Goal: Task Accomplishment & Management: Manage account settings

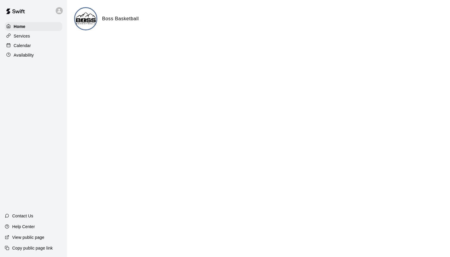
click at [23, 46] on p "Calendar" at bounding box center [22, 46] width 17 height 6
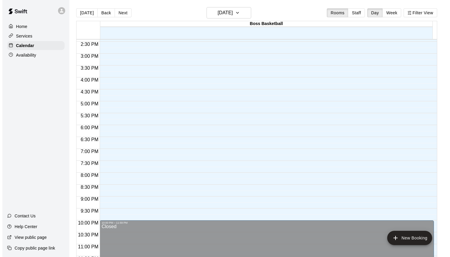
scroll to position [348, 0]
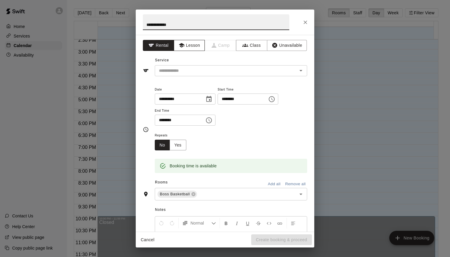
type input "**********"
click at [195, 48] on button "Lesson" at bounding box center [189, 45] width 31 height 11
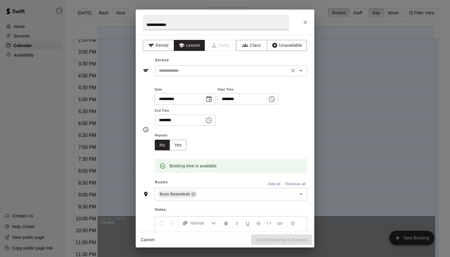
click at [172, 72] on input "text" at bounding box center [222, 70] width 131 height 7
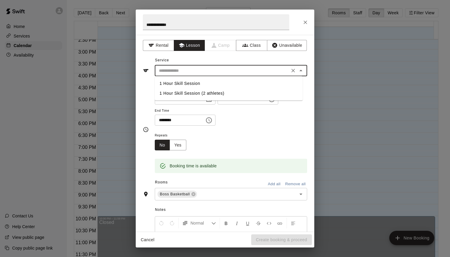
click at [172, 82] on li "1 Hour Skill Session" at bounding box center [229, 84] width 148 height 10
type input "**********"
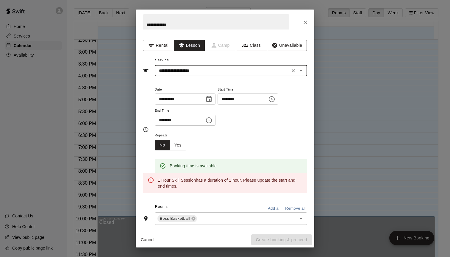
click at [211, 123] on icon "Choose time, selected time is 5:30 PM" at bounding box center [208, 120] width 7 height 7
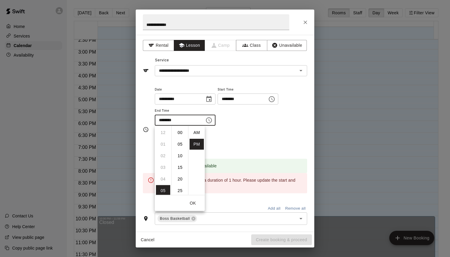
scroll to position [11, 0]
click at [164, 145] on li "06" at bounding box center [163, 144] width 14 height 11
click at [179, 133] on li "00" at bounding box center [180, 132] width 14 height 11
type input "********"
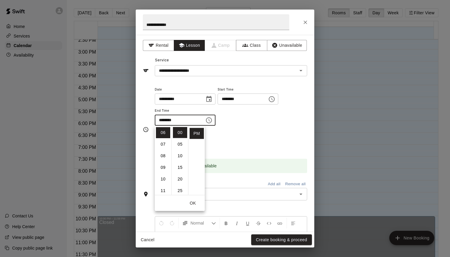
click at [243, 122] on div "**********" at bounding box center [231, 106] width 152 height 40
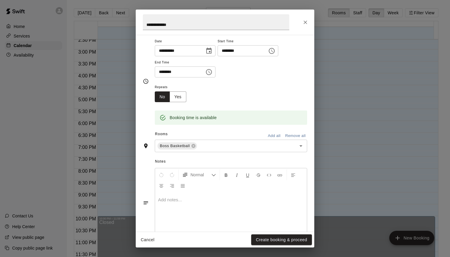
scroll to position [65, 0]
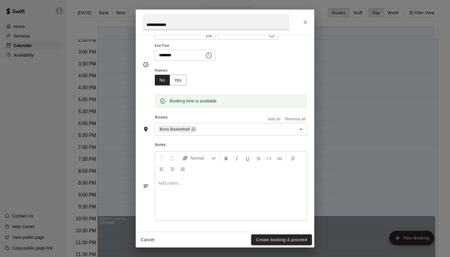
click at [273, 237] on button "Create booking & proceed" at bounding box center [281, 239] width 61 height 11
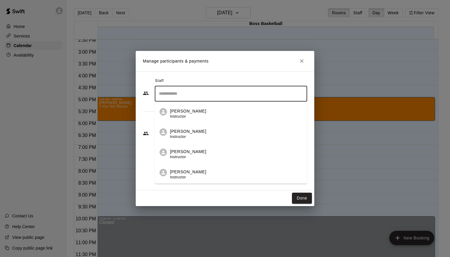
click at [211, 93] on input "Search staff" at bounding box center [231, 93] width 147 height 10
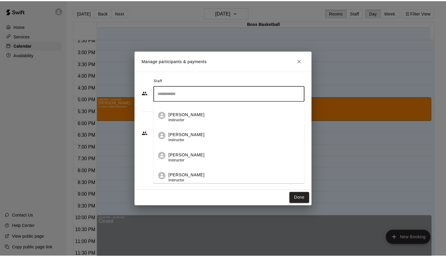
scroll to position [80, 0]
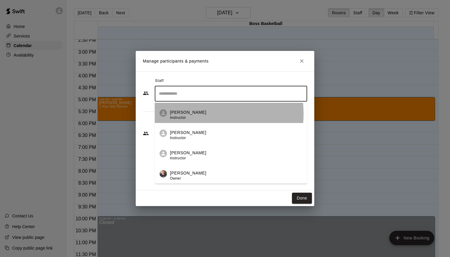
click at [187, 114] on p "[PERSON_NAME]" at bounding box center [188, 112] width 36 height 6
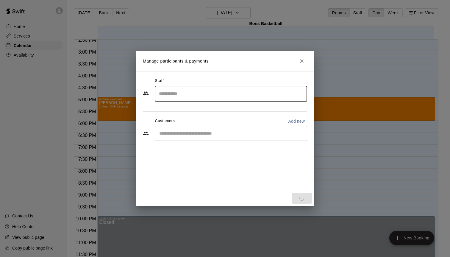
click at [224, 133] on input "Start typing to search customers..." at bounding box center [231, 133] width 147 height 6
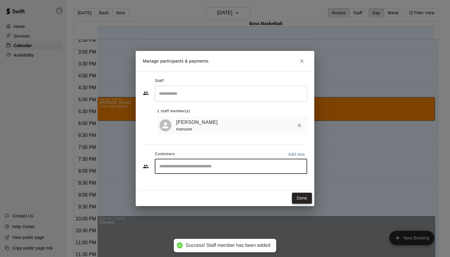
click at [299, 196] on button "Done" at bounding box center [302, 198] width 20 height 11
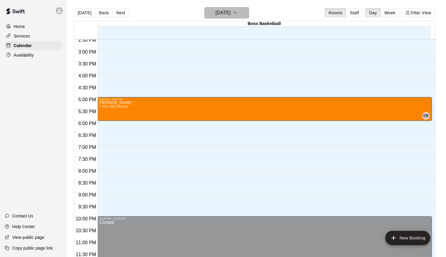
click at [228, 10] on h6 "[DATE]" at bounding box center [222, 13] width 15 height 8
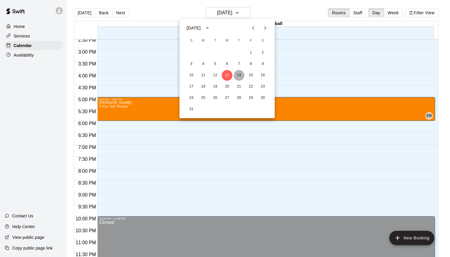
click at [238, 74] on button "14" at bounding box center [239, 75] width 11 height 11
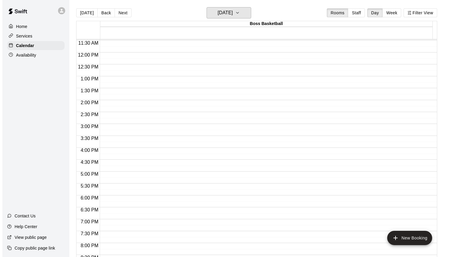
scroll to position [260, 0]
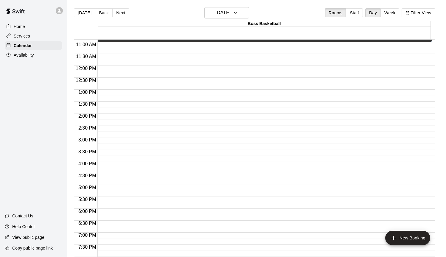
click at [116, 49] on div "12:00 AM – 7:00 AM Closed 10:00 AM – 11:00 AM [PERSON_NAME] - LG 10:00 PM – 11:…" at bounding box center [264, 66] width 334 height 572
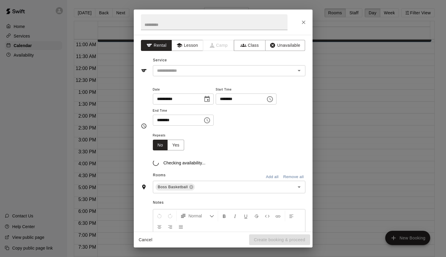
click at [116, 49] on div "**********" at bounding box center [223, 128] width 446 height 257
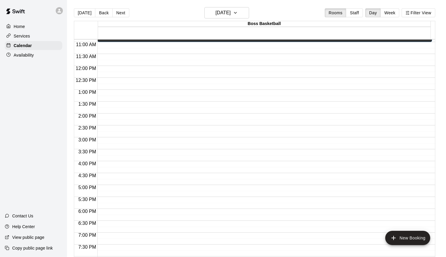
click at [118, 47] on div "12:00 AM – 7:00 AM Closed 10:00 AM – 11:00 AM [PERSON_NAME] - LG 10:00 PM – 11:…" at bounding box center [264, 66] width 334 height 572
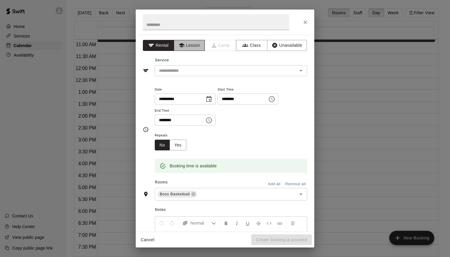
click at [188, 46] on button "Lesson" at bounding box center [189, 45] width 31 height 11
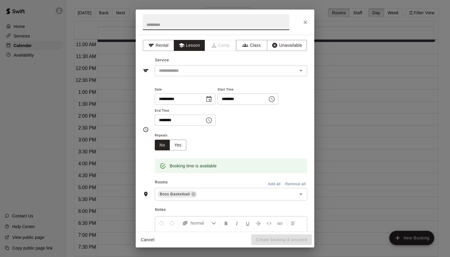
click at [169, 24] on input "text" at bounding box center [216, 22] width 147 height 16
type input "**********"
click at [178, 148] on button "Yes" at bounding box center [178, 145] width 17 height 11
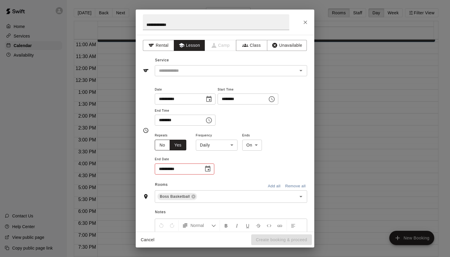
click at [165, 147] on button "No" at bounding box center [162, 145] width 15 height 11
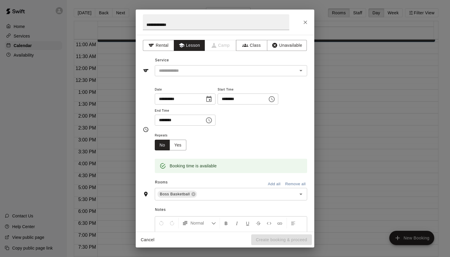
click at [210, 122] on icon "Choose time, selected time is 11:30 AM" at bounding box center [208, 120] width 7 height 7
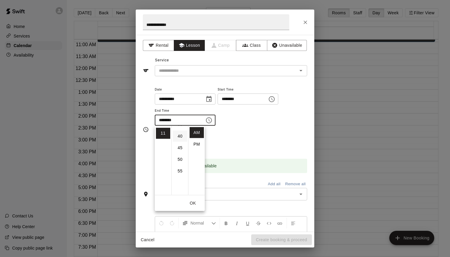
scroll to position [105, 0]
click at [195, 145] on li "PM" at bounding box center [197, 144] width 14 height 11
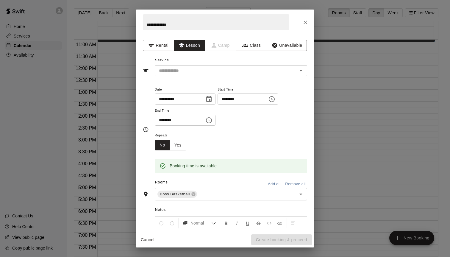
click at [174, 119] on input "********" at bounding box center [178, 120] width 46 height 11
click at [209, 120] on icon "Choose time, selected time is 11:30 PM" at bounding box center [208, 120] width 7 height 7
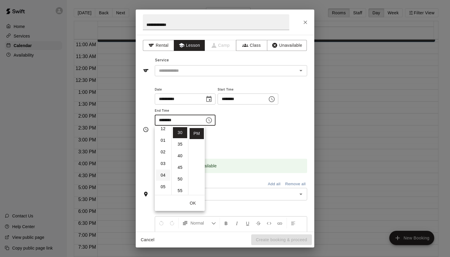
scroll to position [0, 0]
click at [165, 131] on li "12" at bounding box center [163, 132] width 14 height 11
click at [182, 132] on li "00" at bounding box center [180, 132] width 14 height 11
type input "********"
click at [238, 121] on div "**********" at bounding box center [231, 106] width 152 height 40
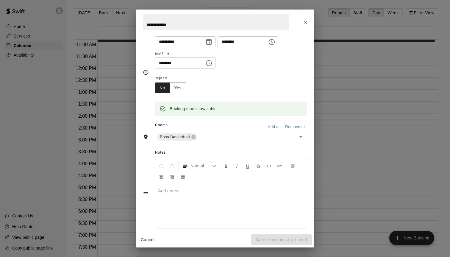
scroll to position [65, 0]
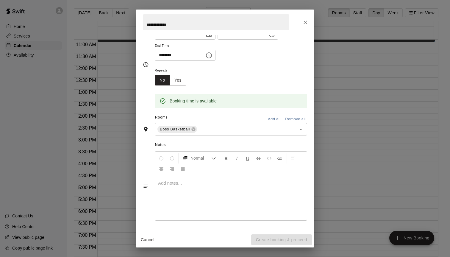
click at [219, 183] on p at bounding box center [231, 183] width 146 height 6
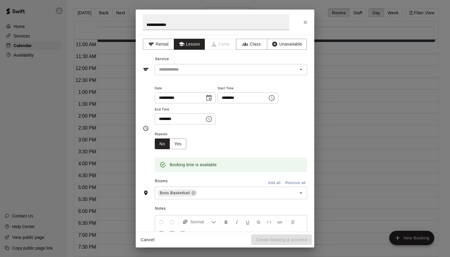
scroll to position [0, 0]
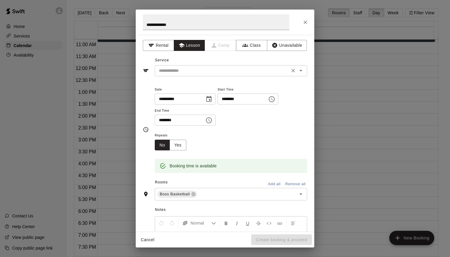
click at [187, 71] on input "text" at bounding box center [222, 70] width 131 height 7
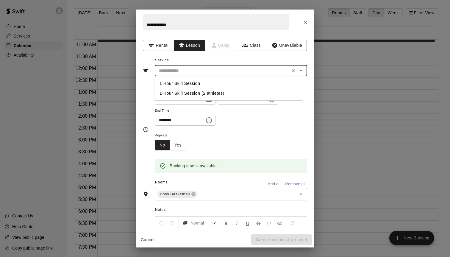
click at [180, 83] on li "1 Hour Skill Session" at bounding box center [229, 84] width 148 height 10
type input "**********"
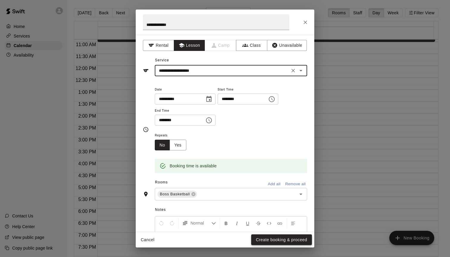
click at [275, 236] on button "Create booking & proceed" at bounding box center [281, 239] width 61 height 11
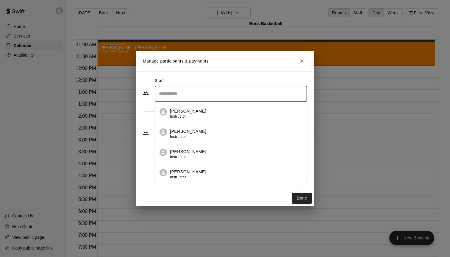
click at [193, 94] on input "Search staff" at bounding box center [231, 93] width 147 height 10
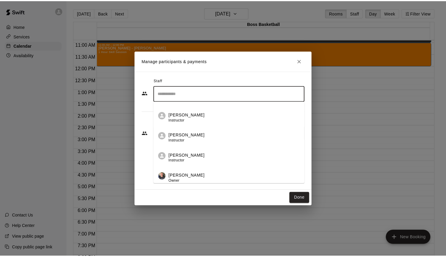
scroll to position [80, 0]
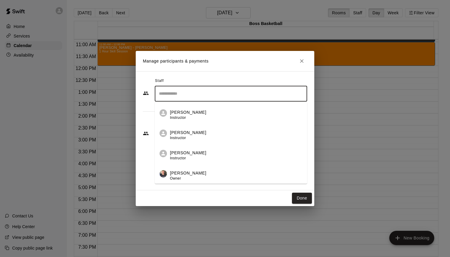
click at [185, 117] on span "Instructor" at bounding box center [178, 118] width 16 height 4
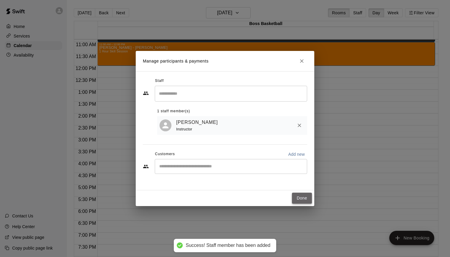
click at [300, 200] on button "Done" at bounding box center [302, 198] width 20 height 11
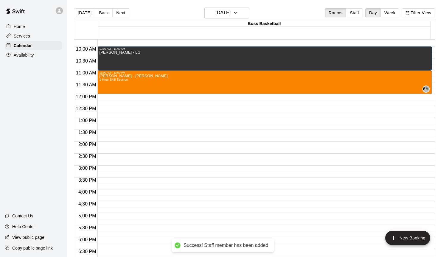
scroll to position [223, 0]
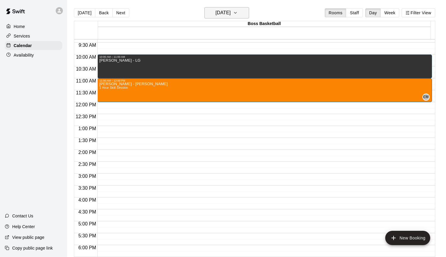
click at [226, 15] on h6 "[DATE]" at bounding box center [222, 13] width 15 height 8
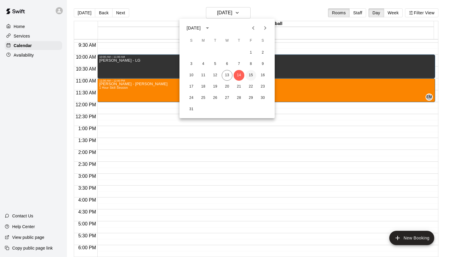
click at [250, 74] on button "15" at bounding box center [251, 75] width 11 height 11
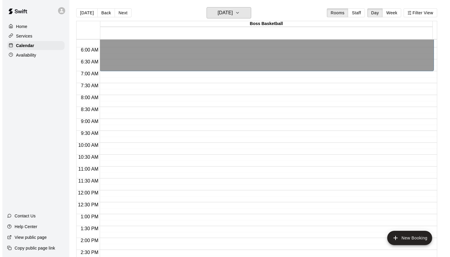
scroll to position [122, 0]
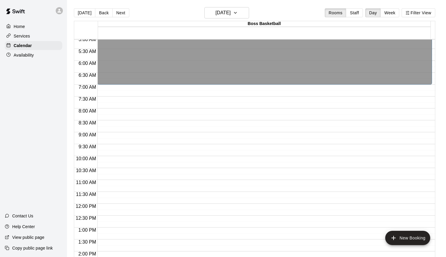
click at [111, 115] on div "12:00 AM – 7:00 AM Closed 10:00 PM – 11:59 PM Closed" at bounding box center [264, 204] width 334 height 572
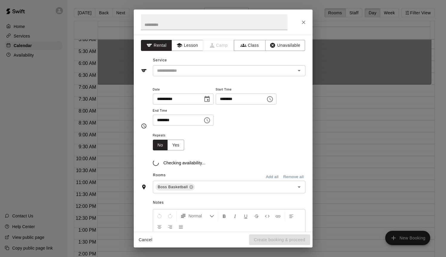
click at [111, 115] on div "**********" at bounding box center [223, 128] width 446 height 257
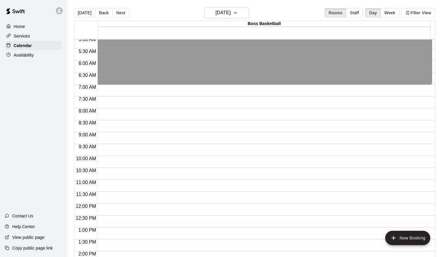
click at [103, 115] on div "12:00 AM – 7:00 AM Closed 10:00 PM – 11:59 PM Closed" at bounding box center [264, 204] width 334 height 572
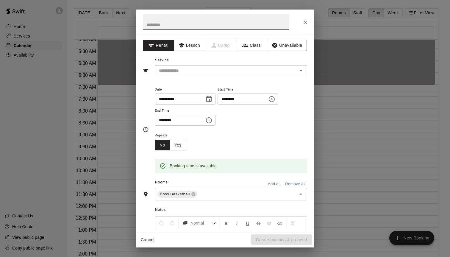
click at [244, 98] on input "********" at bounding box center [241, 99] width 46 height 11
click at [275, 98] on icon "Choose time, selected time is 8:15 AM" at bounding box center [271, 99] width 7 height 7
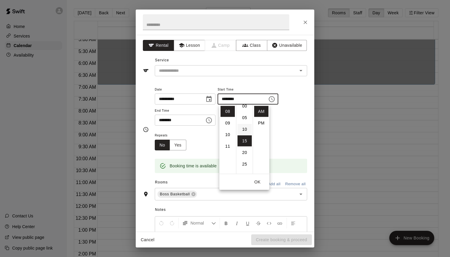
scroll to position [6, 0]
click at [245, 108] on li "00" at bounding box center [245, 105] width 14 height 11
type input "********"
click at [185, 124] on input "********" at bounding box center [178, 120] width 46 height 11
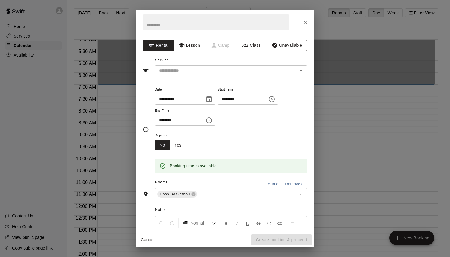
click at [212, 119] on icon "Choose time, selected time is 8:45 AM" at bounding box center [208, 120] width 7 height 7
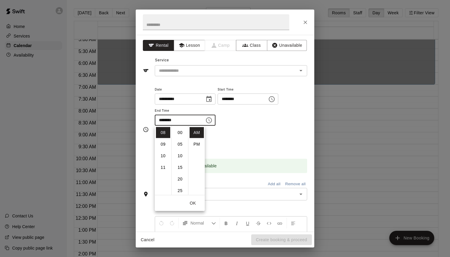
scroll to position [105, 0]
click at [165, 145] on li "09" at bounding box center [163, 144] width 14 height 11
click at [180, 134] on li "00" at bounding box center [180, 132] width 14 height 11
type input "********"
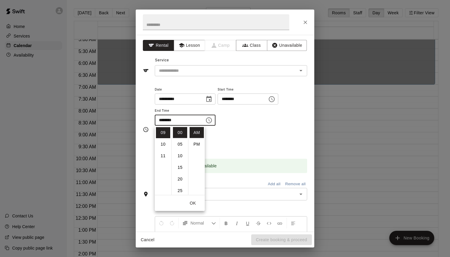
click at [236, 130] on div "**********" at bounding box center [231, 109] width 152 height 46
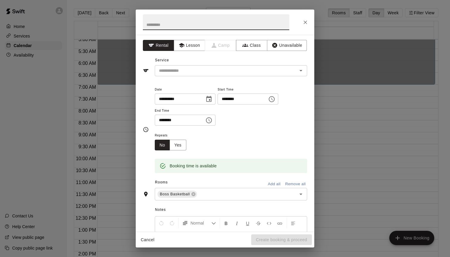
click at [174, 29] on input "text" at bounding box center [216, 22] width 147 height 16
type input "**********"
click at [193, 47] on button "Lesson" at bounding box center [189, 45] width 31 height 11
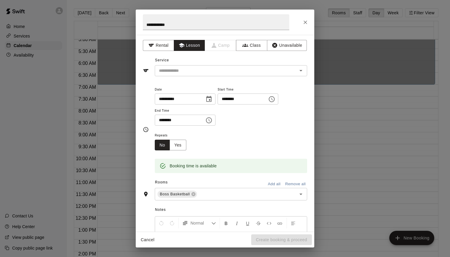
click at [249, 78] on div "**********" at bounding box center [225, 133] width 179 height 197
click at [247, 71] on input "text" at bounding box center [222, 70] width 131 height 7
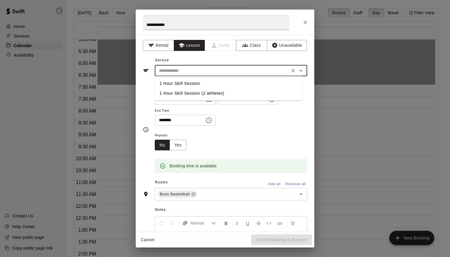
click at [211, 80] on li "1 Hour Skill Session" at bounding box center [229, 84] width 148 height 10
type input "**********"
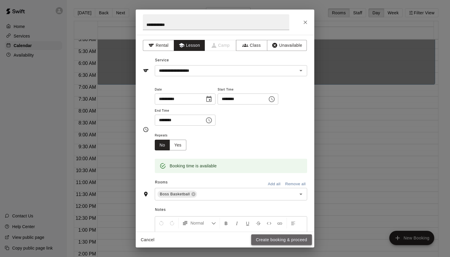
click at [292, 241] on button "Create booking & proceed" at bounding box center [281, 239] width 61 height 11
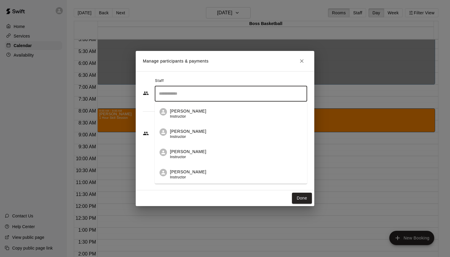
click at [238, 93] on input "Search staff" at bounding box center [231, 93] width 147 height 10
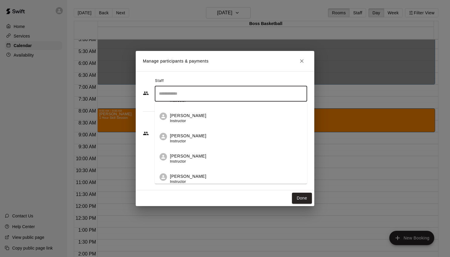
scroll to position [60, 0]
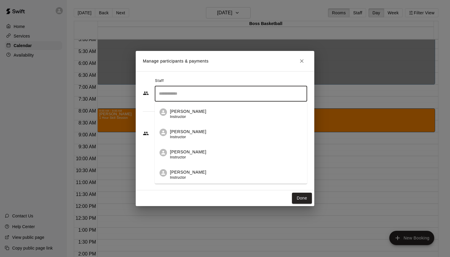
click at [188, 128] on li "[PERSON_NAME] Instructor" at bounding box center [231, 132] width 152 height 20
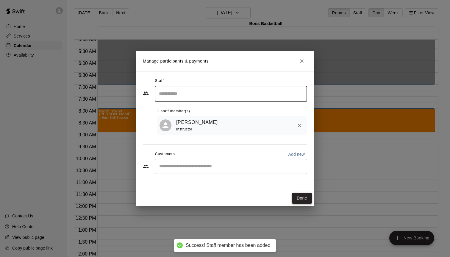
click at [303, 200] on button "Done" at bounding box center [302, 198] width 20 height 11
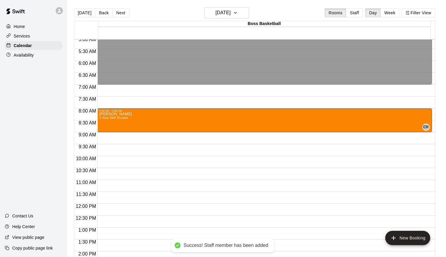
click at [106, 135] on div "12:00 AM – 7:00 AM Closed 8:00 AM – 9:00 AM [PERSON_NAME] 1 Hour Skill Session …" at bounding box center [264, 204] width 334 height 572
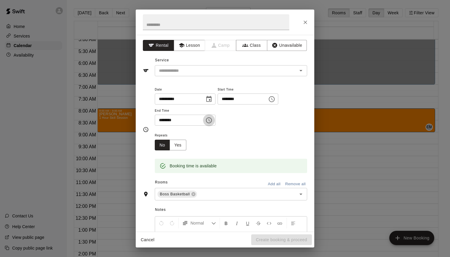
click at [212, 120] on icon "Choose time, selected time is 9:30 AM" at bounding box center [208, 120] width 7 height 7
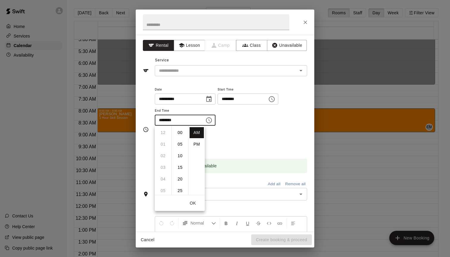
scroll to position [70, 0]
click at [163, 144] on li "10" at bounding box center [163, 144] width 14 height 11
click at [180, 135] on li "00" at bounding box center [180, 132] width 14 height 11
type input "********"
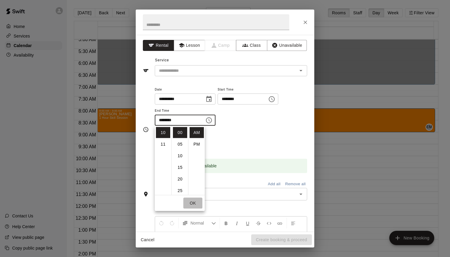
click at [195, 202] on button "OK" at bounding box center [192, 203] width 19 height 11
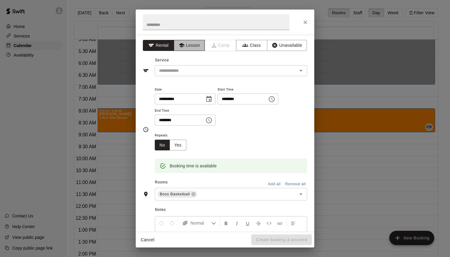
click at [188, 46] on button "Lesson" at bounding box center [189, 45] width 31 height 11
click at [187, 73] on input "text" at bounding box center [222, 70] width 131 height 7
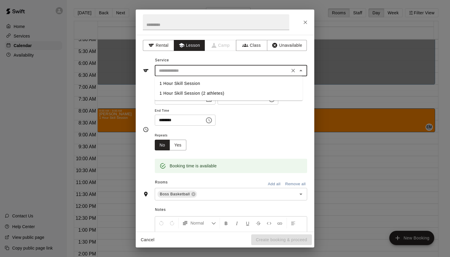
click at [187, 84] on li "1 Hour Skill Session" at bounding box center [229, 84] width 148 height 10
type input "**********"
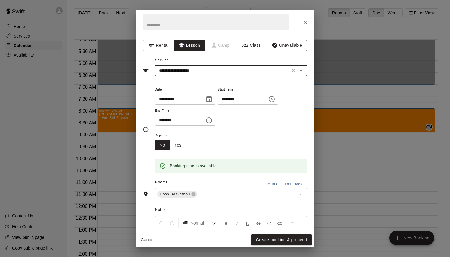
click at [168, 22] on input "text" at bounding box center [216, 22] width 147 height 16
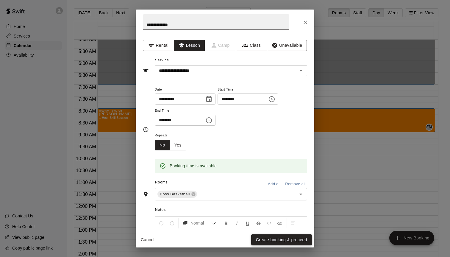
type input "**********"
click at [286, 240] on button "Create booking & proceed" at bounding box center [281, 239] width 61 height 11
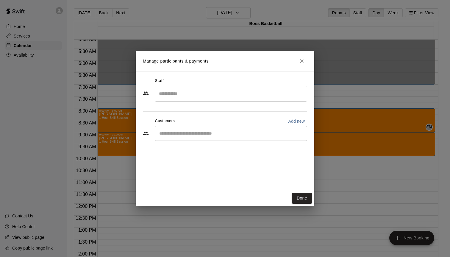
click at [195, 90] on input "Search staff" at bounding box center [231, 93] width 147 height 10
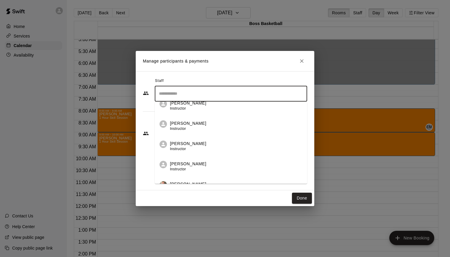
scroll to position [80, 0]
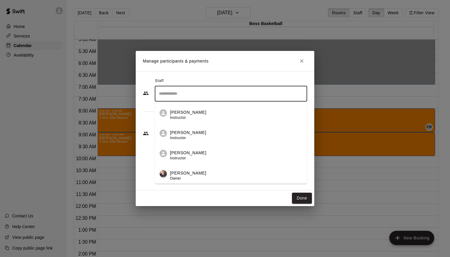
click at [186, 115] on p "[PERSON_NAME]" at bounding box center [188, 112] width 36 height 6
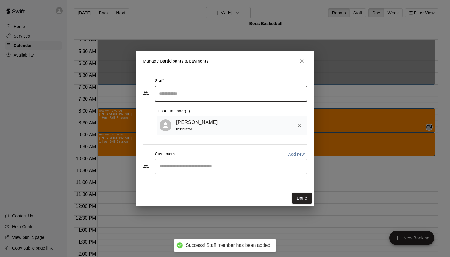
click at [305, 200] on button "Done" at bounding box center [302, 198] width 20 height 11
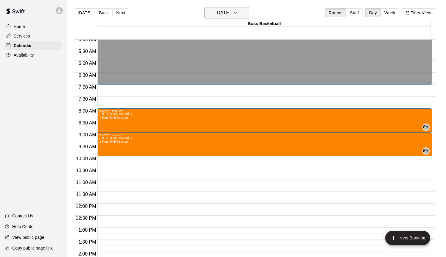
click at [222, 18] on button "[DATE]" at bounding box center [226, 12] width 45 height 11
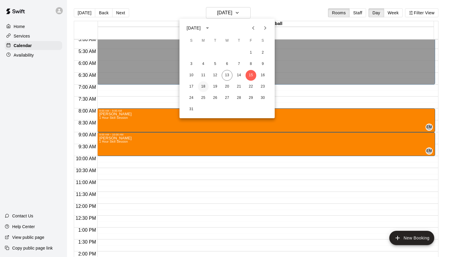
click at [202, 89] on button "18" at bounding box center [203, 86] width 11 height 11
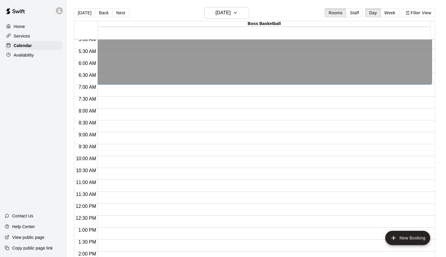
click at [107, 137] on div "12:00 AM – 7:00 AM Closed 10:00 PM – 11:59 PM Closed" at bounding box center [264, 204] width 334 height 572
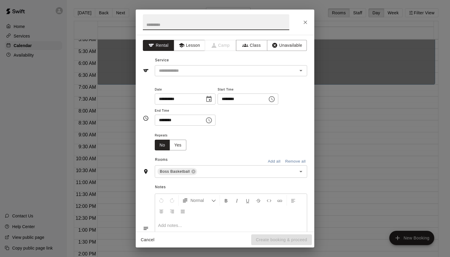
click at [107, 137] on div "**********" at bounding box center [225, 128] width 450 height 257
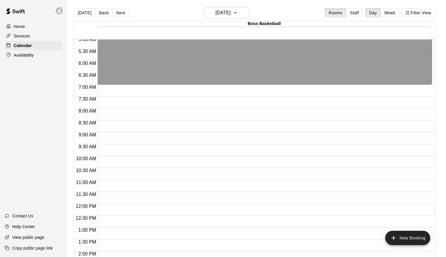
click at [109, 137] on div "12:00 AM – 7:00 AM Closed 10:00 PM – 11:59 PM Closed" at bounding box center [264, 204] width 334 height 572
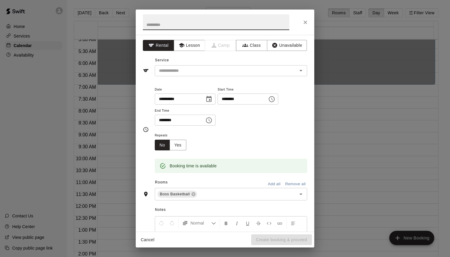
click at [213, 120] on icon "Choose time, selected time is 9:30 AM" at bounding box center [208, 120] width 7 height 7
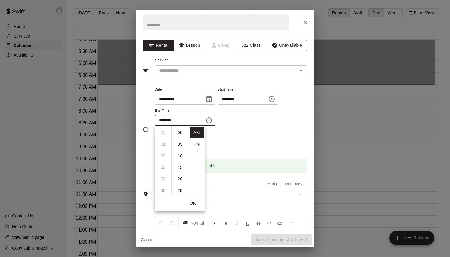
scroll to position [70, 0]
click at [166, 144] on li "10" at bounding box center [163, 144] width 14 height 11
click at [181, 129] on li "00" at bounding box center [180, 128] width 14 height 11
type input "********"
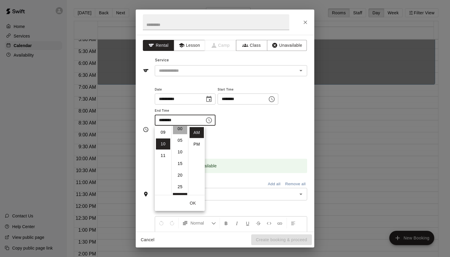
scroll to position [0, 0]
click at [190, 46] on button "Lesson" at bounding box center [189, 45] width 31 height 11
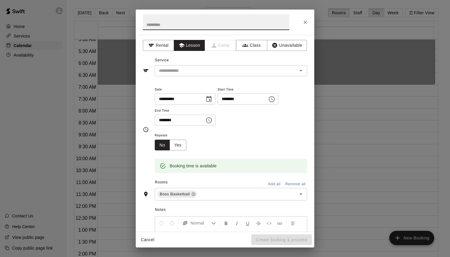
click at [170, 28] on input "text" at bounding box center [216, 22] width 147 height 16
type input "*****"
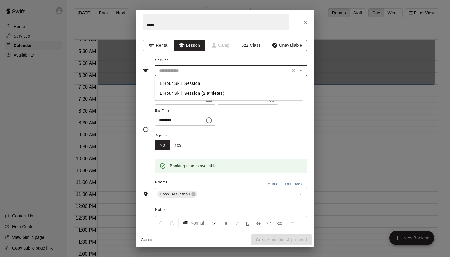
click at [204, 72] on input "text" at bounding box center [222, 70] width 131 height 7
click at [195, 81] on li "1 Hour Skill Session" at bounding box center [229, 84] width 148 height 10
type input "**********"
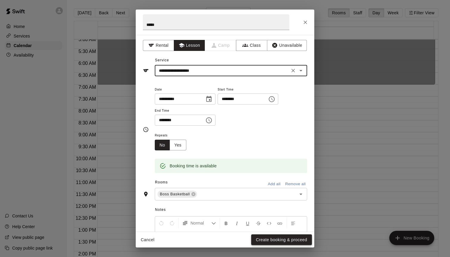
click at [276, 238] on button "Create booking & proceed" at bounding box center [281, 239] width 61 height 11
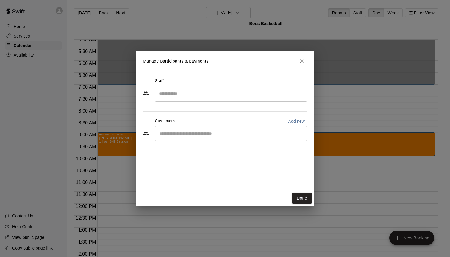
click at [185, 97] on input "Search staff" at bounding box center [231, 93] width 147 height 10
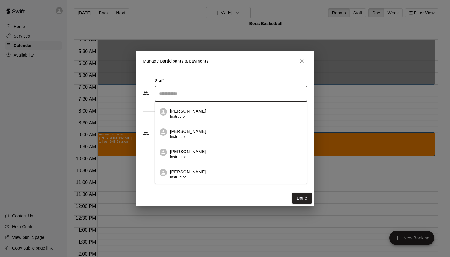
scroll to position [55, 0]
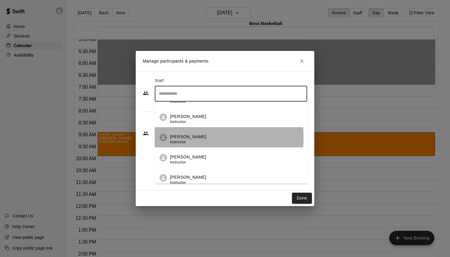
click at [178, 137] on p "[PERSON_NAME]" at bounding box center [188, 137] width 36 height 6
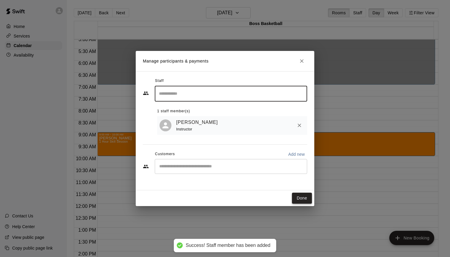
click at [303, 198] on button "Done" at bounding box center [302, 198] width 20 height 11
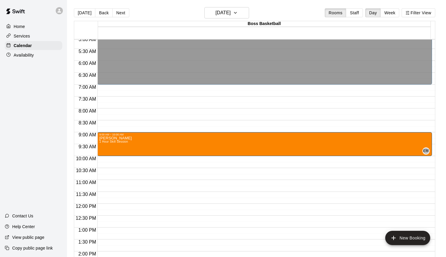
click at [115, 163] on div "12:00 AM – 7:00 AM Closed 9:00 AM – 10:00 AM [PERSON_NAME] 1 Hour Skill Session…" at bounding box center [264, 204] width 334 height 572
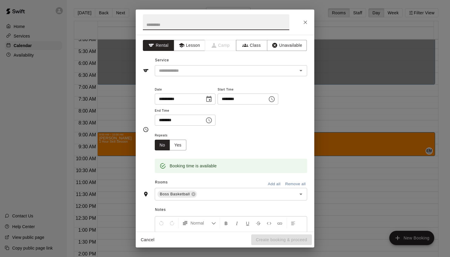
click at [163, 24] on input "text" at bounding box center [216, 22] width 147 height 16
type input "*"
type input "*******"
click at [182, 43] on icon "button" at bounding box center [182, 45] width 6 height 6
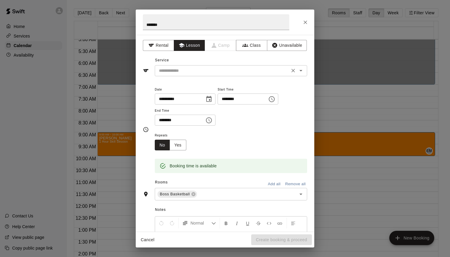
click at [173, 74] on div "​" at bounding box center [231, 70] width 152 height 11
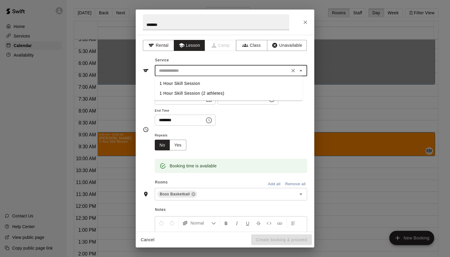
click at [183, 82] on li "1 Hour Skill Session" at bounding box center [229, 84] width 148 height 10
type input "**********"
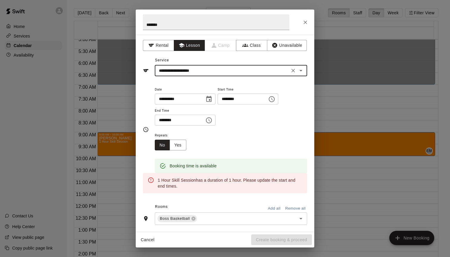
click at [227, 100] on input "********" at bounding box center [241, 99] width 46 height 11
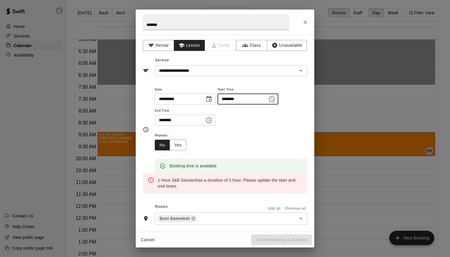
click at [275, 101] on icon "Choose time, selected time is 10:15 AM" at bounding box center [272, 99] width 6 height 6
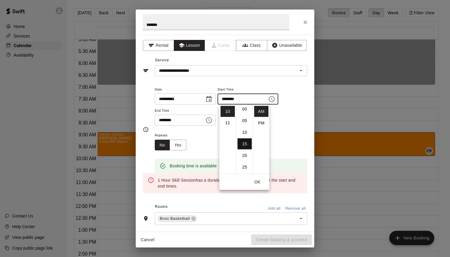
scroll to position [0, 0]
click at [246, 113] on li "00" at bounding box center [245, 111] width 14 height 11
type input "********"
click at [212, 121] on icon "Choose time, selected time is 10:45 AM" at bounding box center [208, 120] width 7 height 7
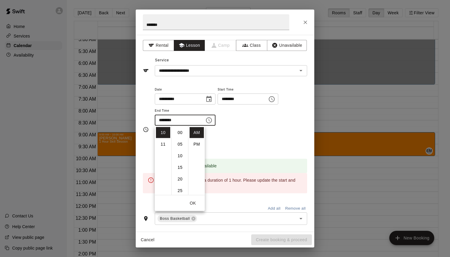
scroll to position [105, 0]
click at [164, 146] on li "11" at bounding box center [163, 144] width 14 height 11
click at [180, 129] on li "00" at bounding box center [180, 125] width 14 height 11
type input "********"
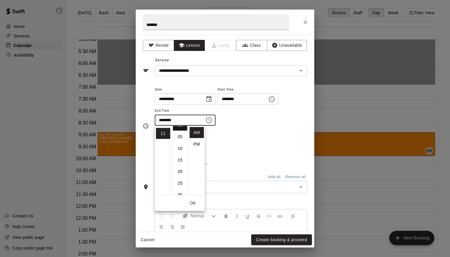
scroll to position [0, 0]
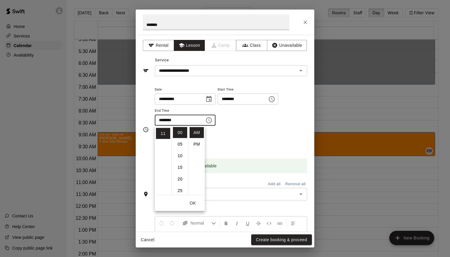
click at [260, 133] on div "Repeats No Yes" at bounding box center [231, 141] width 152 height 19
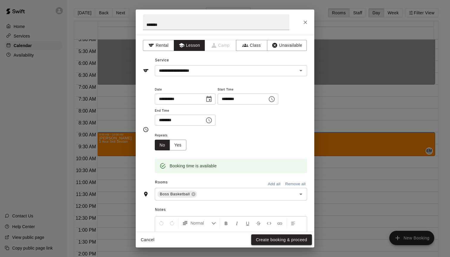
click at [287, 237] on button "Create booking & proceed" at bounding box center [281, 239] width 61 height 11
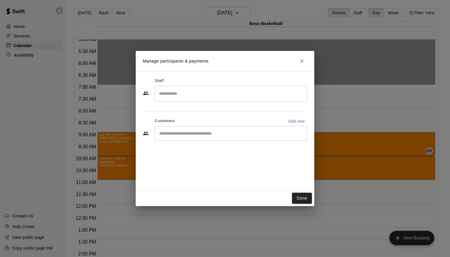
click at [198, 98] on input "Search staff" at bounding box center [231, 93] width 147 height 10
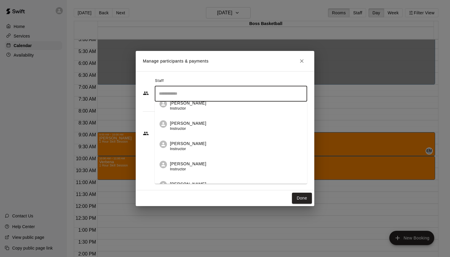
scroll to position [50, 0]
click at [197, 144] on div "[PERSON_NAME] Instructor" at bounding box center [236, 145] width 133 height 12
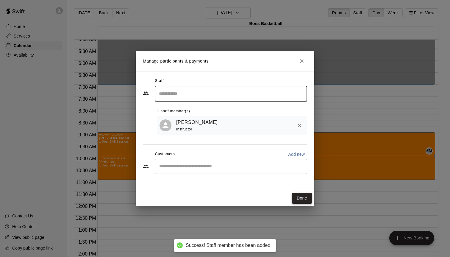
click at [302, 200] on button "Done" at bounding box center [302, 198] width 20 height 11
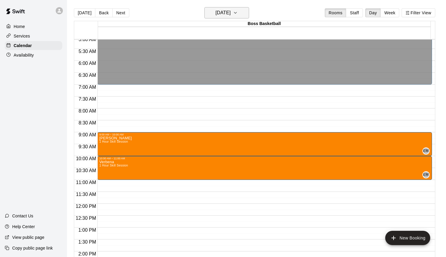
click at [230, 15] on h6 "[DATE]" at bounding box center [222, 13] width 15 height 8
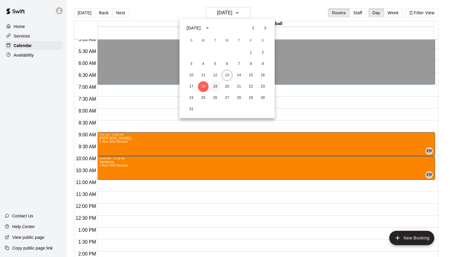
click at [212, 86] on button "19" at bounding box center [215, 86] width 11 height 11
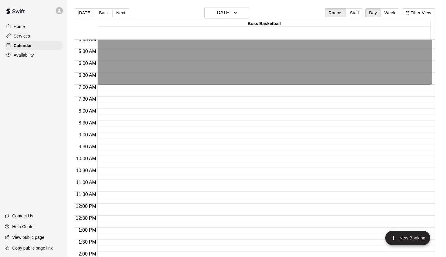
click at [108, 148] on div "12:00 AM – 7:00 AM Closed 10:00 PM – 11:59 PM Closed" at bounding box center [264, 204] width 334 height 572
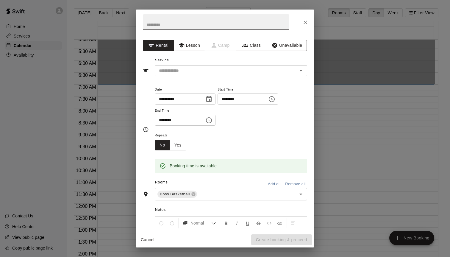
click at [169, 24] on input "text" at bounding box center [216, 22] width 147 height 16
type input "**********"
click at [189, 48] on button "Lesson" at bounding box center [189, 45] width 31 height 11
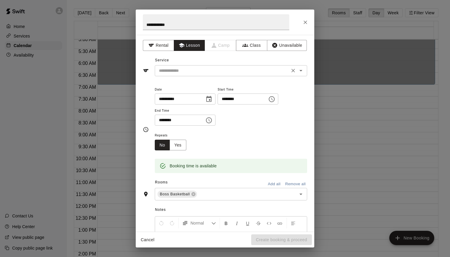
click at [178, 68] on input "text" at bounding box center [222, 70] width 131 height 7
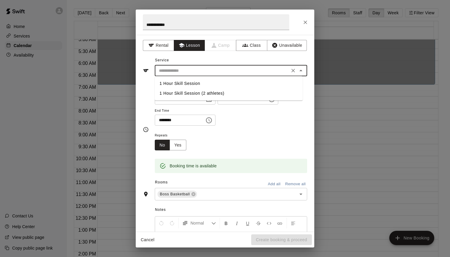
click at [182, 82] on li "1 Hour Skill Session" at bounding box center [229, 84] width 148 height 10
type input "**********"
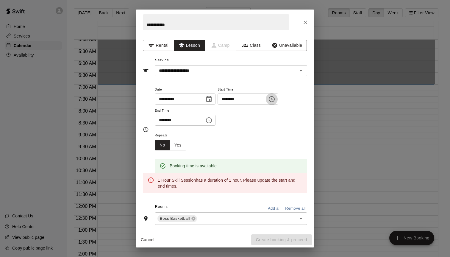
click at [275, 100] on icon "Choose time, selected time is 9:30 AM" at bounding box center [271, 99] width 7 height 7
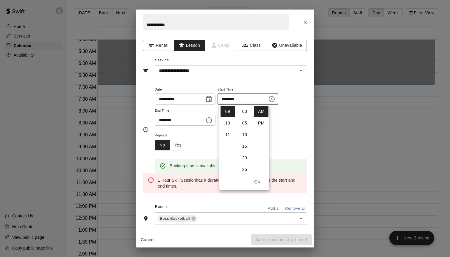
scroll to position [70, 0]
click at [180, 116] on input "********" at bounding box center [178, 120] width 46 height 11
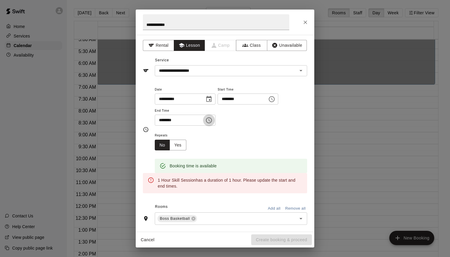
click at [210, 120] on icon "Choose time, selected time is 10:00 AM" at bounding box center [208, 120] width 7 height 7
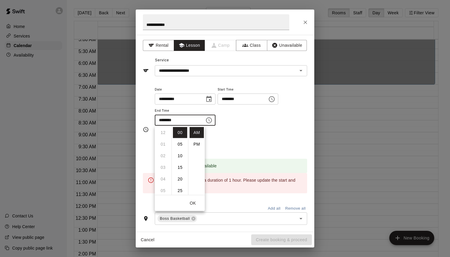
scroll to position [116, 0]
click at [180, 192] on li "30" at bounding box center [180, 193] width 14 height 11
type input "********"
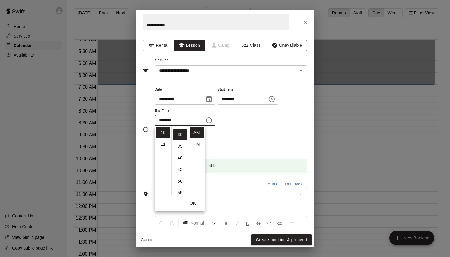
scroll to position [70, 0]
click at [193, 201] on button "OK" at bounding box center [192, 203] width 19 height 11
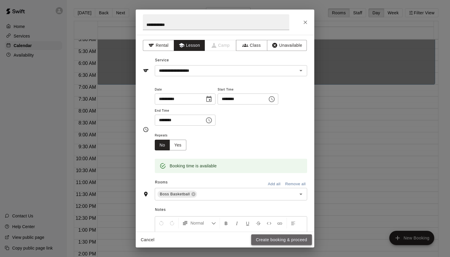
click at [273, 239] on button "Create booking & proceed" at bounding box center [281, 239] width 61 height 11
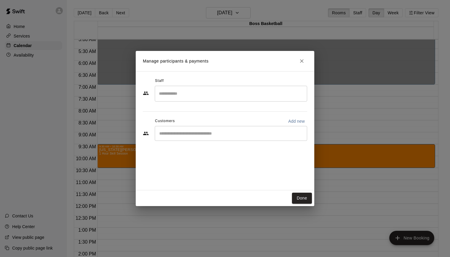
click at [237, 89] on input "Search staff" at bounding box center [231, 93] width 147 height 10
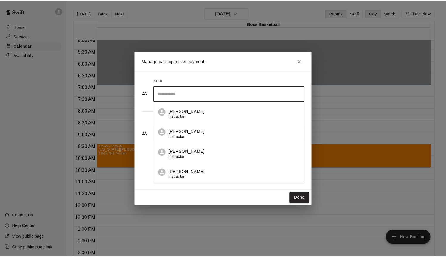
scroll to position [80, 0]
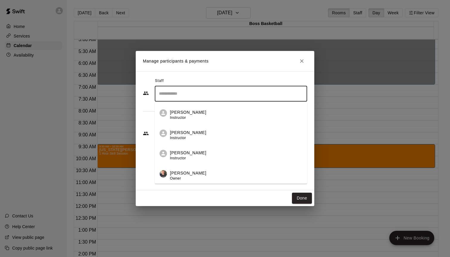
click at [185, 115] on div "[PERSON_NAME] Instructor" at bounding box center [188, 115] width 36 height 12
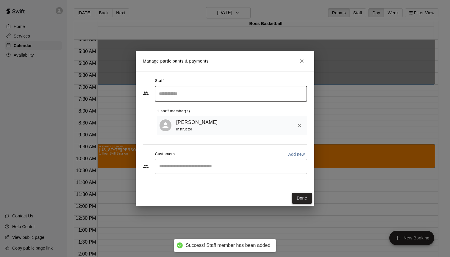
click at [302, 200] on button "Done" at bounding box center [302, 198] width 20 height 11
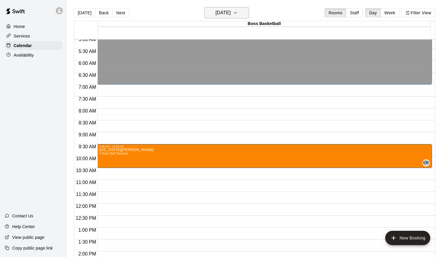
click at [225, 16] on h6 "[DATE]" at bounding box center [222, 13] width 15 height 8
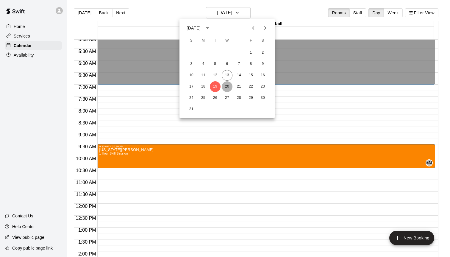
click at [228, 88] on button "20" at bounding box center [227, 86] width 11 height 11
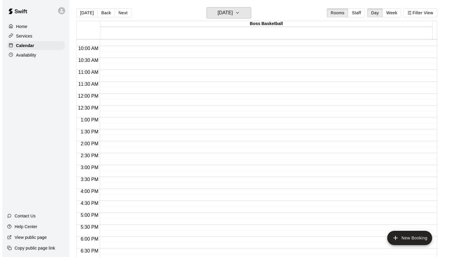
scroll to position [239, 0]
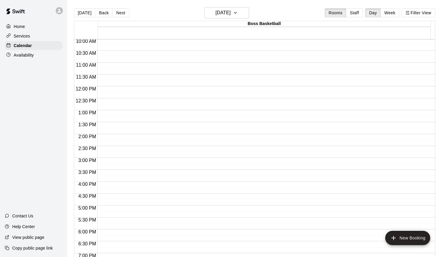
click at [110, 211] on div "12:00 AM – 7:00 AM Closed 10:00 PM – 11:59 PM Closed" at bounding box center [264, 86] width 334 height 572
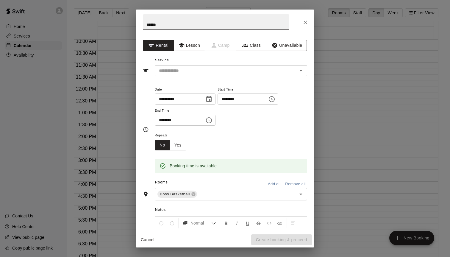
type input "******"
click at [209, 118] on icon "Choose time, selected time is 5:30 PM" at bounding box center [209, 120] width 6 height 6
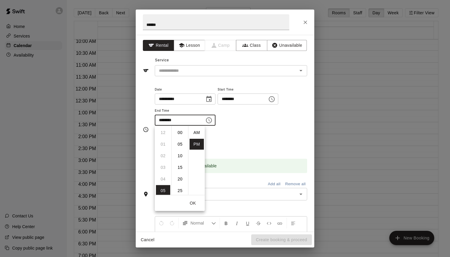
scroll to position [11, 0]
click at [164, 146] on li "06" at bounding box center [163, 144] width 14 height 11
click at [181, 135] on li "00" at bounding box center [180, 132] width 14 height 11
type input "********"
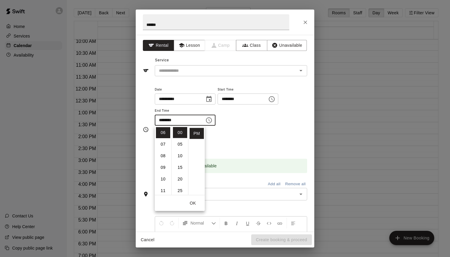
click at [249, 125] on div "**********" at bounding box center [231, 106] width 152 height 40
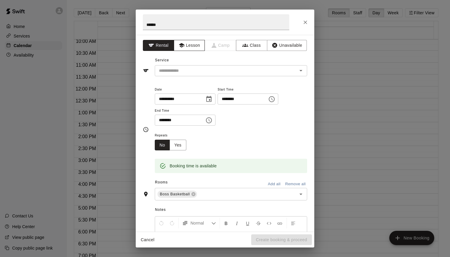
click at [193, 43] on button "Lesson" at bounding box center [189, 45] width 31 height 11
click at [183, 71] on input "text" at bounding box center [222, 70] width 131 height 7
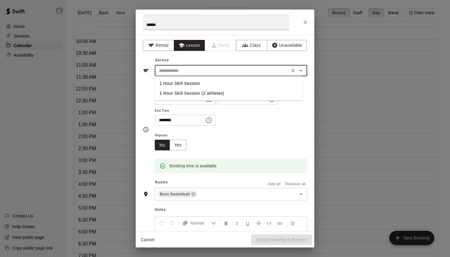
click at [180, 83] on li "1 Hour Skill Session" at bounding box center [229, 84] width 148 height 10
type input "**********"
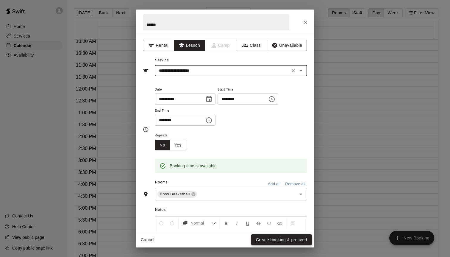
click at [286, 240] on button "Create booking & proceed" at bounding box center [281, 239] width 61 height 11
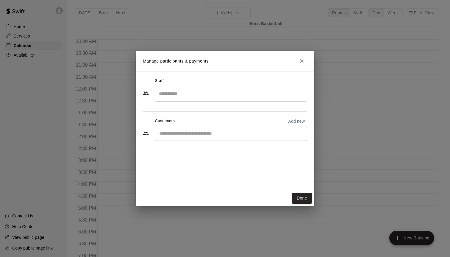
click at [232, 90] on input "Search staff" at bounding box center [231, 93] width 147 height 10
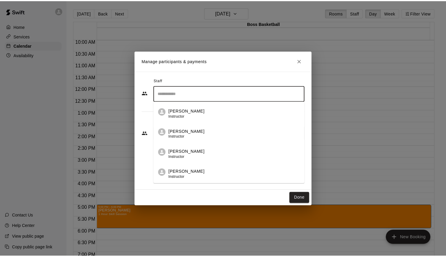
scroll to position [80, 0]
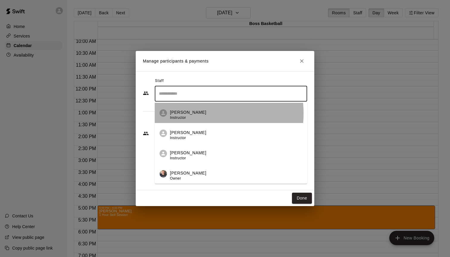
click at [186, 113] on p "[PERSON_NAME]" at bounding box center [188, 112] width 36 height 6
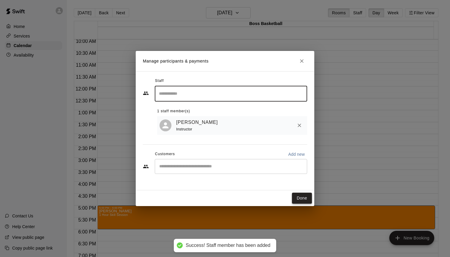
click at [301, 199] on button "Done" at bounding box center [302, 198] width 20 height 11
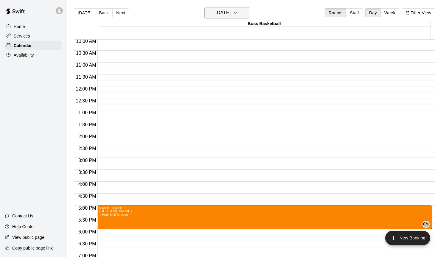
click at [230, 16] on h6 "[DATE]" at bounding box center [222, 13] width 15 height 8
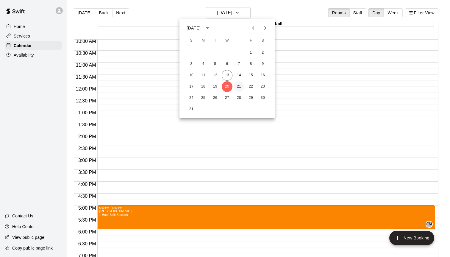
click at [239, 87] on button "21" at bounding box center [239, 86] width 11 height 11
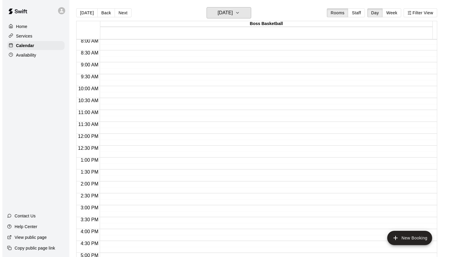
scroll to position [157, 0]
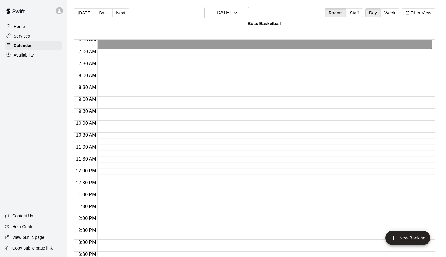
click at [111, 78] on div "12:00 AM – 7:00 AM Closed 10:00 PM – 11:59 PM Closed" at bounding box center [264, 168] width 334 height 572
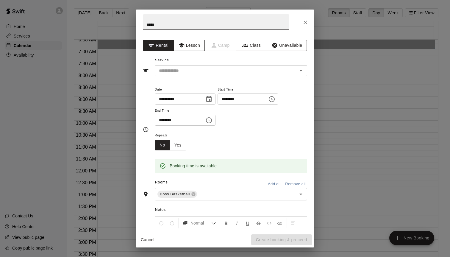
type input "*****"
click at [190, 43] on button "Lesson" at bounding box center [189, 45] width 31 height 11
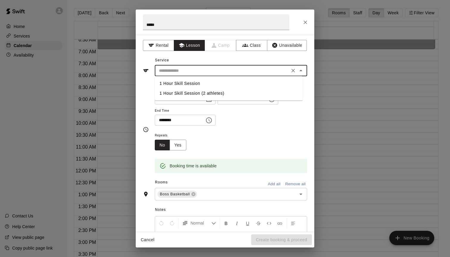
click at [182, 70] on input "text" at bounding box center [222, 70] width 131 height 7
click at [184, 85] on li "1 Hour Skill Session" at bounding box center [229, 84] width 148 height 10
type input "**********"
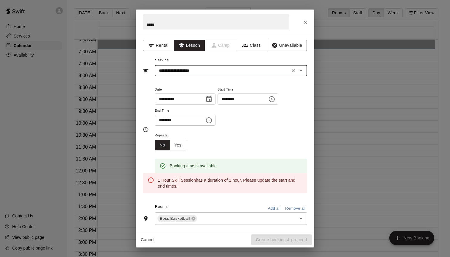
click at [213, 121] on icon "Choose time, selected time is 8:30 AM" at bounding box center [208, 120] width 7 height 7
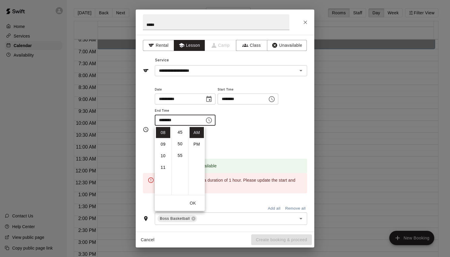
scroll to position [110, 0]
click at [163, 145] on li "09" at bounding box center [163, 144] width 14 height 11
click at [182, 134] on li "00" at bounding box center [180, 132] width 14 height 11
type input "********"
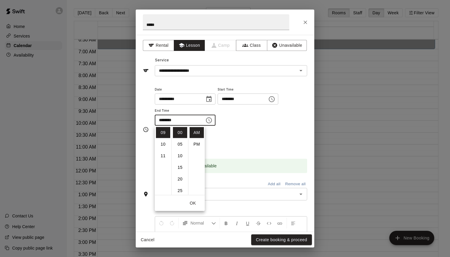
click at [244, 130] on div "**********" at bounding box center [231, 109] width 152 height 46
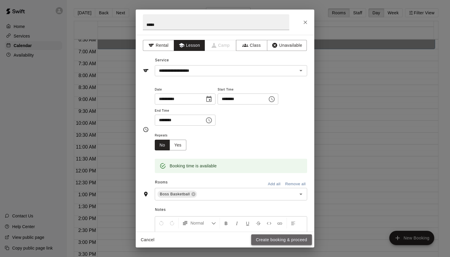
click at [285, 242] on button "Create booking & proceed" at bounding box center [281, 239] width 61 height 11
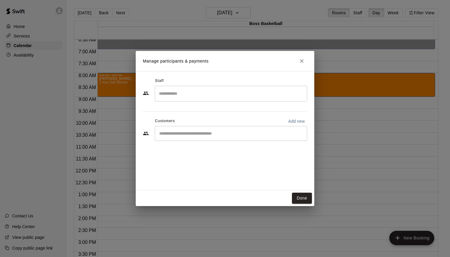
click at [199, 96] on input "Search staff" at bounding box center [231, 93] width 147 height 10
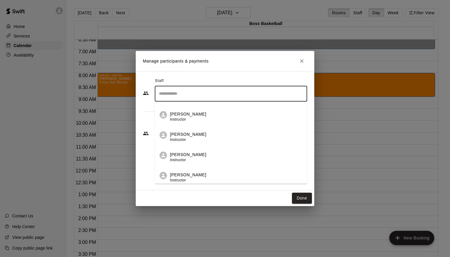
scroll to position [52, 0]
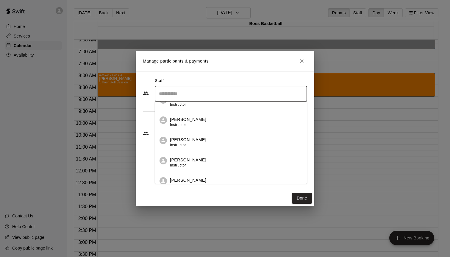
click at [191, 145] on div "[PERSON_NAME] Instructor" at bounding box center [188, 143] width 36 height 12
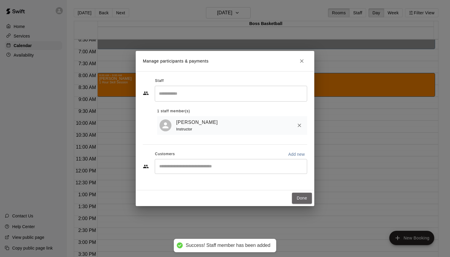
click at [303, 200] on button "Done" at bounding box center [302, 198] width 20 height 11
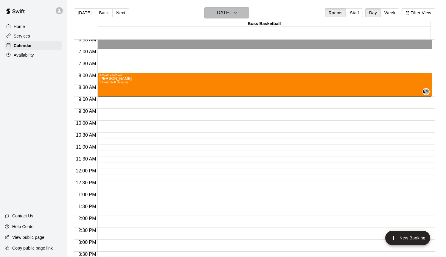
click at [228, 14] on h6 "[DATE]" at bounding box center [222, 13] width 15 height 8
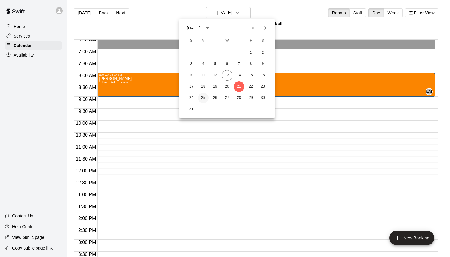
click at [206, 99] on button "25" at bounding box center [203, 98] width 11 height 11
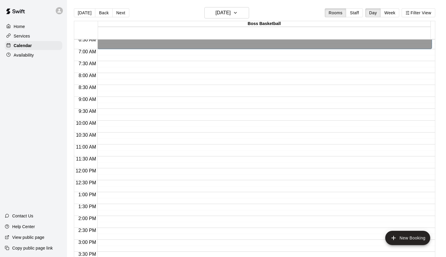
click at [112, 84] on div "12:00 AM – 7:00 AM Closed 10:00 PM – 11:59 PM Closed" at bounding box center [264, 168] width 334 height 572
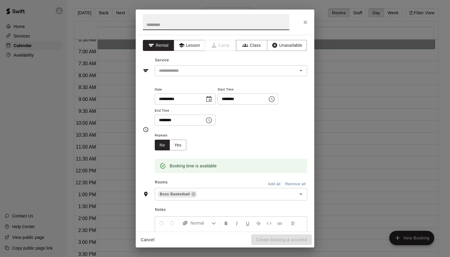
click at [275, 101] on icon "Choose time, selected time is 8:15 AM" at bounding box center [271, 99] width 7 height 7
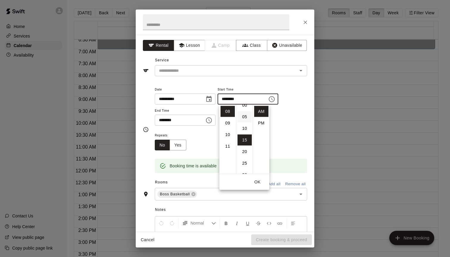
scroll to position [0, 0]
click at [244, 109] on li "00" at bounding box center [245, 111] width 14 height 11
type input "********"
click at [170, 124] on input "********" at bounding box center [178, 120] width 46 height 11
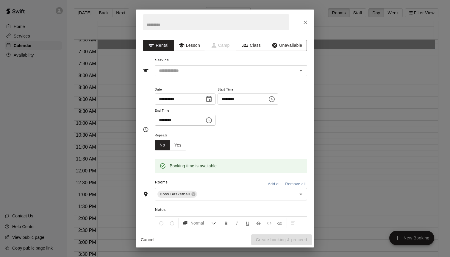
click at [175, 122] on input "********" at bounding box center [178, 120] width 46 height 11
click at [212, 120] on icon "Choose time, selected time is 8:45 AM" at bounding box center [208, 120] width 7 height 7
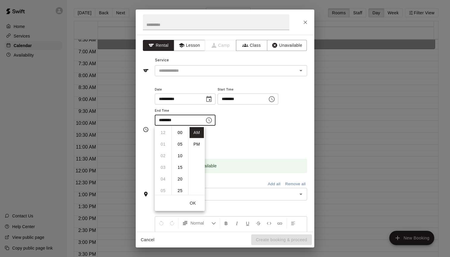
scroll to position [105, 0]
click at [162, 143] on li "09" at bounding box center [163, 144] width 14 height 11
click at [181, 130] on li "00" at bounding box center [180, 132] width 14 height 11
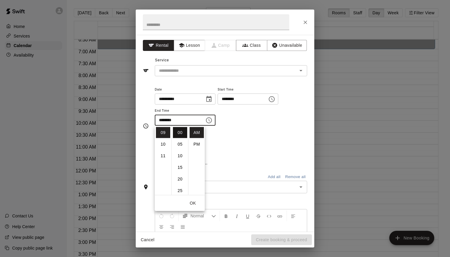
type input "********"
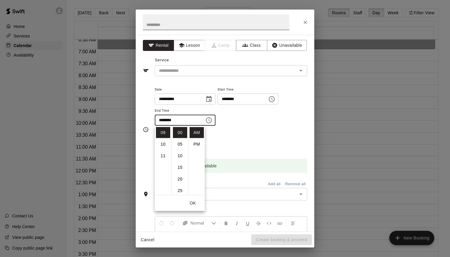
click at [187, 27] on input "text" at bounding box center [216, 22] width 147 height 16
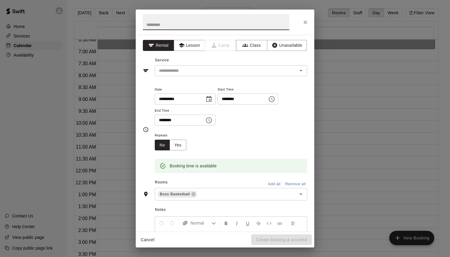
click at [187, 27] on input "text" at bounding box center [216, 22] width 147 height 16
type input "*****"
click at [196, 47] on button "Lesson" at bounding box center [189, 45] width 31 height 11
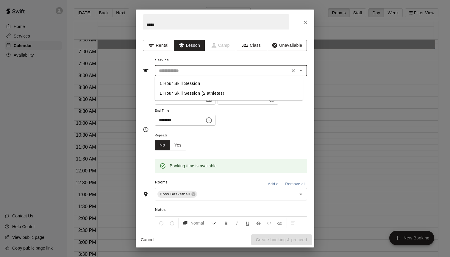
click at [187, 73] on input "text" at bounding box center [222, 70] width 131 height 7
click at [186, 82] on li "1 Hour Skill Session" at bounding box center [229, 84] width 148 height 10
type input "**********"
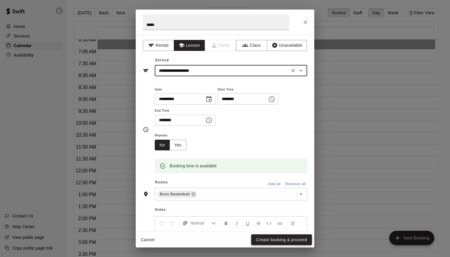
click at [282, 242] on button "Create booking & proceed" at bounding box center [281, 239] width 61 height 11
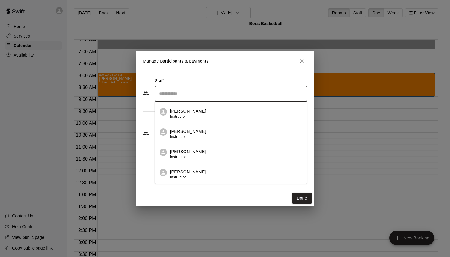
click at [216, 93] on input "Search staff" at bounding box center [231, 93] width 147 height 10
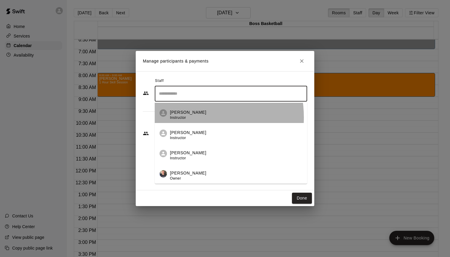
click at [187, 117] on div "[PERSON_NAME] Instructor" at bounding box center [188, 115] width 36 height 12
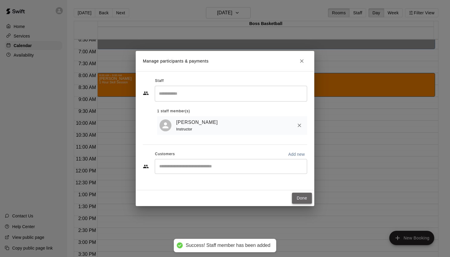
click at [303, 199] on button "Done" at bounding box center [302, 198] width 20 height 11
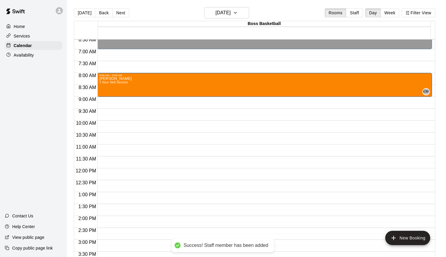
click at [108, 104] on div "12:00 AM – 7:00 AM Closed 8:00 AM – 9:00 AM [PERSON_NAME] 1 Hour Skill Session …" at bounding box center [264, 168] width 334 height 572
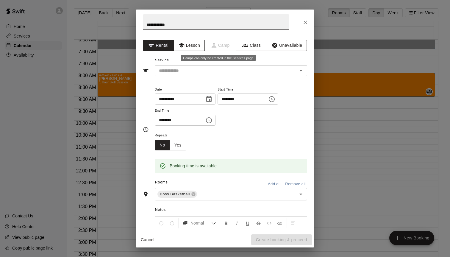
type input "**********"
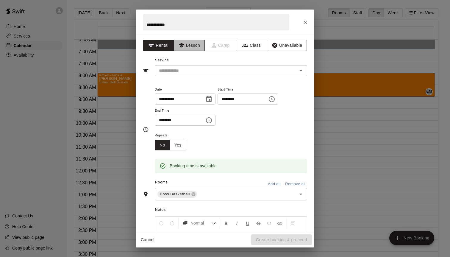
click at [189, 48] on button "Lesson" at bounding box center [189, 45] width 31 height 11
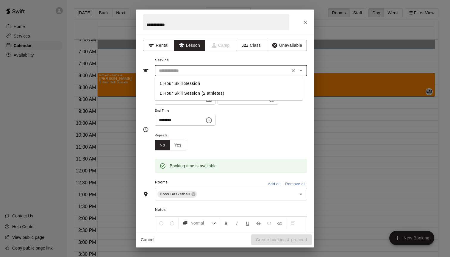
click at [183, 74] on input "text" at bounding box center [222, 70] width 131 height 7
click at [183, 82] on li "1 Hour Skill Session" at bounding box center [229, 84] width 148 height 10
type input "**********"
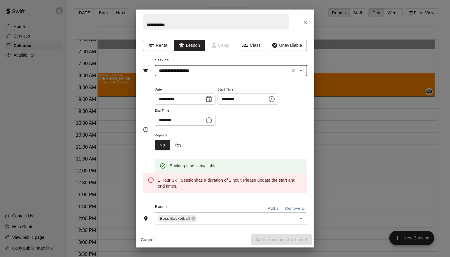
click at [275, 100] on icon "Choose time, selected time is 9:15 AM" at bounding box center [271, 99] width 7 height 7
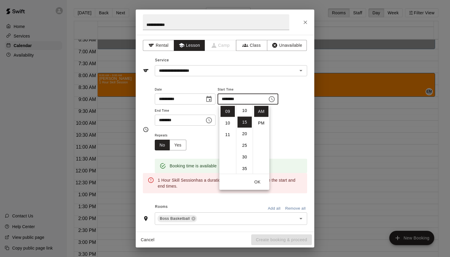
scroll to position [0, 0]
click at [245, 115] on li "00" at bounding box center [245, 111] width 14 height 11
type input "********"
click at [208, 118] on icon "Choose time, selected time is 9:45 AM" at bounding box center [208, 120] width 7 height 7
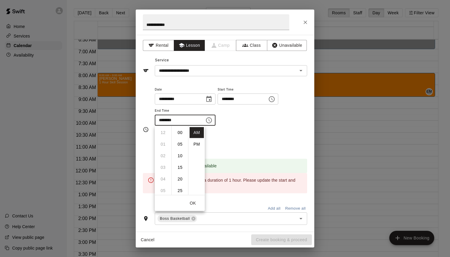
scroll to position [105, 0]
click at [165, 144] on li "10" at bounding box center [163, 144] width 14 height 11
click at [180, 135] on li "00" at bounding box center [180, 132] width 14 height 11
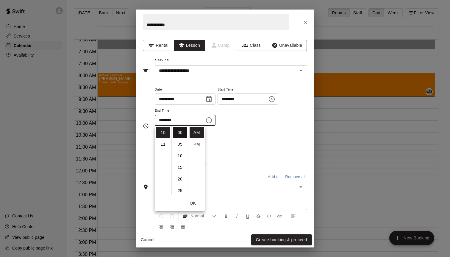
type input "********"
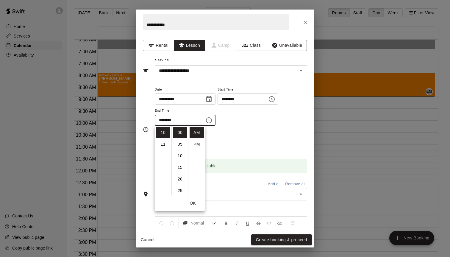
click at [248, 125] on div "**********" at bounding box center [231, 106] width 152 height 40
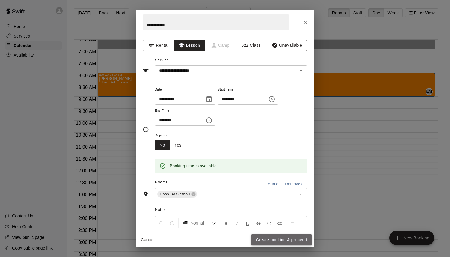
click at [279, 241] on button "Create booking & proceed" at bounding box center [281, 239] width 61 height 11
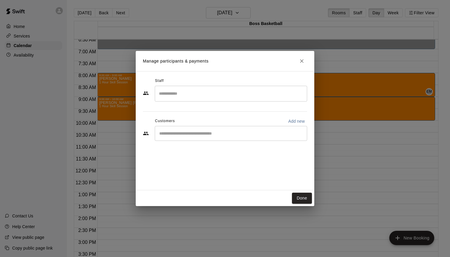
click at [186, 99] on div "​" at bounding box center [231, 94] width 152 height 16
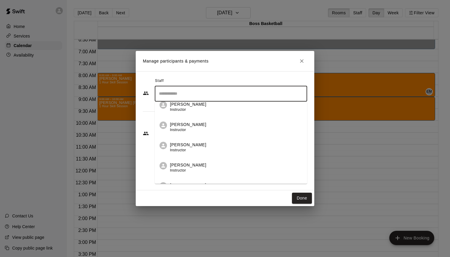
scroll to position [49, 0]
click at [187, 146] on p "[PERSON_NAME]" at bounding box center [188, 144] width 36 height 6
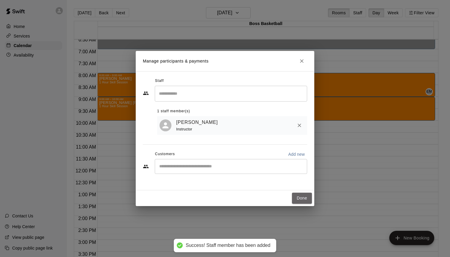
click at [302, 198] on button "Done" at bounding box center [302, 198] width 20 height 11
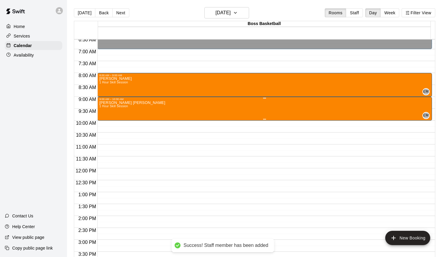
click at [140, 114] on div "[PERSON_NAME] [PERSON_NAME] 1 Hour Skill Session EM 0" at bounding box center [264, 229] width 331 height 257
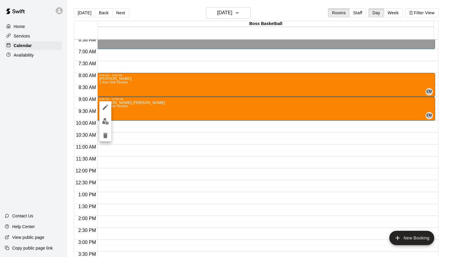
click at [136, 127] on div at bounding box center [225, 128] width 450 height 257
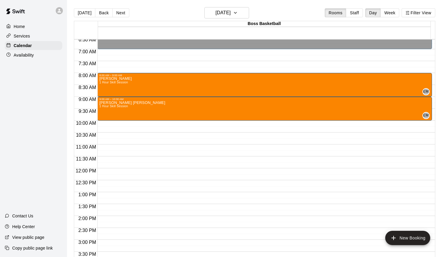
click at [142, 124] on div "12:00 AM – 7:00 AM Closed 8:00 AM – 9:00 AM [PERSON_NAME] 1 Hour Skill Session …" at bounding box center [264, 168] width 334 height 572
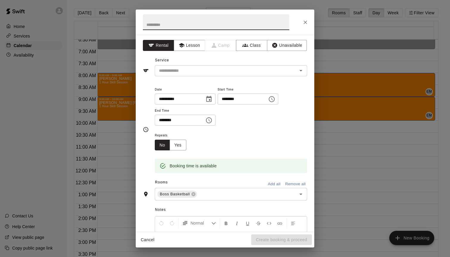
click at [175, 22] on input "text" at bounding box center [216, 22] width 147 height 16
click at [188, 42] on button "Lesson" at bounding box center [189, 45] width 31 height 11
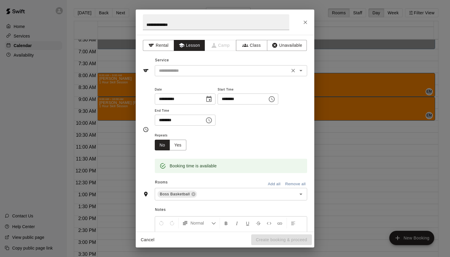
click at [190, 75] on div "​" at bounding box center [231, 70] width 152 height 11
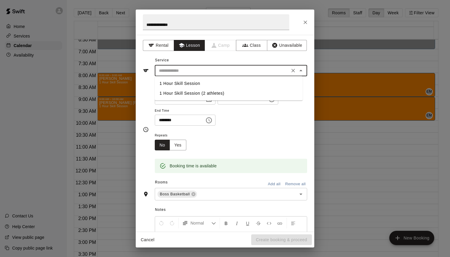
click at [267, 130] on div "**********" at bounding box center [231, 109] width 152 height 46
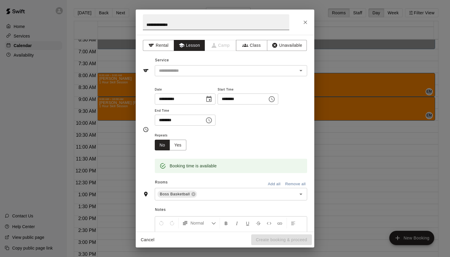
click at [191, 24] on input "**********" at bounding box center [216, 22] width 147 height 16
click at [192, 25] on input "**********" at bounding box center [216, 22] width 147 height 16
type input "**********"
click at [210, 123] on icon "Choose time, selected time is 10:30 AM" at bounding box center [209, 120] width 6 height 6
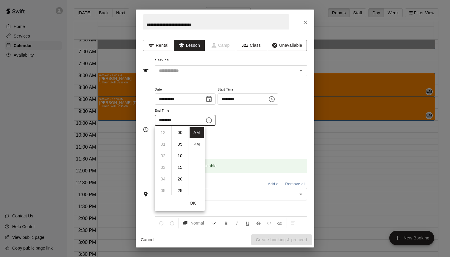
scroll to position [70, 0]
click at [161, 144] on li "11" at bounding box center [163, 144] width 14 height 11
click at [183, 128] on li "00" at bounding box center [180, 127] width 14 height 11
type input "********"
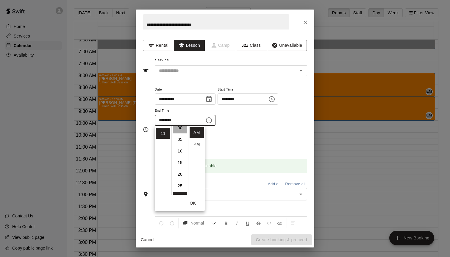
scroll to position [0, 0]
click at [253, 135] on div "Repeats No Yes" at bounding box center [231, 141] width 152 height 19
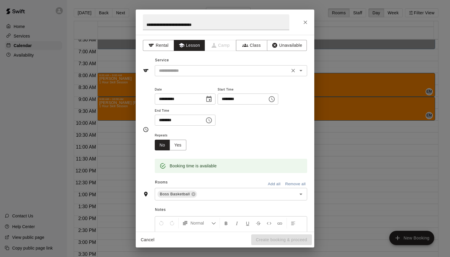
click at [198, 73] on input "text" at bounding box center [222, 70] width 131 height 7
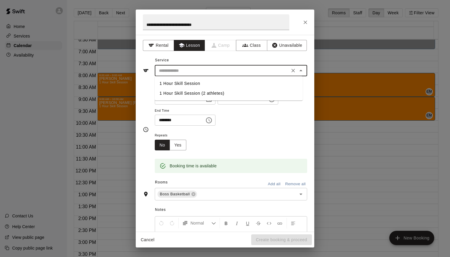
click at [195, 79] on li "1 Hour Skill Session" at bounding box center [229, 84] width 148 height 10
type input "**********"
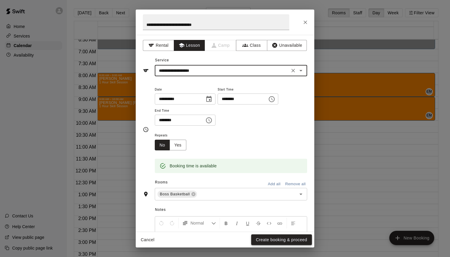
click at [269, 240] on button "Create booking & proceed" at bounding box center [281, 239] width 61 height 11
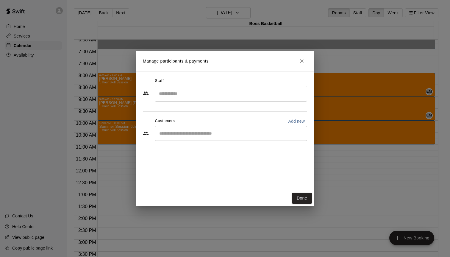
click at [193, 89] on input "Search staff" at bounding box center [231, 93] width 147 height 10
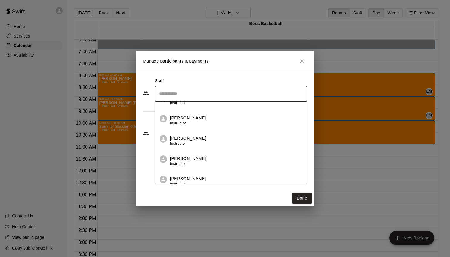
scroll to position [43, 0]
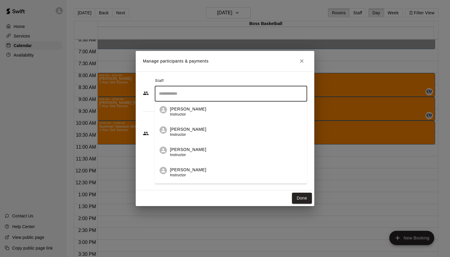
click at [192, 153] on div "[PERSON_NAME] Instructor" at bounding box center [188, 153] width 36 height 12
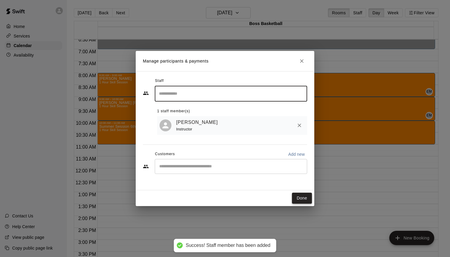
click at [306, 200] on button "Done" at bounding box center [302, 198] width 20 height 11
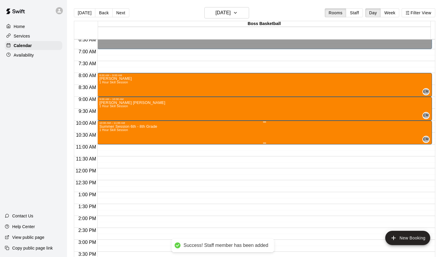
click at [138, 134] on div "Summer Session 6th - 8th Grade 1 Hour Skill Session" at bounding box center [128, 252] width 58 height 257
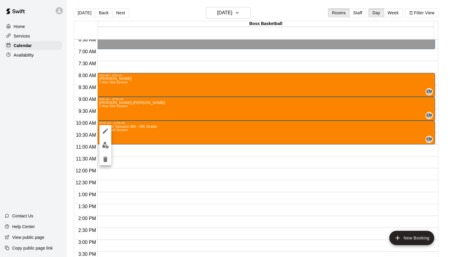
drag, startPoint x: 140, startPoint y: 136, endPoint x: 141, endPoint y: 154, distance: 17.9
click at [141, 154] on div at bounding box center [225, 128] width 450 height 257
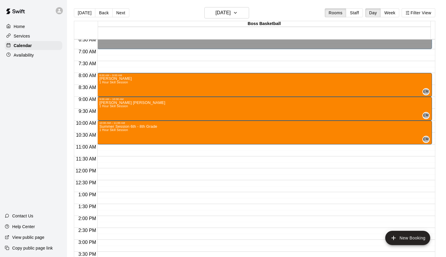
click at [141, 150] on div "12:00 AM – 7:00 AM Closed 8:00 AM – 9:00 AM [PERSON_NAME] 1 Hour Skill Session …" at bounding box center [264, 168] width 334 height 572
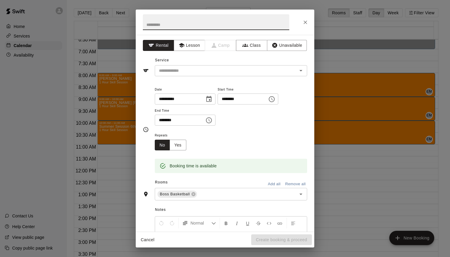
click at [165, 25] on input "text" at bounding box center [216, 22] width 147 height 16
type input "**********"
click at [190, 52] on div "**********" at bounding box center [225, 133] width 179 height 197
click at [190, 49] on button "Lesson" at bounding box center [189, 45] width 31 height 11
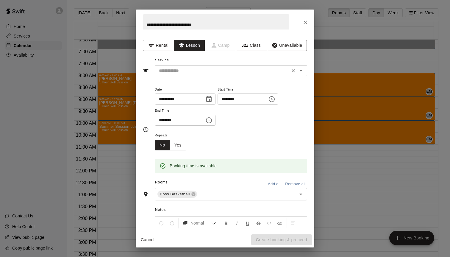
click at [182, 71] on input "text" at bounding box center [222, 70] width 131 height 7
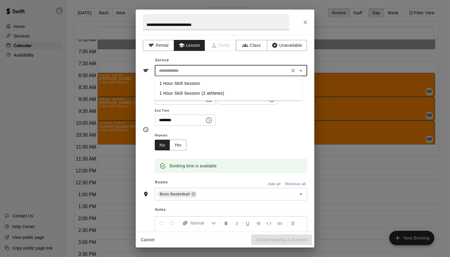
click at [183, 80] on li "1 Hour Skill Session" at bounding box center [229, 84] width 148 height 10
type input "**********"
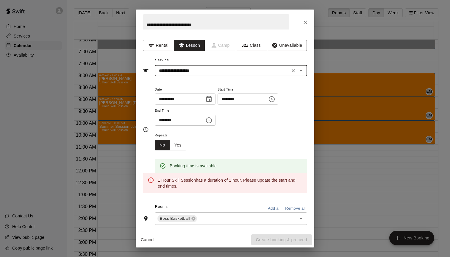
click at [213, 118] on icon "Choose time, selected time is 11:30 AM" at bounding box center [208, 120] width 7 height 7
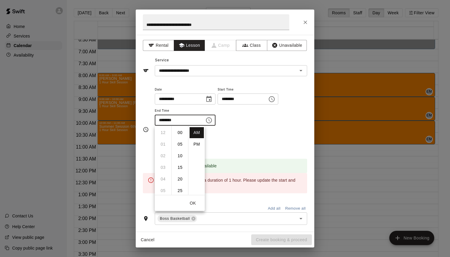
scroll to position [70, 0]
click at [191, 143] on li "PM" at bounding box center [197, 144] width 14 height 11
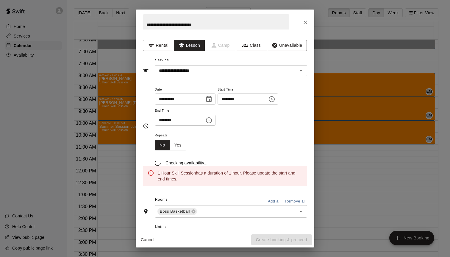
scroll to position [11, 0]
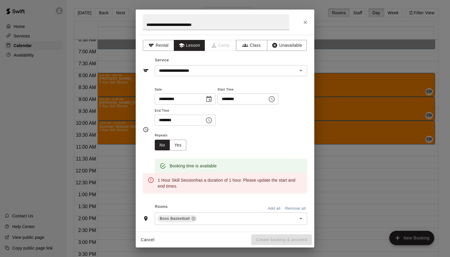
click at [172, 118] on input "********" at bounding box center [178, 120] width 46 height 11
click at [175, 122] on input "********" at bounding box center [178, 120] width 46 height 11
click at [210, 121] on icon "Choose time, selected time is 11:30 PM" at bounding box center [208, 120] width 7 height 7
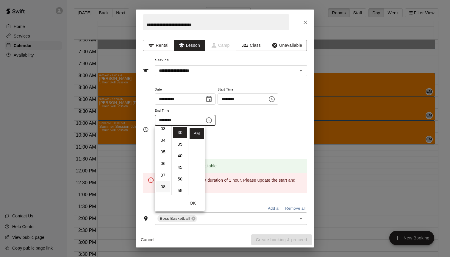
scroll to position [0, 0]
drag, startPoint x: 163, startPoint y: 133, endPoint x: 169, endPoint y: 132, distance: 6.3
click at [163, 133] on li "12" at bounding box center [163, 132] width 14 height 11
click at [181, 135] on li "00" at bounding box center [180, 132] width 14 height 11
type input "********"
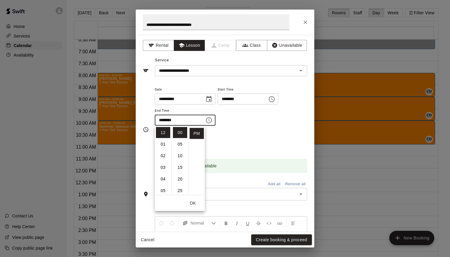
click at [233, 129] on div "**********" at bounding box center [231, 109] width 152 height 46
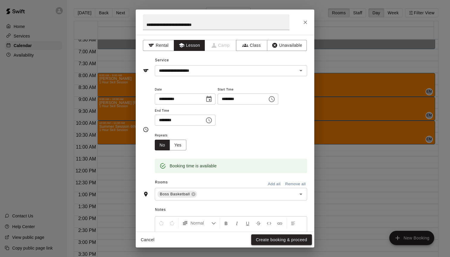
click at [276, 240] on button "Create booking & proceed" at bounding box center [281, 239] width 61 height 11
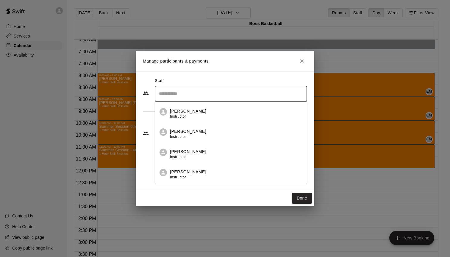
click at [183, 94] on input "Search staff" at bounding box center [231, 93] width 147 height 10
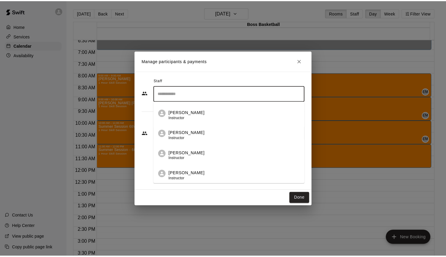
scroll to position [80, 0]
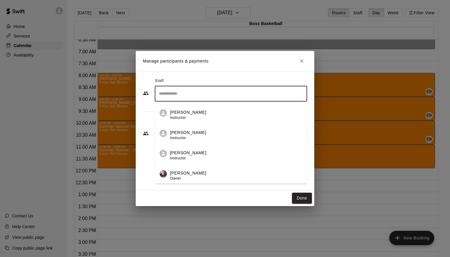
click at [184, 116] on span "Instructor" at bounding box center [178, 118] width 16 height 4
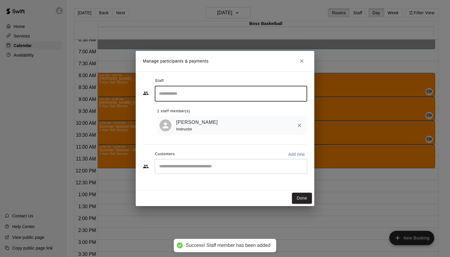
click at [300, 198] on button "Done" at bounding box center [302, 198] width 20 height 11
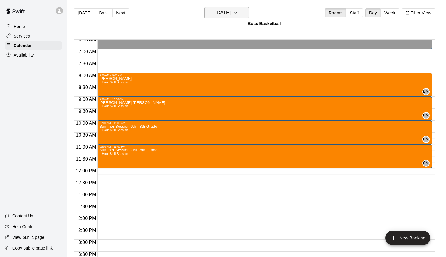
click at [218, 11] on h6 "[DATE]" at bounding box center [222, 13] width 15 height 8
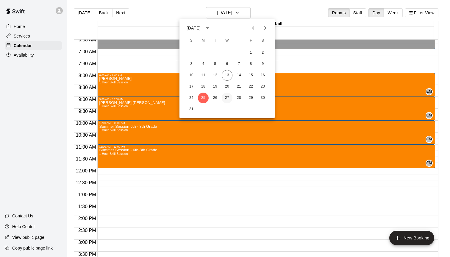
click at [228, 99] on button "27" at bounding box center [227, 98] width 11 height 11
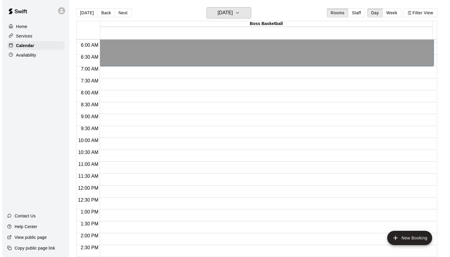
scroll to position [138, 0]
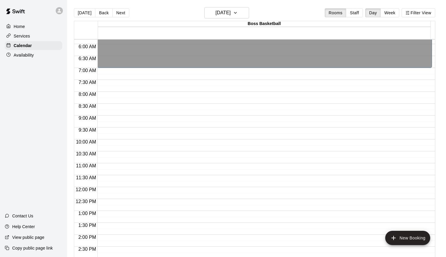
click at [111, 145] on div "12:00 AM – 7:00 AM Closed 3:00 PM – 4:00 PM [PERSON_NAME] - LG 1 Hour Skill Ses…" at bounding box center [264, 187] width 334 height 572
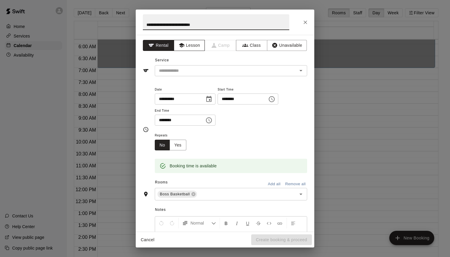
type input "**********"
click at [192, 49] on button "Lesson" at bounding box center [189, 45] width 31 height 11
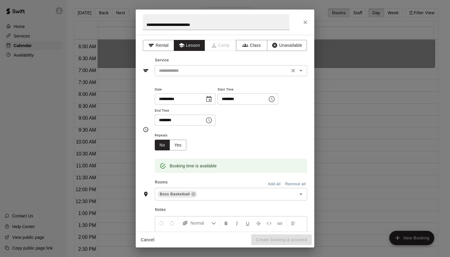
click at [183, 71] on input "text" at bounding box center [222, 70] width 131 height 7
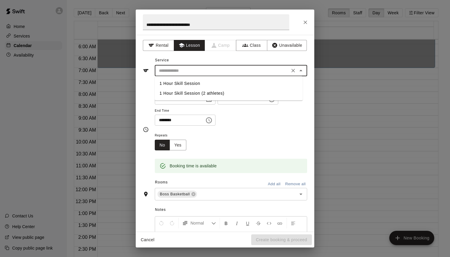
click at [185, 85] on li "1 Hour Skill Session" at bounding box center [229, 84] width 148 height 10
type input "**********"
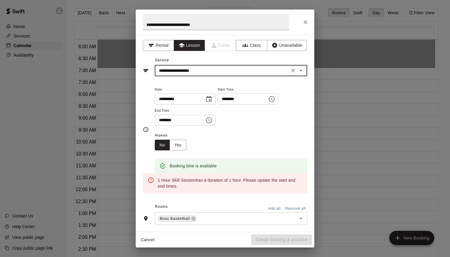
click at [208, 119] on icon "Choose time, selected time is 10:30 AM" at bounding box center [209, 120] width 6 height 6
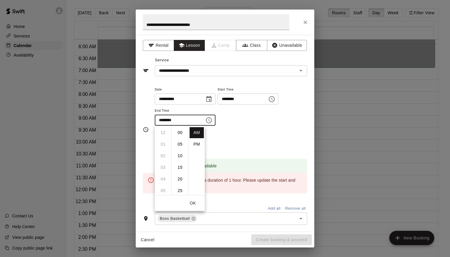
scroll to position [70, 0]
click at [160, 143] on li "11" at bounding box center [163, 144] width 14 height 11
click at [180, 130] on li "00" at bounding box center [180, 132] width 14 height 11
type input "********"
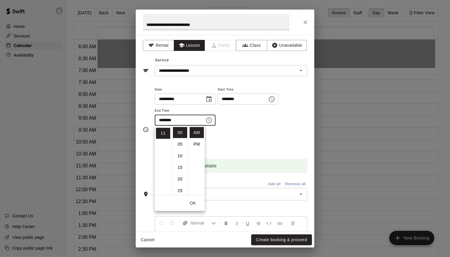
click at [239, 121] on div "**********" at bounding box center [231, 106] width 152 height 40
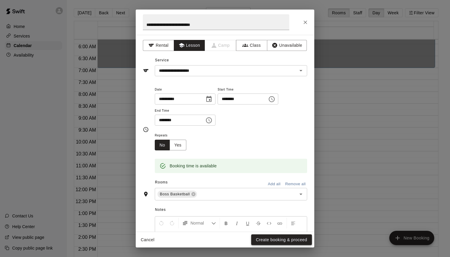
click at [266, 243] on button "Create booking & proceed" at bounding box center [281, 239] width 61 height 11
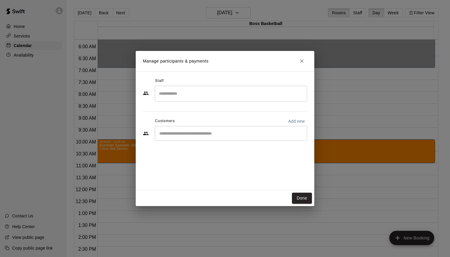
click at [193, 89] on input "Search staff" at bounding box center [231, 93] width 147 height 10
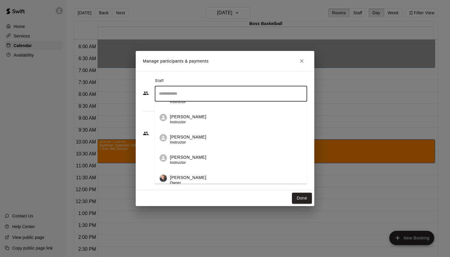
scroll to position [80, 0]
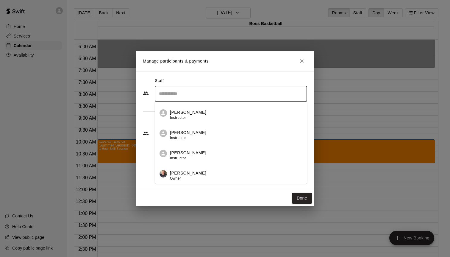
click at [183, 113] on p "[PERSON_NAME]" at bounding box center [188, 112] width 36 height 6
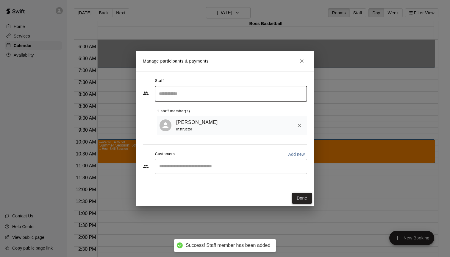
click at [303, 199] on button "Done" at bounding box center [302, 198] width 20 height 11
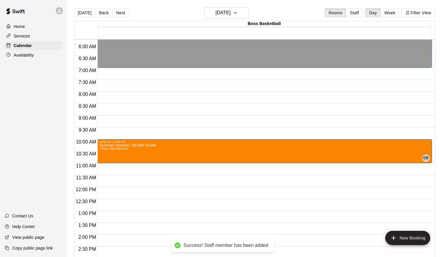
click at [123, 166] on div "12:00 AM – 7:00 AM Closed 10:00 AM – 11:00 AM Summer Session: 6th-8th Grade 1 H…" at bounding box center [264, 187] width 334 height 572
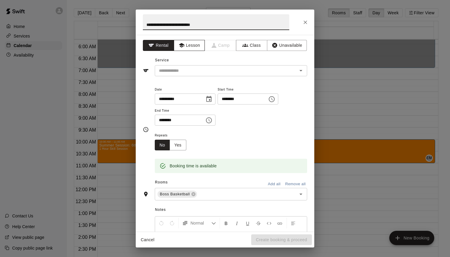
type input "**********"
click at [188, 43] on button "Lesson" at bounding box center [189, 45] width 31 height 11
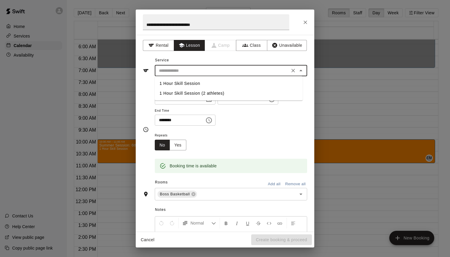
click at [182, 73] on input "text" at bounding box center [222, 70] width 131 height 7
click at [187, 86] on li "1 Hour Skill Session" at bounding box center [229, 84] width 148 height 10
type input "**********"
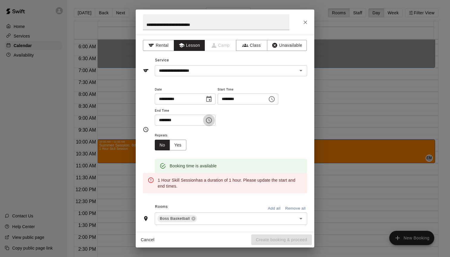
click at [211, 120] on icon "Choose time, selected time is 11:30 AM" at bounding box center [208, 120] width 7 height 7
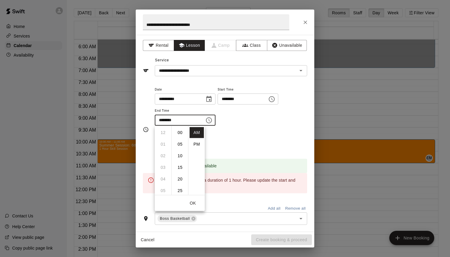
scroll to position [70, 0]
click at [197, 145] on li "PM" at bounding box center [197, 144] width 14 height 11
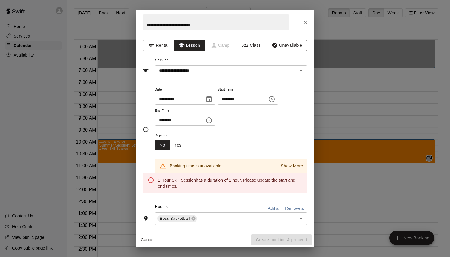
click at [176, 121] on input "********" at bounding box center [178, 120] width 46 height 11
click at [213, 119] on icon "Choose time, selected time is 11:30 PM" at bounding box center [208, 120] width 7 height 7
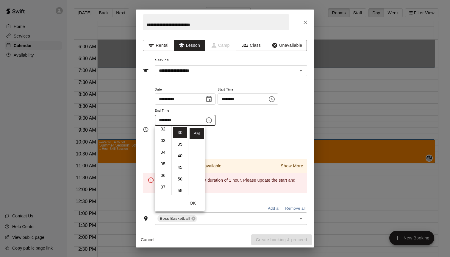
scroll to position [0, 0]
click at [164, 132] on li "12" at bounding box center [163, 132] width 14 height 11
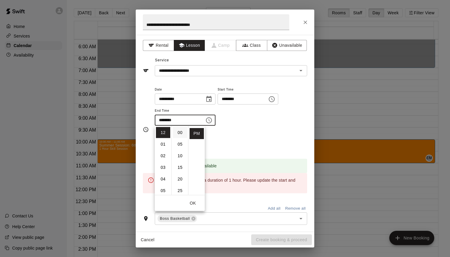
click at [180, 133] on li "00" at bounding box center [180, 132] width 14 height 11
type input "********"
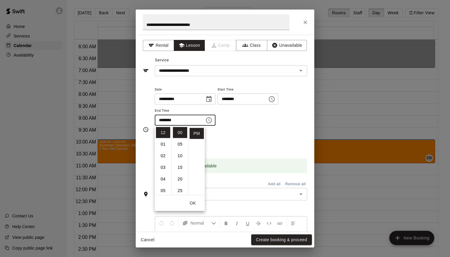
click at [267, 138] on div "Repeats No Yes" at bounding box center [231, 141] width 152 height 19
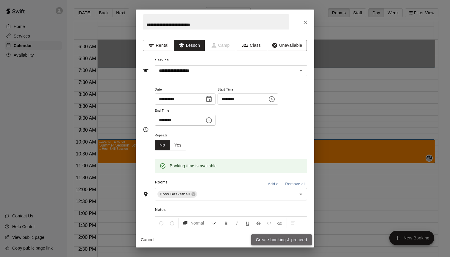
click at [286, 241] on button "Create booking & proceed" at bounding box center [281, 239] width 61 height 11
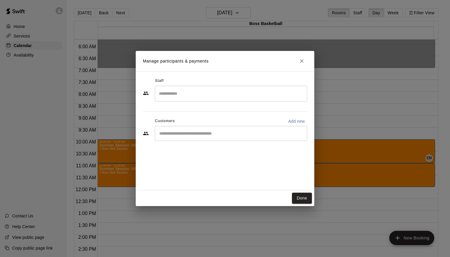
click at [207, 99] on input "Search staff" at bounding box center [231, 93] width 147 height 10
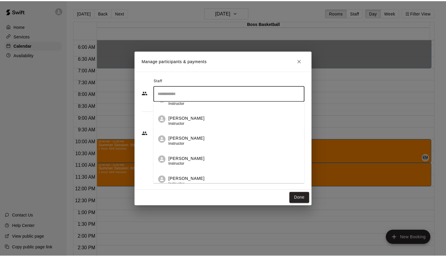
scroll to position [58, 0]
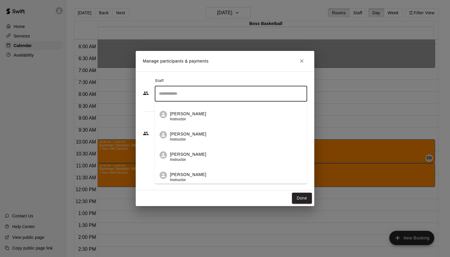
click at [193, 136] on p "[PERSON_NAME]" at bounding box center [188, 134] width 36 height 6
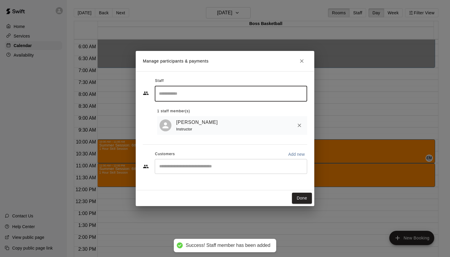
click at [303, 200] on button "Done" at bounding box center [302, 198] width 20 height 11
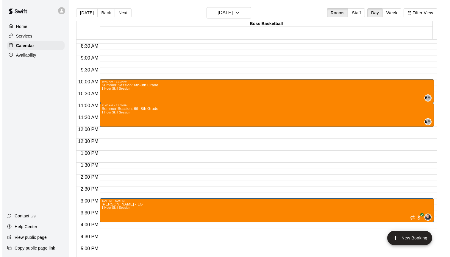
scroll to position [234, 0]
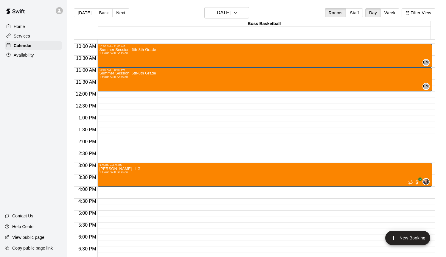
click at [119, 216] on div "12:00 AM – 7:00 AM Closed 10:00 AM – 11:00 AM Summer Session: 6th-8th Grade 1 H…" at bounding box center [264, 92] width 334 height 572
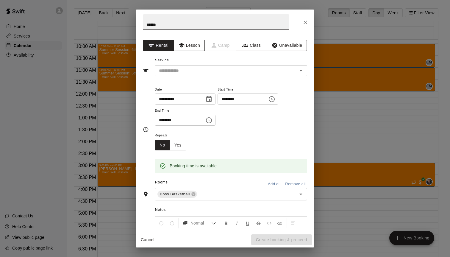
type input "******"
click at [196, 45] on button "Lesson" at bounding box center [189, 45] width 31 height 11
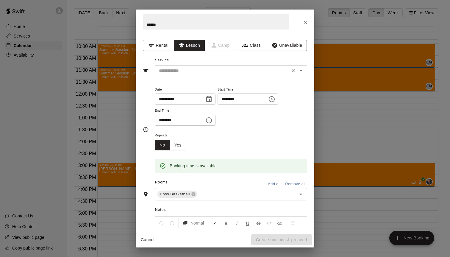
click at [187, 73] on input "text" at bounding box center [222, 70] width 131 height 7
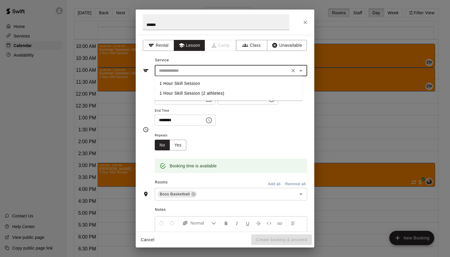
click at [191, 84] on li "1 Hour Skill Session" at bounding box center [229, 84] width 148 height 10
type input "**********"
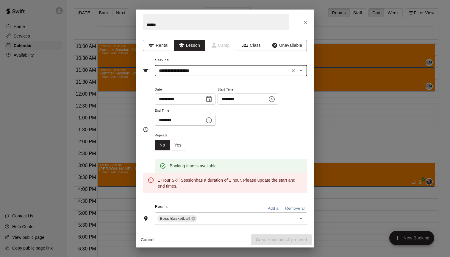
click at [213, 121] on icon "Choose time, selected time is 5:30 PM" at bounding box center [208, 120] width 7 height 7
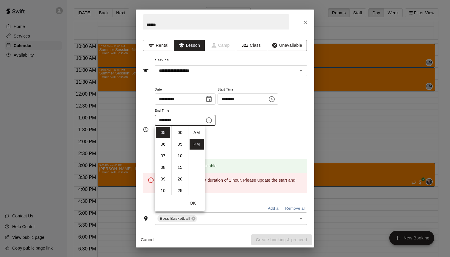
scroll to position [11, 0]
click at [165, 144] on li "06" at bounding box center [163, 144] width 14 height 11
click at [179, 133] on li "00" at bounding box center [180, 132] width 14 height 11
type input "********"
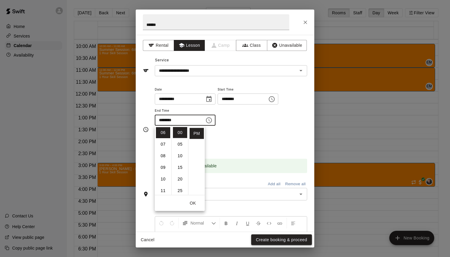
click at [301, 237] on button "Create booking & proceed" at bounding box center [281, 239] width 61 height 11
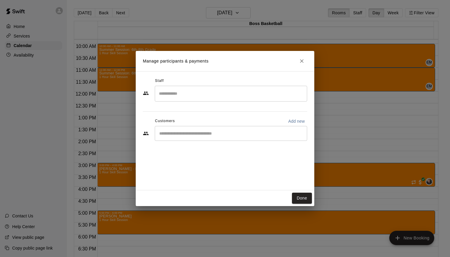
click at [203, 95] on input "Search staff" at bounding box center [231, 93] width 147 height 10
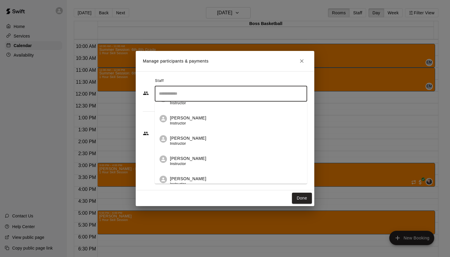
scroll to position [31, 0]
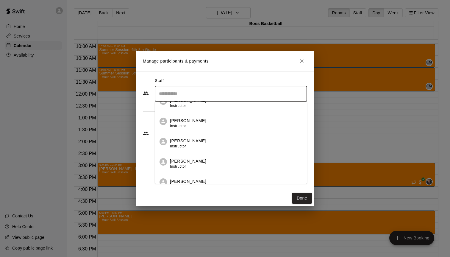
click at [189, 162] on p "[PERSON_NAME]" at bounding box center [188, 161] width 36 height 6
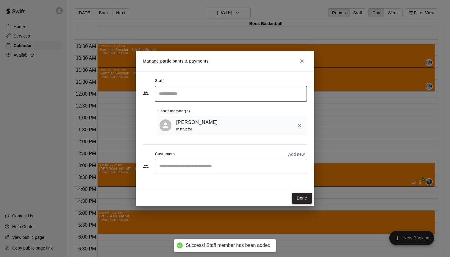
click at [302, 199] on button "Done" at bounding box center [302, 198] width 20 height 11
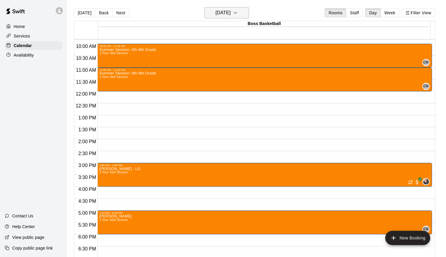
click at [230, 15] on h6 "[DATE]" at bounding box center [222, 13] width 15 height 8
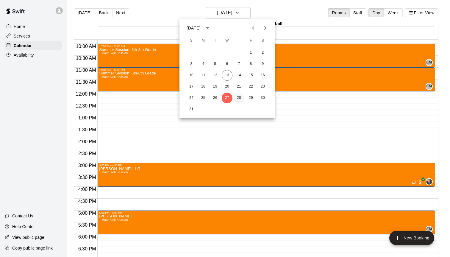
click at [240, 99] on button "28" at bounding box center [239, 98] width 11 height 11
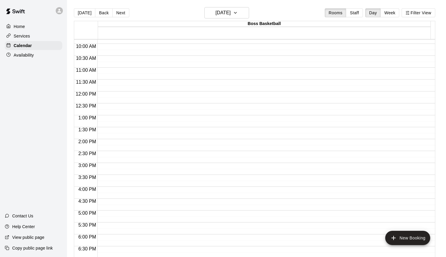
click at [113, 73] on div "12:00 AM – 7:00 AM Closed 10:00 PM – 11:59 PM Closed" at bounding box center [264, 92] width 334 height 572
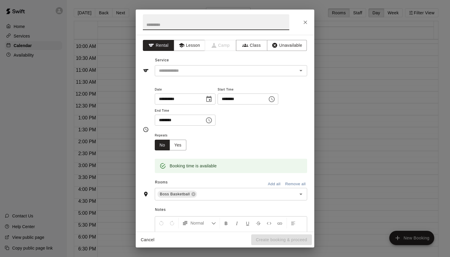
click at [173, 23] on input "text" at bounding box center [216, 22] width 147 height 16
click at [202, 66] on div "​" at bounding box center [231, 70] width 152 height 11
type input "******"
click at [186, 48] on button "Lesson" at bounding box center [189, 45] width 31 height 11
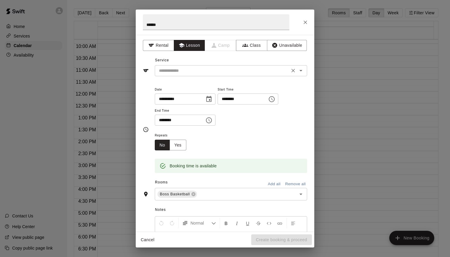
click at [184, 74] on input "text" at bounding box center [222, 70] width 131 height 7
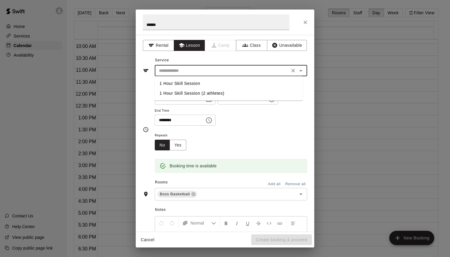
click at [181, 86] on li "1 Hour Skill Session" at bounding box center [229, 84] width 148 height 10
type input "**********"
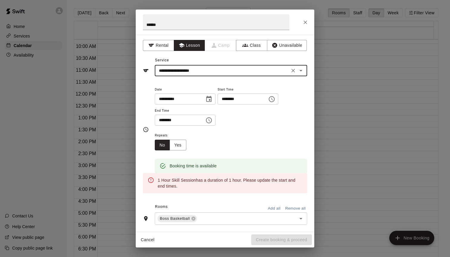
click at [275, 102] on icon "Choose time, selected time is 11:00 AM" at bounding box center [272, 99] width 6 height 6
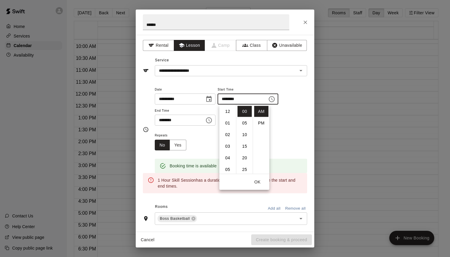
scroll to position [127, 0]
click at [194, 124] on input "********" at bounding box center [178, 120] width 46 height 11
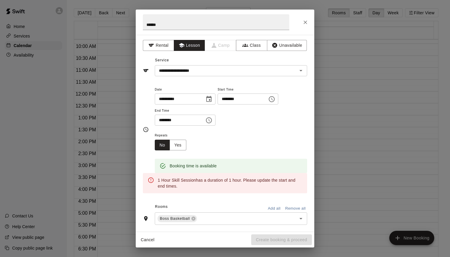
click at [211, 122] on icon "Choose time, selected time is 11:30 AM" at bounding box center [208, 120] width 7 height 7
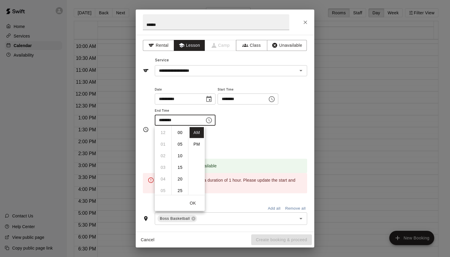
scroll to position [70, 0]
click at [192, 142] on li "PM" at bounding box center [197, 144] width 14 height 11
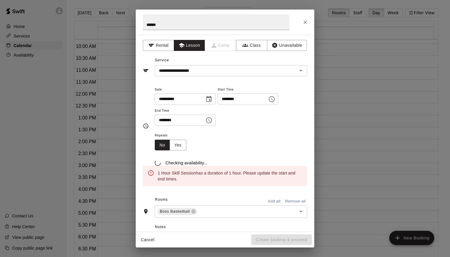
scroll to position [11, 0]
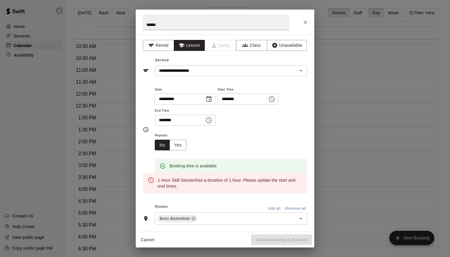
click at [171, 115] on input "********" at bounding box center [178, 120] width 46 height 11
click at [207, 118] on button "Choose time, selected time is 11:30 PM" at bounding box center [209, 120] width 12 height 12
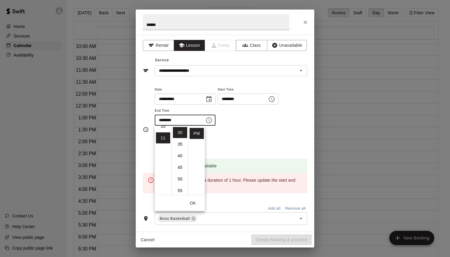
scroll to position [0, 0]
click at [164, 132] on li "12" at bounding box center [163, 132] width 14 height 11
click at [182, 132] on li "00" at bounding box center [180, 132] width 14 height 11
type input "********"
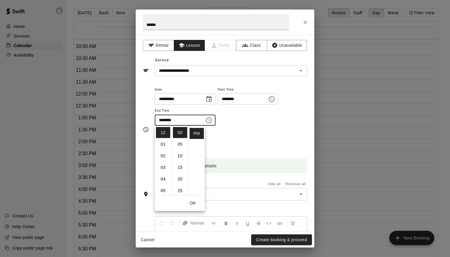
click at [267, 134] on div "Repeats No Yes" at bounding box center [231, 141] width 152 height 19
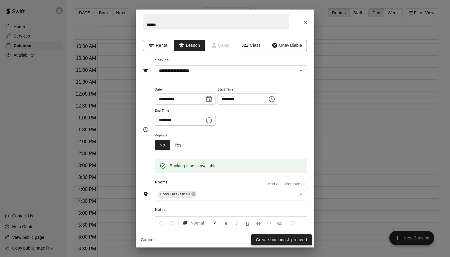
click at [286, 238] on button "Create booking & proceed" at bounding box center [281, 239] width 61 height 11
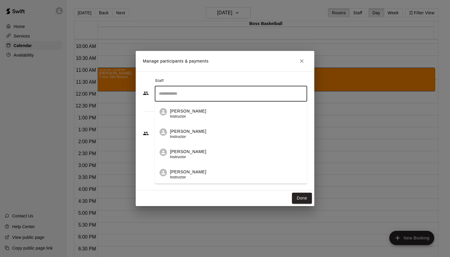
click at [199, 89] on input "Search staff" at bounding box center [231, 93] width 147 height 10
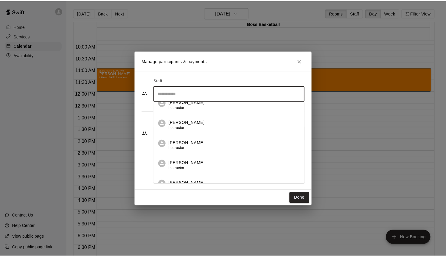
scroll to position [30, 0]
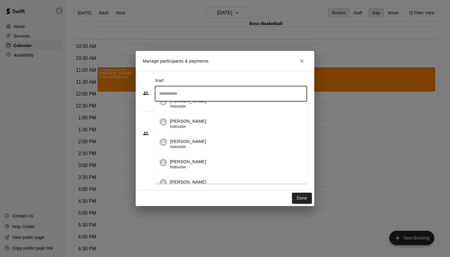
click at [187, 164] on p "[PERSON_NAME]" at bounding box center [188, 162] width 36 height 6
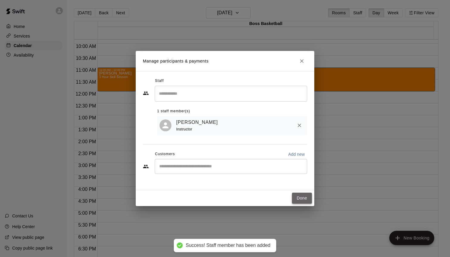
click at [304, 200] on button "Done" at bounding box center [302, 198] width 20 height 11
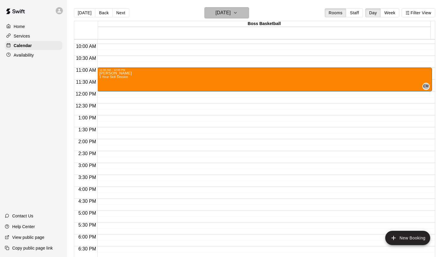
click at [225, 14] on h6 "[DATE]" at bounding box center [222, 13] width 15 height 8
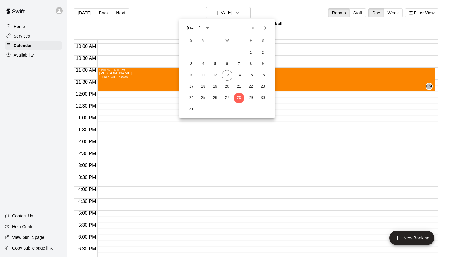
click at [264, 25] on icon "Next month" at bounding box center [265, 27] width 7 height 7
click at [213, 53] on button "2" at bounding box center [215, 52] width 11 height 11
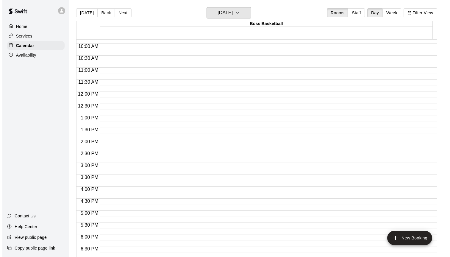
scroll to position [235, 0]
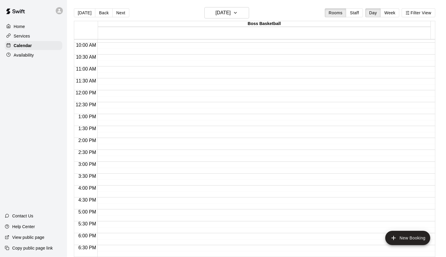
click at [107, 169] on div "12:00 AM – 7:00 AM Closed 10:00 PM – 11:59 PM Closed" at bounding box center [264, 90] width 334 height 572
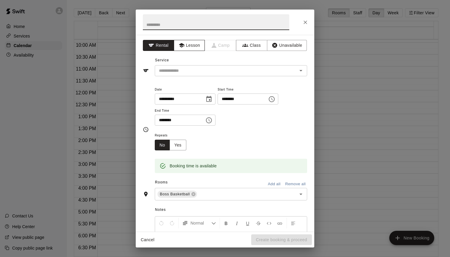
click at [190, 45] on button "Lesson" at bounding box center [189, 45] width 31 height 11
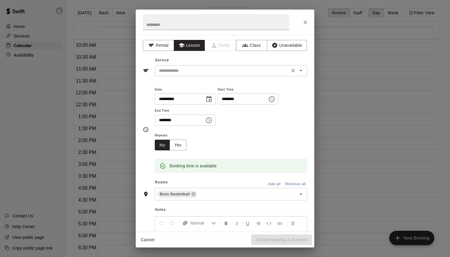
click at [182, 71] on input "text" at bounding box center [222, 70] width 131 height 7
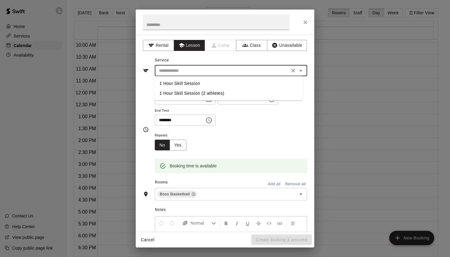
click at [183, 82] on li "1 Hour Skill Session" at bounding box center [229, 84] width 148 height 10
type input "**********"
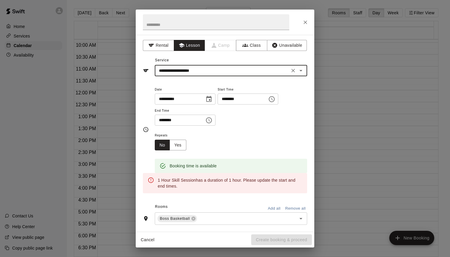
click at [274, 99] on icon "Choose time, selected time is 3:15 PM" at bounding box center [271, 99] width 7 height 7
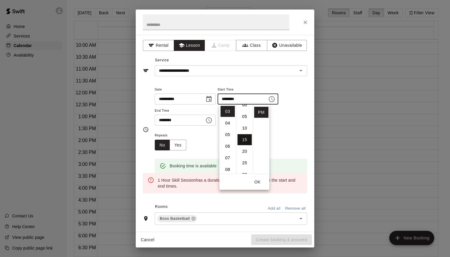
scroll to position [0, 0]
click at [244, 111] on li "00" at bounding box center [245, 111] width 14 height 11
type input "********"
click at [212, 121] on icon "Choose time, selected time is 3:45 PM" at bounding box center [209, 120] width 6 height 6
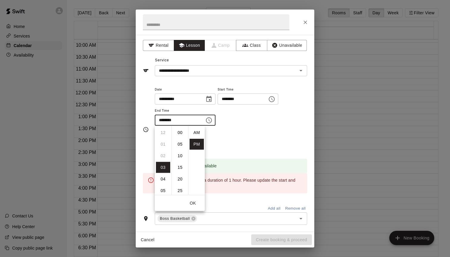
scroll to position [11, 0]
click at [162, 144] on li "04" at bounding box center [163, 144] width 14 height 11
click at [181, 133] on li "00" at bounding box center [180, 132] width 14 height 11
type input "********"
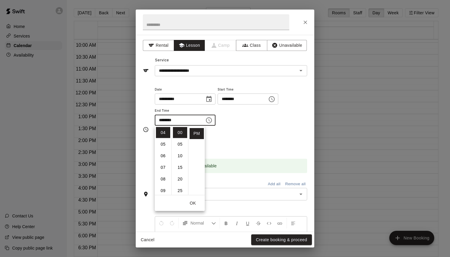
click at [278, 130] on div "**********" at bounding box center [231, 109] width 152 height 46
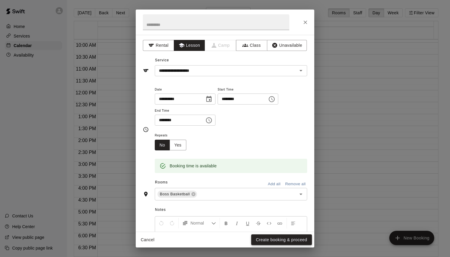
click at [283, 237] on button "Create booking & proceed" at bounding box center [281, 239] width 61 height 11
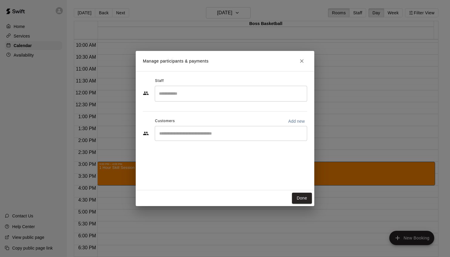
click at [202, 95] on input "Search staff" at bounding box center [231, 93] width 147 height 10
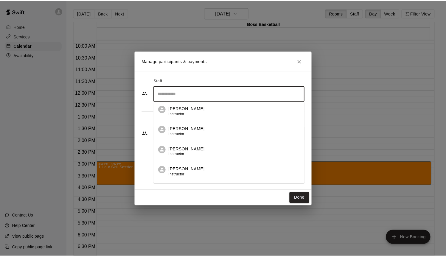
scroll to position [37, 0]
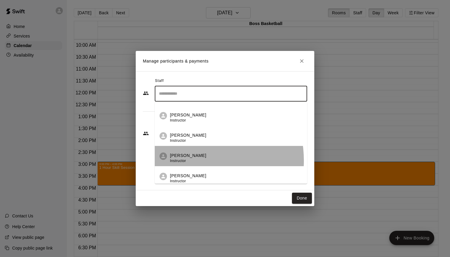
click at [190, 161] on div "[PERSON_NAME] Instructor" at bounding box center [188, 158] width 36 height 12
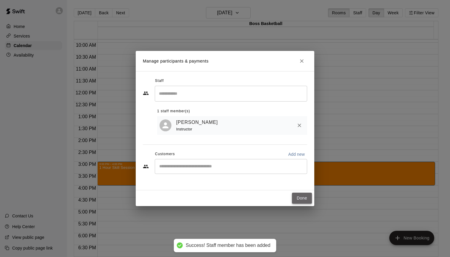
click at [300, 198] on button "Done" at bounding box center [302, 198] width 20 height 11
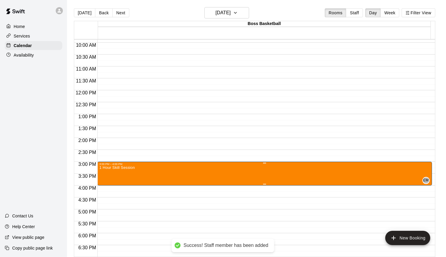
click at [108, 172] on icon "edit" at bounding box center [105, 172] width 7 height 7
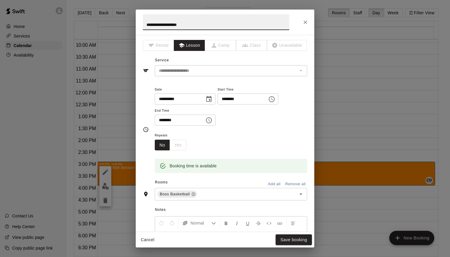
click at [169, 24] on input "**********" at bounding box center [216, 22] width 147 height 16
click at [189, 24] on input "**********" at bounding box center [216, 22] width 147 height 16
type input "**********"
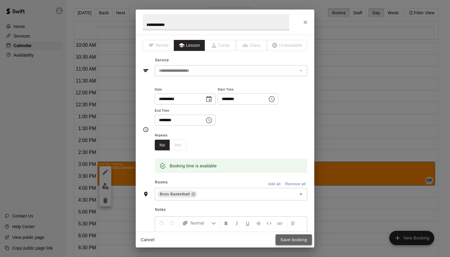
click at [295, 240] on button "Save booking" at bounding box center [294, 239] width 36 height 11
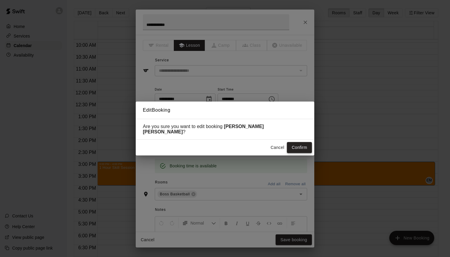
click at [306, 144] on button "Confirm" at bounding box center [299, 147] width 25 height 11
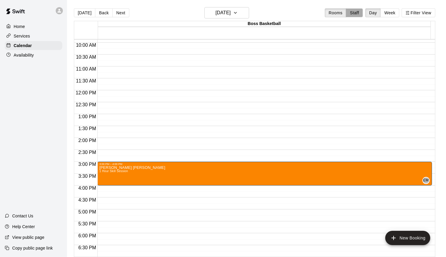
click at [356, 15] on button "Staff" at bounding box center [354, 12] width 17 height 9
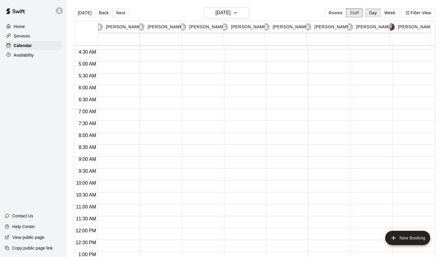
scroll to position [178, 0]
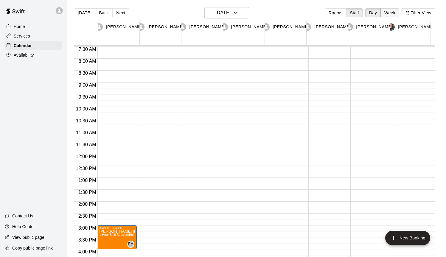
click at [389, 12] on button "Week" at bounding box center [389, 12] width 19 height 9
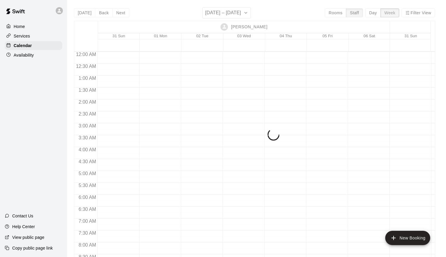
scroll to position [343, 0]
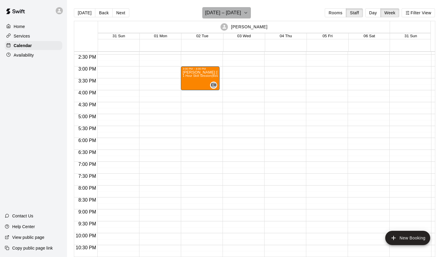
click at [229, 13] on h6 "[DATE] – [DATE]" at bounding box center [223, 13] width 36 height 8
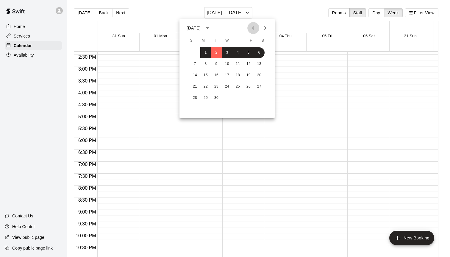
click at [257, 28] on icon "Previous month" at bounding box center [253, 27] width 7 height 7
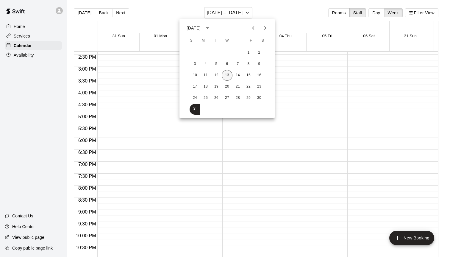
click at [227, 75] on button "13" at bounding box center [227, 75] width 11 height 11
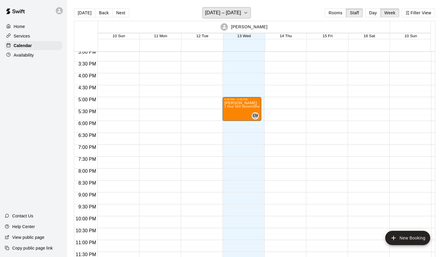
scroll to position [313, 0]
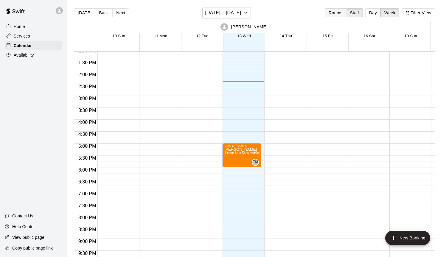
click at [340, 13] on button "Rooms" at bounding box center [335, 12] width 21 height 9
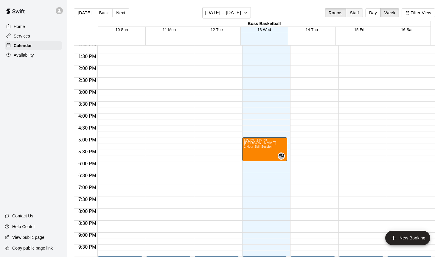
click at [354, 15] on button "Staff" at bounding box center [354, 12] width 17 height 9
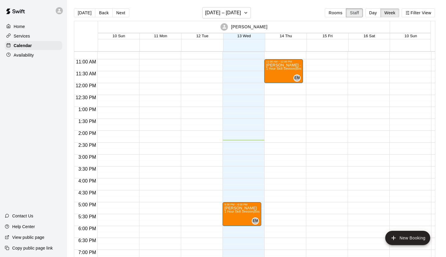
scroll to position [255, 0]
click at [50, 59] on div "Availability" at bounding box center [33, 55] width 57 height 9
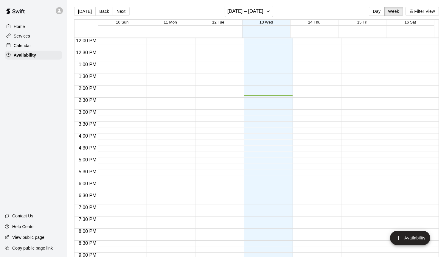
scroll to position [8, 0]
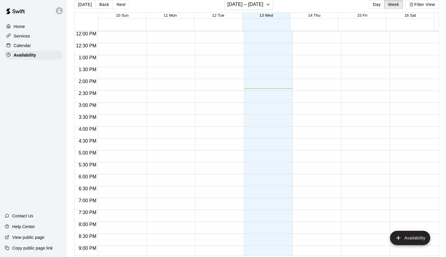
click at [307, 77] on div "12:00 AM – 7:00 AM Closed 10:00 PM – 11:59 PM Closed" at bounding box center [315, 31] width 46 height 572
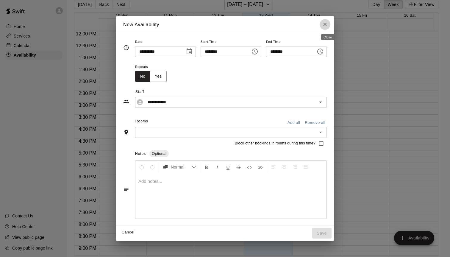
click at [327, 26] on icon "Close" at bounding box center [325, 25] width 4 height 4
type input "**********"
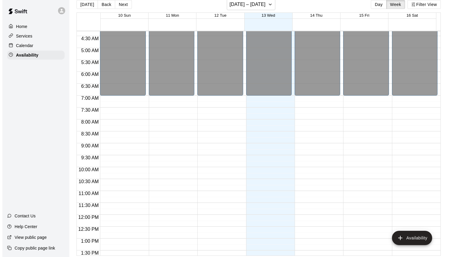
scroll to position [103, 0]
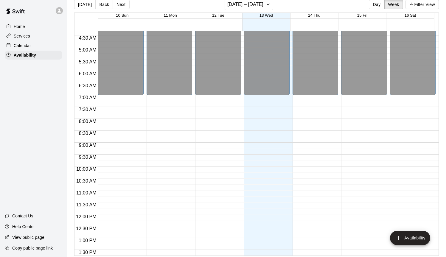
click at [395, 198] on div "12:00 AM – 7:00 AM Closed 10:00 PM – 11:59 PM Closed" at bounding box center [413, 214] width 46 height 572
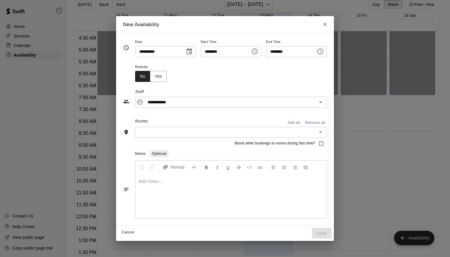
click at [324, 53] on icon "Choose time, selected time is 11:45 AM" at bounding box center [320, 51] width 7 height 7
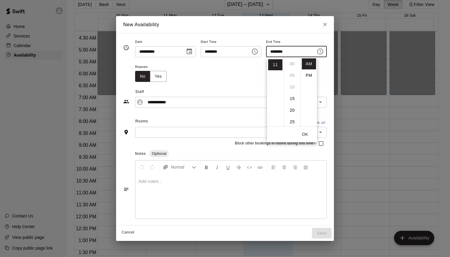
scroll to position [105, 0]
click at [254, 53] on icon "Choose time, selected time is 11:15 AM" at bounding box center [255, 52] width 6 height 6
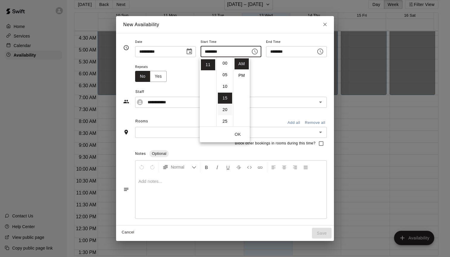
scroll to position [0, 0]
click at [225, 63] on li "00" at bounding box center [225, 63] width 14 height 11
type input "********"
click at [323, 50] on icon "Choose time, selected time is 11:45 AM" at bounding box center [320, 52] width 6 height 6
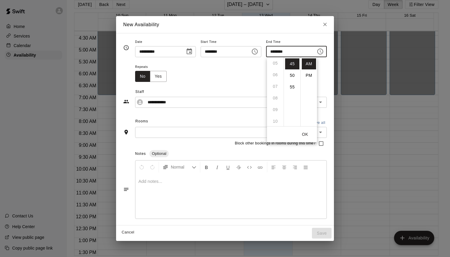
scroll to position [57, 0]
click at [306, 71] on li "PM" at bounding box center [309, 75] width 14 height 11
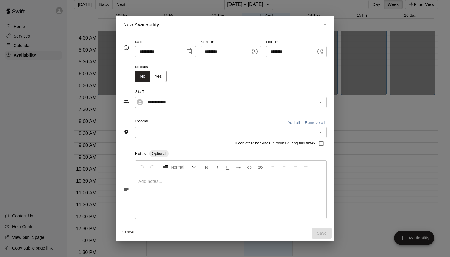
scroll to position [0, 0]
click at [320, 53] on icon "Choose time, selected time is 11:45 PM" at bounding box center [320, 51] width 7 height 7
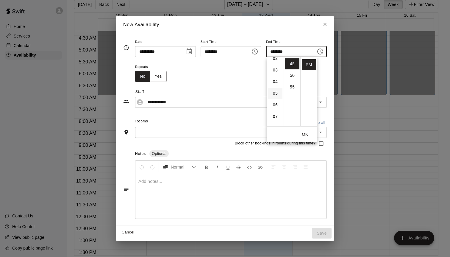
scroll to position [31, 0]
click at [275, 112] on li "07" at bounding box center [275, 113] width 14 height 11
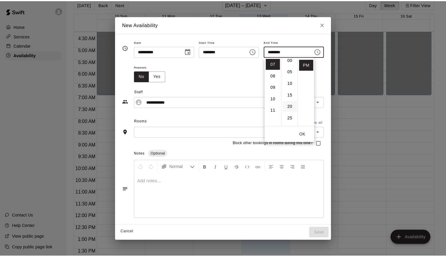
scroll to position [0, 0]
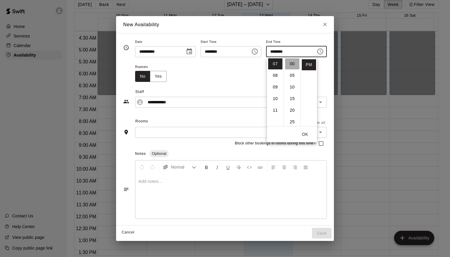
click at [292, 64] on li "00" at bounding box center [292, 63] width 14 height 11
type input "********"
click at [306, 135] on button "OK" at bounding box center [305, 134] width 19 height 11
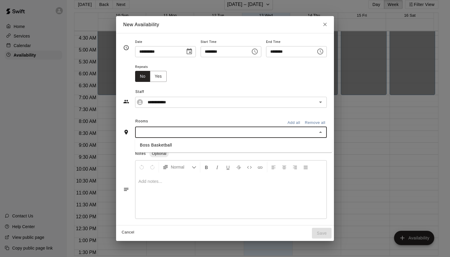
click at [272, 135] on input "text" at bounding box center [226, 132] width 178 height 7
click at [216, 146] on li "Boss Basketball" at bounding box center [233, 145] width 197 height 10
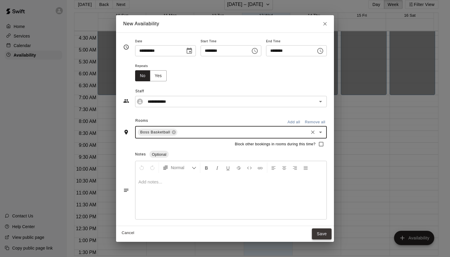
click at [323, 236] on button "Save" at bounding box center [322, 233] width 20 height 11
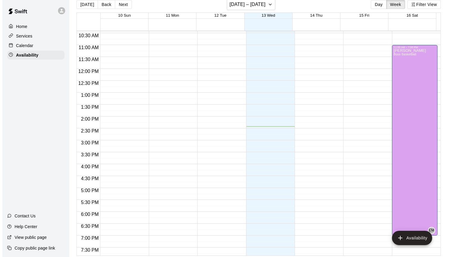
scroll to position [256, 0]
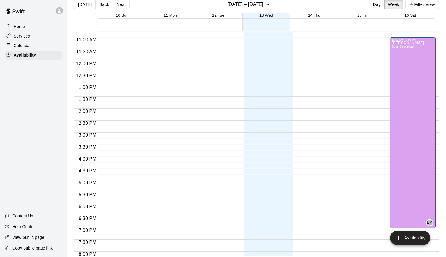
click at [411, 87] on div "[PERSON_NAME] Boss Basketball EM" at bounding box center [413, 169] width 42 height 257
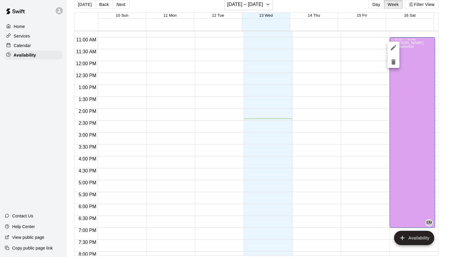
click at [407, 114] on div at bounding box center [225, 128] width 450 height 257
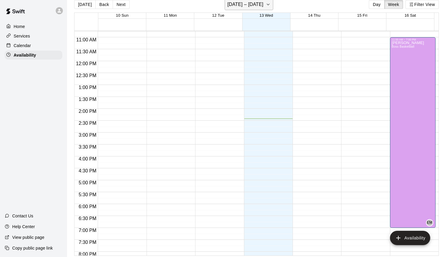
click at [258, 7] on h6 "[DATE] – [DATE]" at bounding box center [245, 4] width 36 height 8
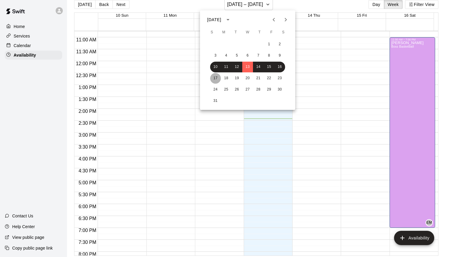
click at [218, 79] on button "17" at bounding box center [215, 78] width 11 height 11
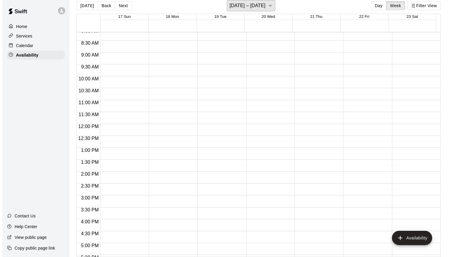
scroll to position [191, 0]
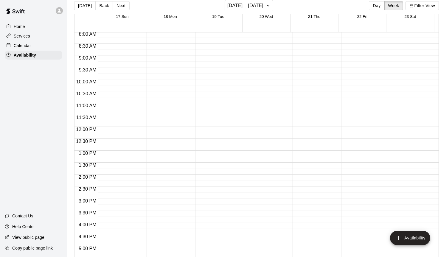
click at [116, 58] on div "12:00 AM – 7:00 AM Closed 10:00 PM – 11:59 PM Closed" at bounding box center [121, 127] width 46 height 572
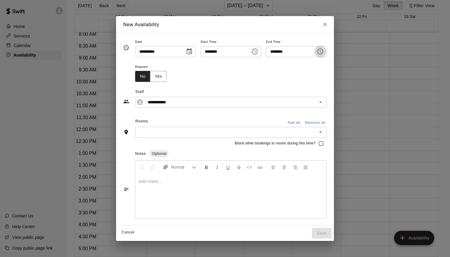
click at [324, 53] on icon "Choose time, selected time is 9:30 AM" at bounding box center [320, 51] width 7 height 7
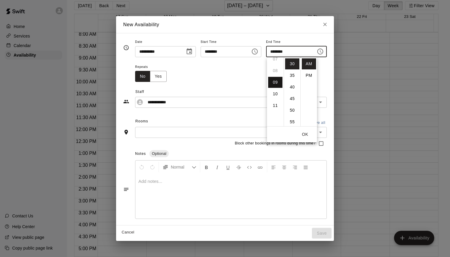
scroll to position [83, 0]
click at [309, 73] on li "PM" at bounding box center [309, 75] width 14 height 11
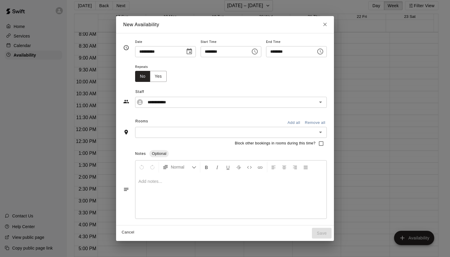
scroll to position [11, 0]
click at [283, 54] on input "********" at bounding box center [289, 51] width 46 height 11
click at [320, 53] on icon "Choose time, selected time is 9:30 PM" at bounding box center [320, 51] width 7 height 7
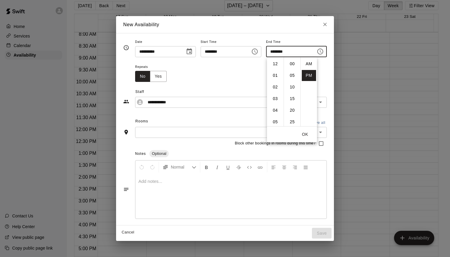
scroll to position [0, 0]
click at [275, 104] on li "07" at bounding box center [275, 103] width 14 height 11
click at [293, 64] on li "00" at bounding box center [292, 63] width 14 height 11
type input "********"
click at [307, 135] on button "OK" at bounding box center [305, 134] width 19 height 11
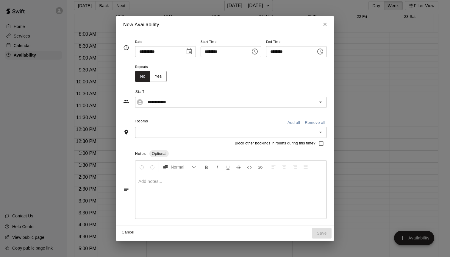
click at [166, 131] on input "text" at bounding box center [226, 132] width 178 height 7
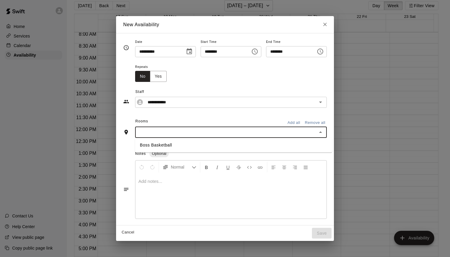
click at [167, 147] on li "Boss Basketball" at bounding box center [233, 145] width 197 height 10
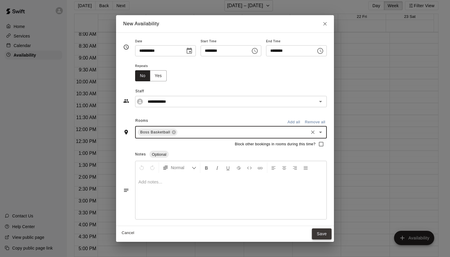
click at [325, 235] on button "Save" at bounding box center [322, 233] width 20 height 11
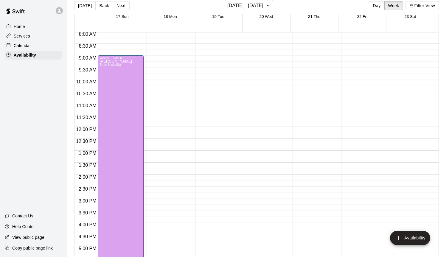
click at [163, 109] on div at bounding box center [170, 127] width 46 height 572
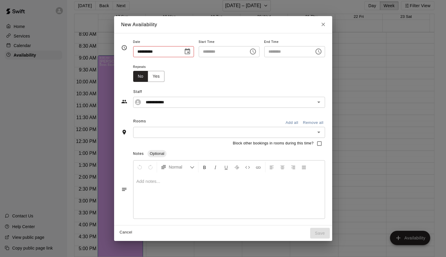
type input "**********"
type input "********"
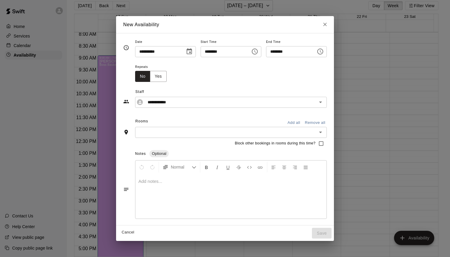
click at [324, 55] on icon "Choose time, selected time is 11:30 AM" at bounding box center [320, 51] width 7 height 7
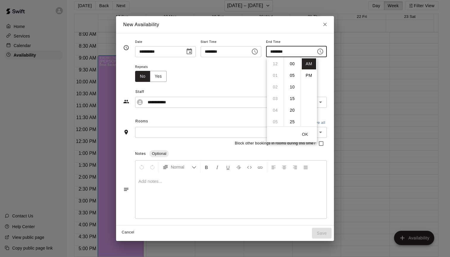
scroll to position [70, 0]
click at [308, 76] on li "PM" at bounding box center [309, 75] width 14 height 11
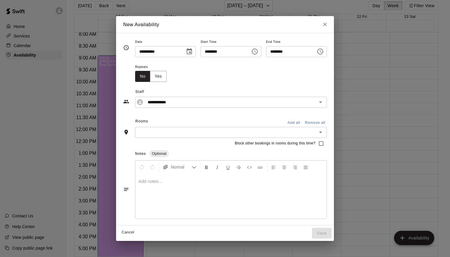
scroll to position [11, 0]
click at [324, 52] on icon "Choose time, selected time is 11:30 PM" at bounding box center [320, 51] width 7 height 7
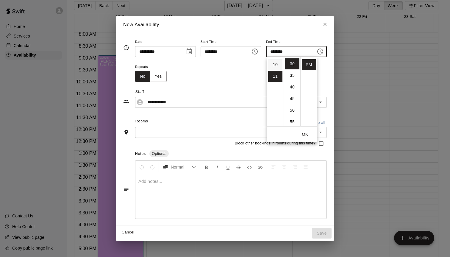
scroll to position [0, 0]
click at [276, 64] on li "12" at bounding box center [275, 63] width 14 height 11
click at [292, 64] on li "00" at bounding box center [292, 63] width 14 height 11
type input "********"
click at [307, 132] on button "OK" at bounding box center [305, 134] width 19 height 11
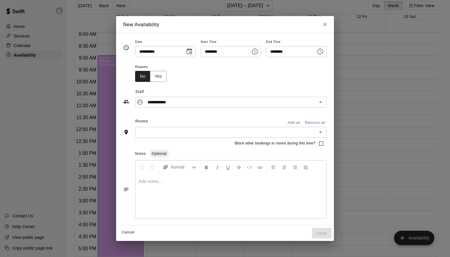
click at [175, 130] on input "text" at bounding box center [226, 132] width 178 height 7
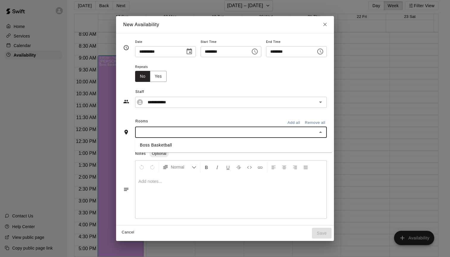
click at [167, 142] on li "Boss Basketball" at bounding box center [233, 145] width 197 height 10
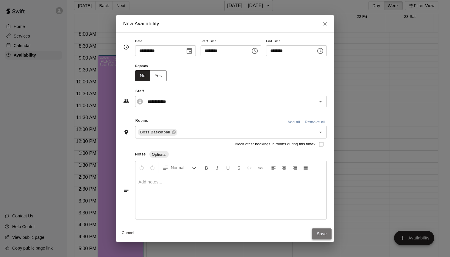
click at [330, 235] on button "Save" at bounding box center [322, 233] width 20 height 11
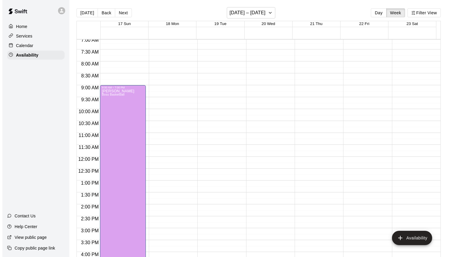
scroll to position [172, 0]
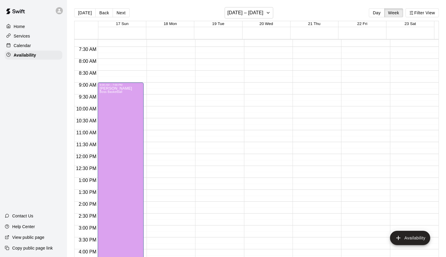
click at [166, 137] on div at bounding box center [170, 154] width 46 height 572
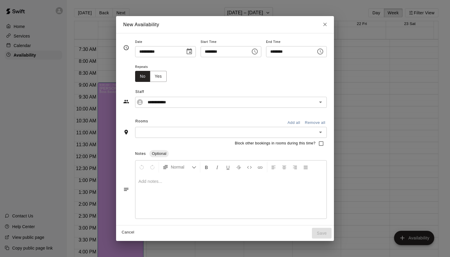
click at [257, 53] on icon "Choose time, selected time is 11:15 AM" at bounding box center [254, 51] width 7 height 7
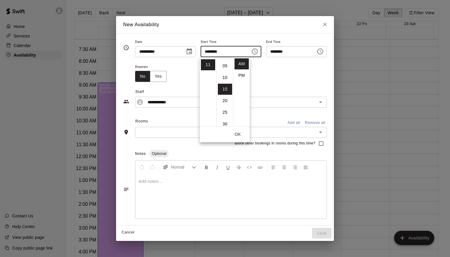
scroll to position [0, 0]
click at [225, 65] on li "00" at bounding box center [225, 63] width 14 height 11
type input "********"
click at [275, 105] on input "**********" at bounding box center [226, 102] width 162 height 7
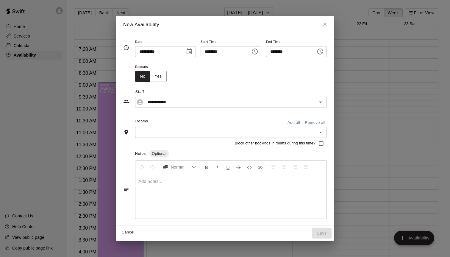
click at [324, 52] on icon "Choose time, selected time is 11:45 AM" at bounding box center [320, 51] width 7 height 7
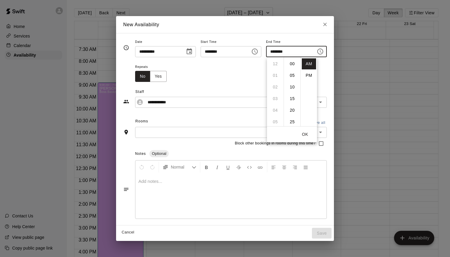
scroll to position [105, 0]
click at [305, 76] on li "PM" at bounding box center [309, 75] width 14 height 11
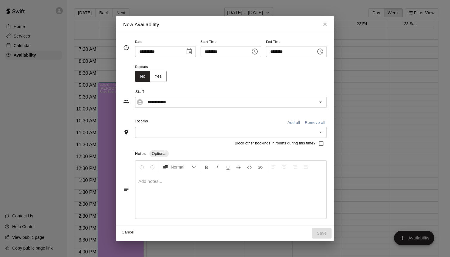
scroll to position [11, 0]
click at [323, 53] on icon "Choose time, selected time is 11:45 PM" at bounding box center [320, 51] width 7 height 7
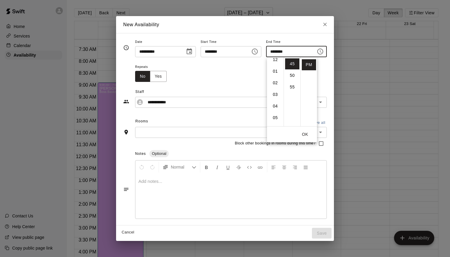
scroll to position [0, 0]
click at [277, 66] on li "12" at bounding box center [275, 63] width 14 height 11
click at [291, 64] on li "00" at bounding box center [292, 63] width 14 height 11
type input "********"
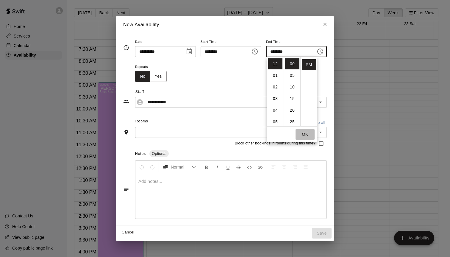
click at [307, 135] on button "OK" at bounding box center [305, 134] width 19 height 11
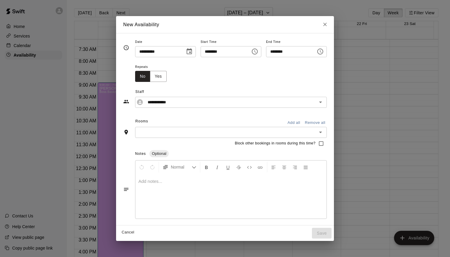
click at [183, 135] on input "text" at bounding box center [226, 132] width 178 height 7
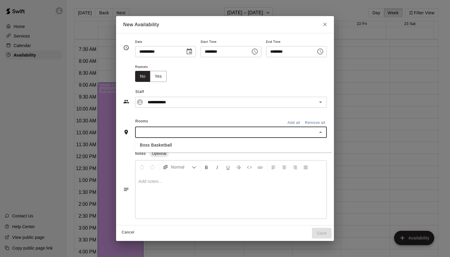
click at [175, 145] on li "Boss Basketball" at bounding box center [233, 145] width 197 height 10
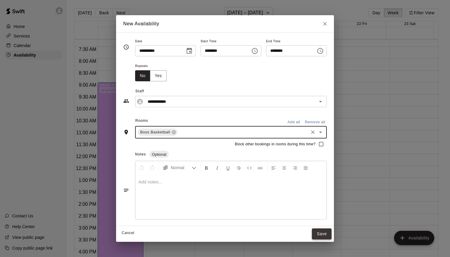
click at [323, 232] on button "Save" at bounding box center [322, 233] width 20 height 11
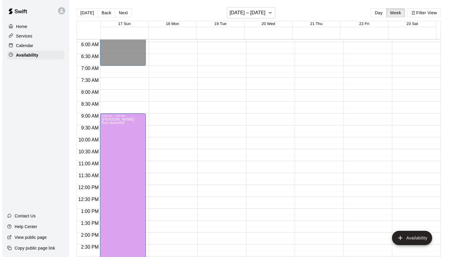
scroll to position [199, 0]
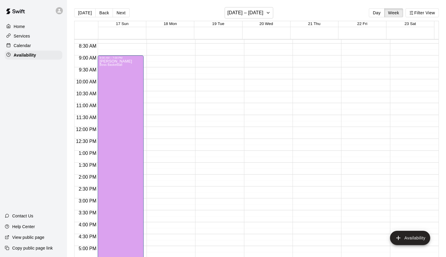
click at [260, 183] on div at bounding box center [267, 127] width 46 height 572
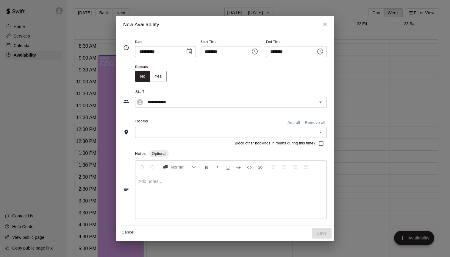
click at [258, 53] on icon "Choose time, selected time is 2:15 PM" at bounding box center [255, 52] width 6 height 6
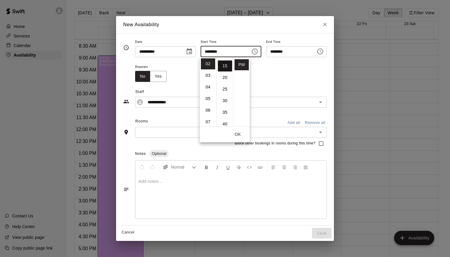
scroll to position [0, 0]
click at [225, 65] on li "00" at bounding box center [225, 63] width 14 height 11
type input "********"
click at [322, 49] on icon "Choose time, selected time is 2:45 PM" at bounding box center [320, 51] width 7 height 7
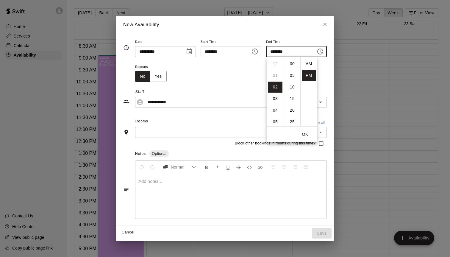
scroll to position [11, 0]
click at [273, 86] on li "04" at bounding box center [275, 87] width 14 height 11
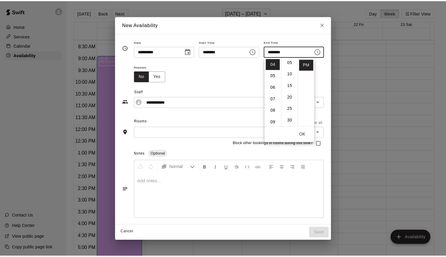
scroll to position [0, 0]
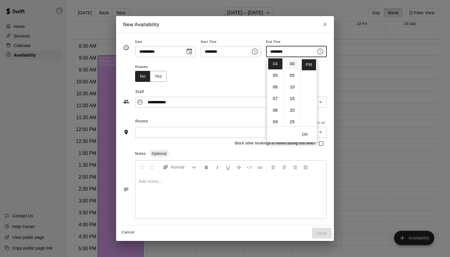
click at [292, 65] on li "00" at bounding box center [292, 63] width 14 height 11
type input "********"
click at [306, 134] on button "OK" at bounding box center [305, 134] width 19 height 11
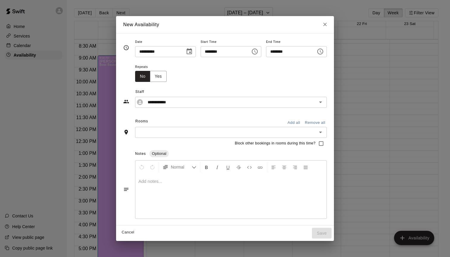
click at [218, 136] on input "text" at bounding box center [226, 132] width 178 height 7
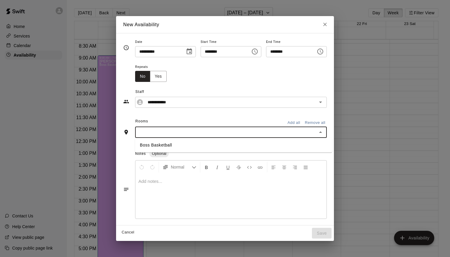
click at [172, 149] on li "Boss Basketball" at bounding box center [233, 145] width 197 height 10
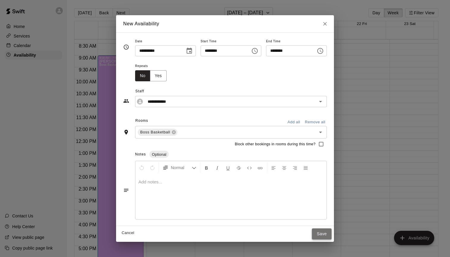
click at [325, 237] on button "Save" at bounding box center [322, 233] width 20 height 11
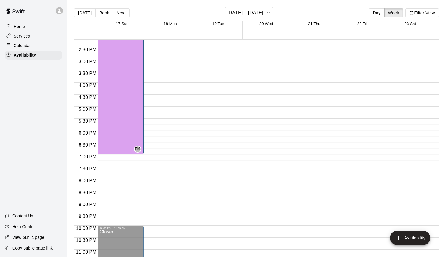
scroll to position [348, 0]
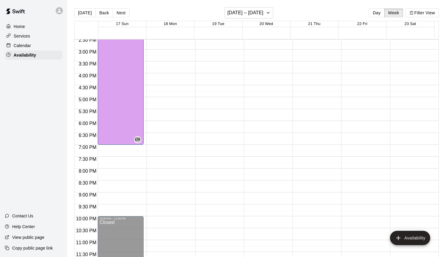
click at [32, 45] on div "Calendar" at bounding box center [33, 45] width 57 height 9
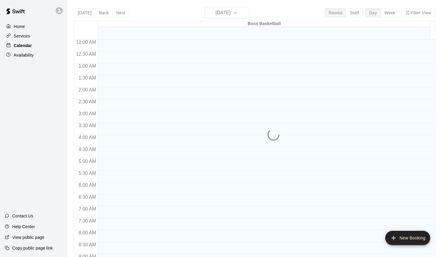
scroll to position [330, 0]
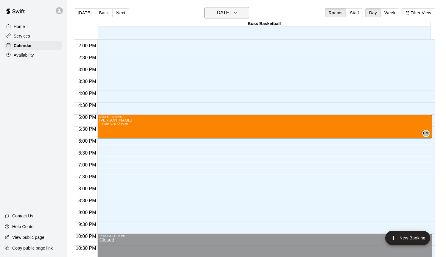
click at [245, 14] on button "[DATE]" at bounding box center [226, 12] width 45 height 11
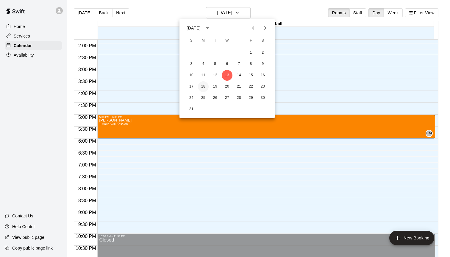
click at [200, 85] on button "18" at bounding box center [203, 86] width 11 height 11
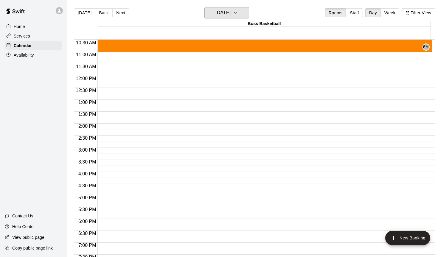
scroll to position [195, 0]
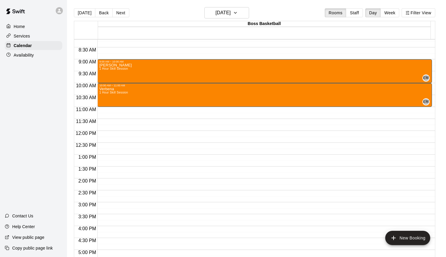
click at [38, 57] on div "Availability" at bounding box center [33, 55] width 57 height 9
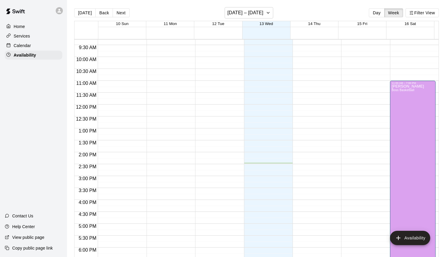
scroll to position [261, 0]
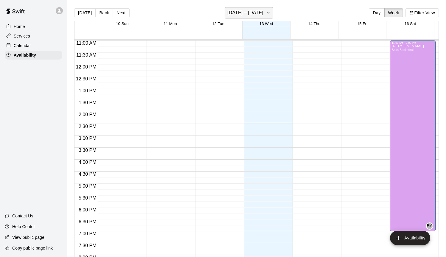
click at [262, 12] on button "[DATE] – [DATE]" at bounding box center [249, 12] width 49 height 11
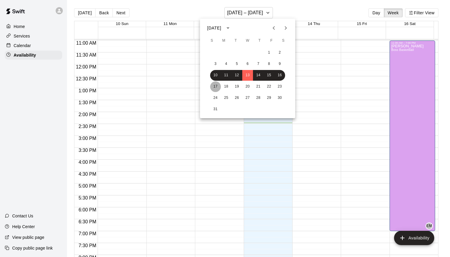
click at [218, 86] on button "17" at bounding box center [215, 86] width 11 height 11
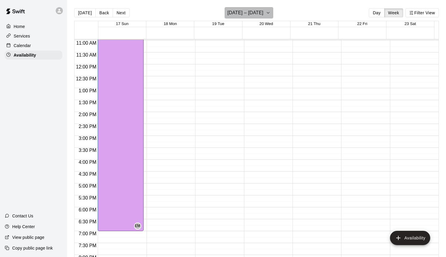
click at [263, 7] on button "[DATE] – [DATE]" at bounding box center [249, 12] width 49 height 11
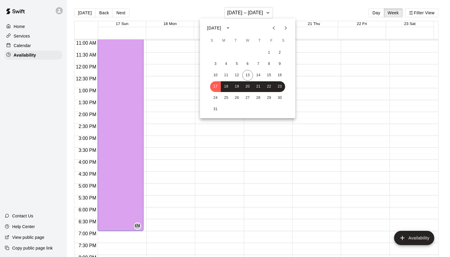
click at [307, 10] on div at bounding box center [225, 128] width 450 height 257
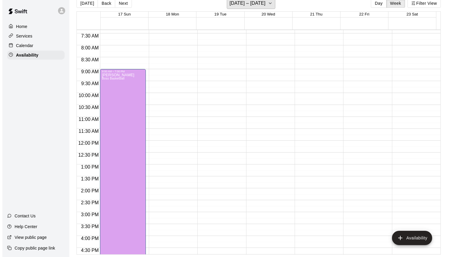
scroll to position [178, 0]
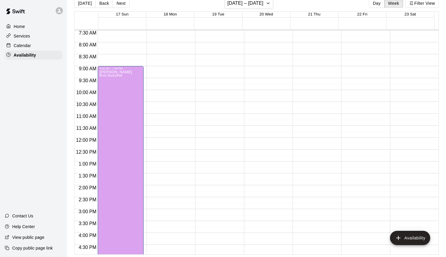
click at [252, 192] on div at bounding box center [267, 138] width 46 height 572
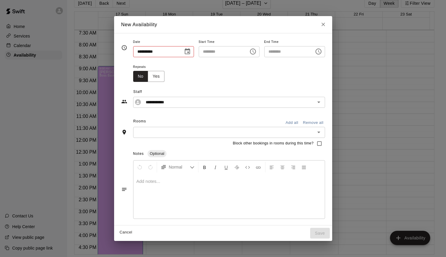
type input "**********"
type input "********"
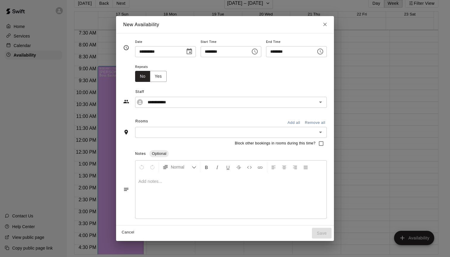
click at [256, 52] on icon "Choose time, selected time is 2:15 PM" at bounding box center [256, 51] width 2 height 3
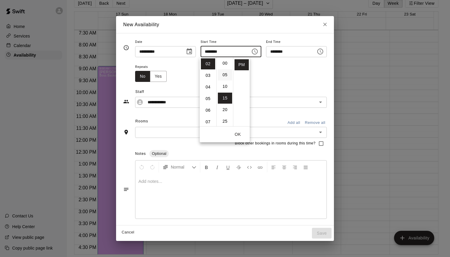
scroll to position [0, 0]
click at [225, 63] on li "00" at bounding box center [225, 63] width 14 height 11
type input "********"
click at [323, 51] on icon "Choose time, selected time is 2:45 PM" at bounding box center [320, 52] width 6 height 6
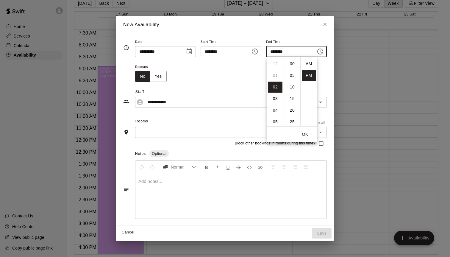
scroll to position [105, 0]
click at [286, 63] on li "00" at bounding box center [292, 63] width 14 height 11
click at [274, 97] on li "07" at bounding box center [275, 95] width 14 height 11
type input "********"
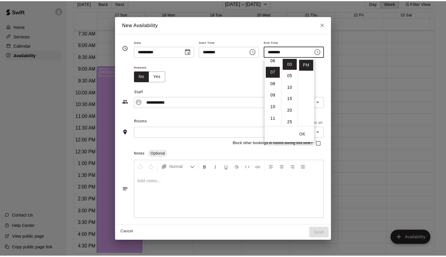
scroll to position [81, 0]
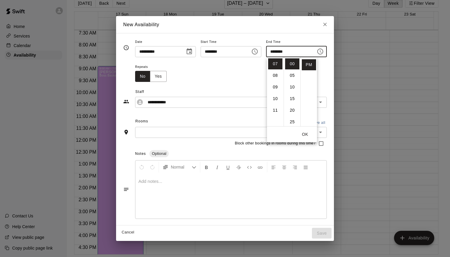
click at [309, 133] on button "OK" at bounding box center [305, 134] width 19 height 11
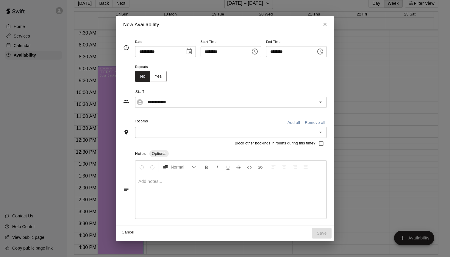
click at [223, 132] on input "text" at bounding box center [226, 132] width 178 height 7
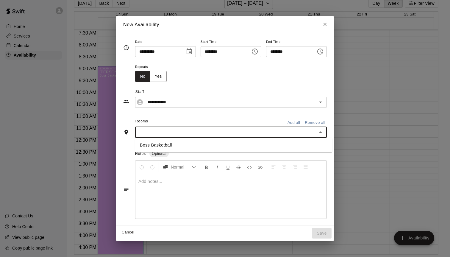
click at [174, 143] on li "Boss Basketball" at bounding box center [233, 145] width 197 height 10
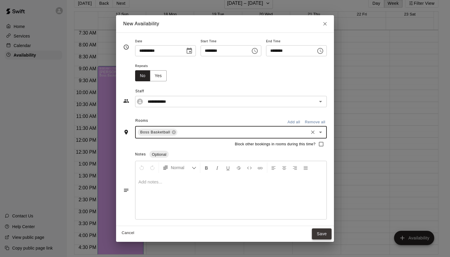
click at [327, 235] on button "Save" at bounding box center [322, 233] width 20 height 11
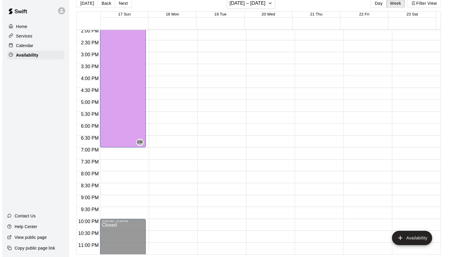
scroll to position [348, 0]
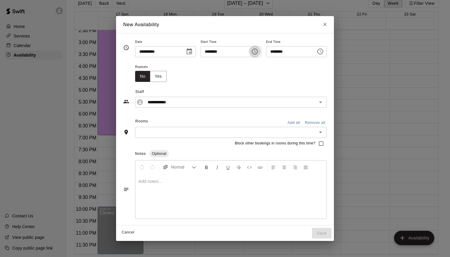
click at [254, 51] on icon "Choose time, selected time is 2:30 PM" at bounding box center [254, 51] width 7 height 7
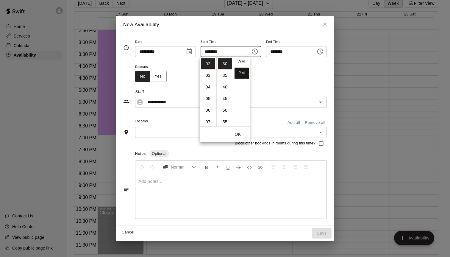
scroll to position [0, 0]
click at [242, 65] on li "AM" at bounding box center [242, 63] width 14 height 11
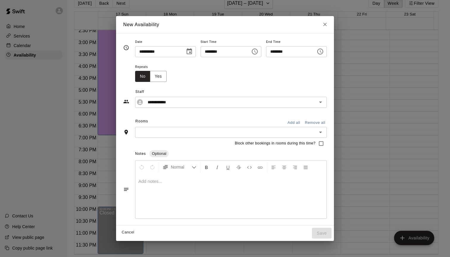
click at [257, 49] on icon "Choose time, selected time is 2:30 AM" at bounding box center [255, 52] width 6 height 6
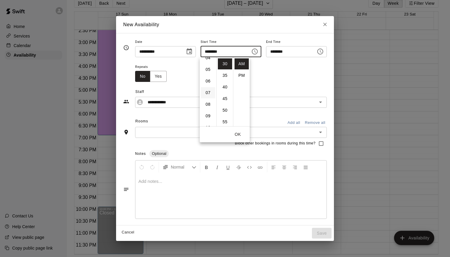
click at [210, 94] on li "07" at bounding box center [208, 92] width 14 height 11
click at [227, 61] on li "00" at bounding box center [225, 63] width 14 height 11
type input "********"
click at [241, 135] on button "OK" at bounding box center [237, 134] width 19 height 11
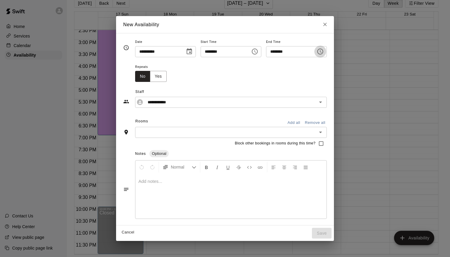
click at [320, 54] on icon "Choose time, selected time is 3:00 PM" at bounding box center [320, 51] width 7 height 7
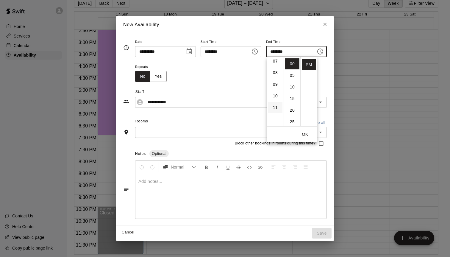
click at [279, 108] on li "11" at bounding box center [275, 107] width 14 height 11
click at [308, 65] on li "AM" at bounding box center [309, 63] width 14 height 11
type input "********"
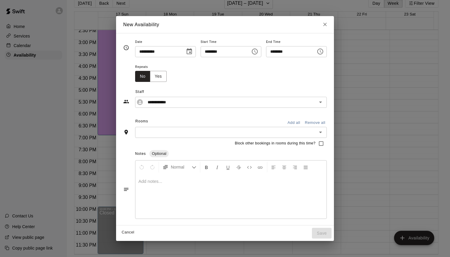
click at [201, 127] on div "​" at bounding box center [231, 132] width 192 height 11
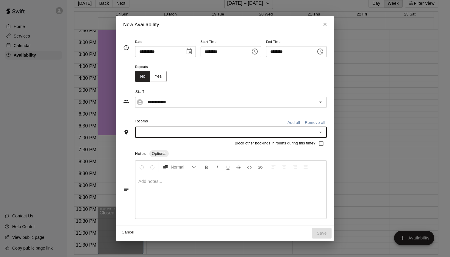
click at [197, 134] on input "text" at bounding box center [226, 132] width 178 height 7
click at [167, 146] on li "Boss Basketball" at bounding box center [233, 145] width 197 height 10
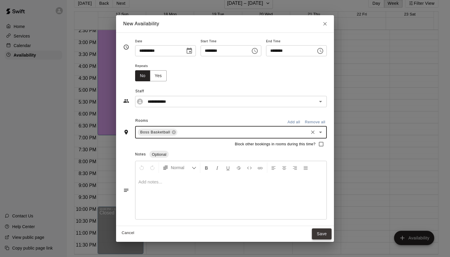
click at [325, 233] on button "Save" at bounding box center [322, 233] width 20 height 11
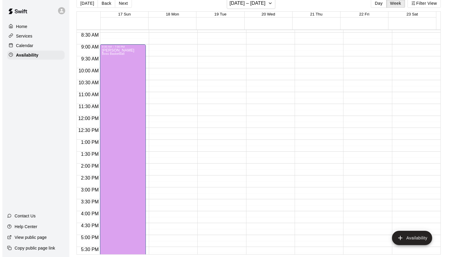
scroll to position [181, 0]
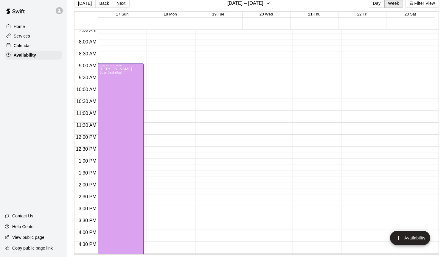
click at [353, 45] on div at bounding box center [364, 135] width 46 height 572
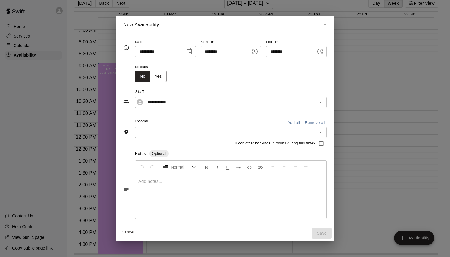
click at [321, 52] on icon "Choose time, selected time is 8:30 AM" at bounding box center [320, 51] width 7 height 7
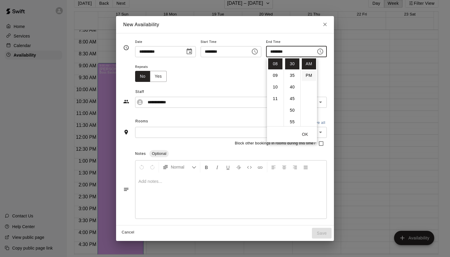
click at [306, 75] on li "PM" at bounding box center [309, 75] width 14 height 11
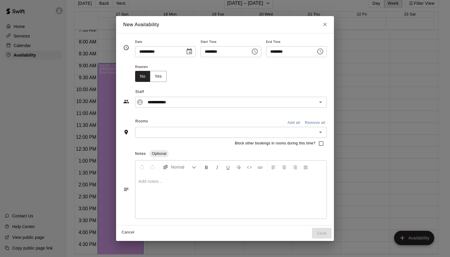
scroll to position [11, 0]
click at [321, 51] on icon "Choose time, selected time is 8:30 PM" at bounding box center [320, 51] width 7 height 7
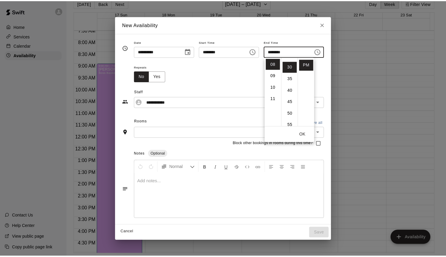
scroll to position [0, 0]
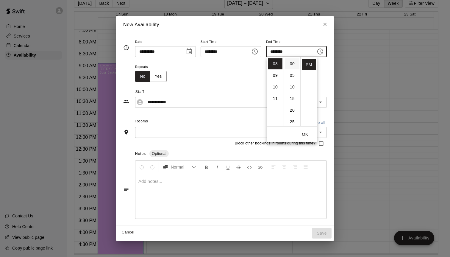
click at [289, 66] on li "00" at bounding box center [292, 63] width 14 height 11
type input "********"
click at [308, 135] on button "OK" at bounding box center [305, 134] width 19 height 11
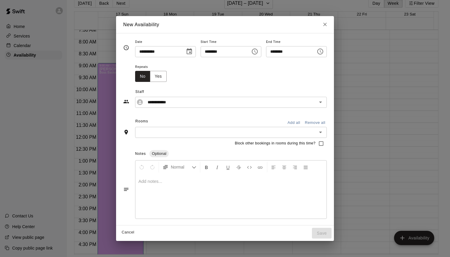
click at [180, 133] on input "text" at bounding box center [226, 132] width 178 height 7
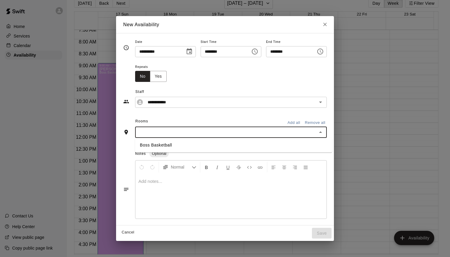
click at [174, 145] on li "Boss Basketball" at bounding box center [233, 145] width 197 height 10
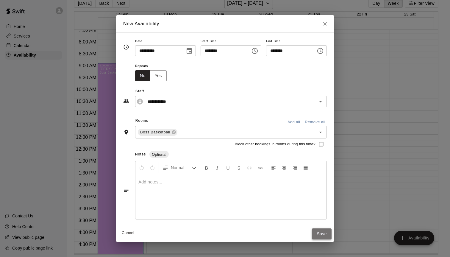
click at [330, 235] on button "Save" at bounding box center [322, 233] width 20 height 11
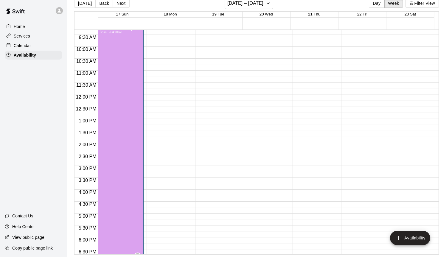
scroll to position [226, 0]
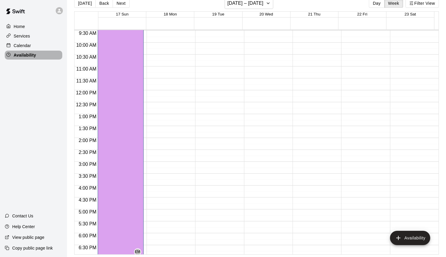
click at [36, 55] on div "Availability" at bounding box center [33, 55] width 57 height 9
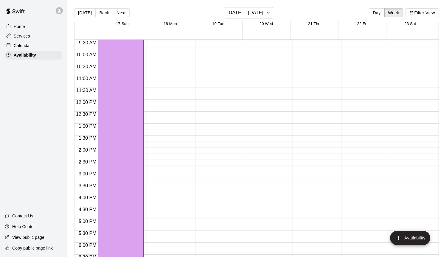
click at [17, 45] on p "Calendar" at bounding box center [22, 46] width 17 height 6
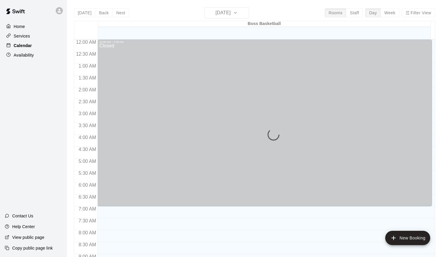
scroll to position [330, 0]
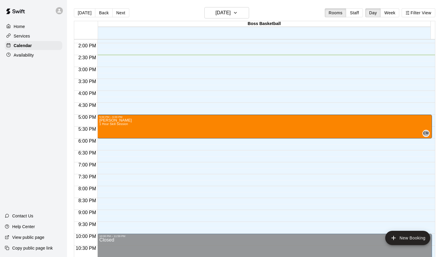
click at [49, 57] on div "Availability" at bounding box center [33, 55] width 57 height 9
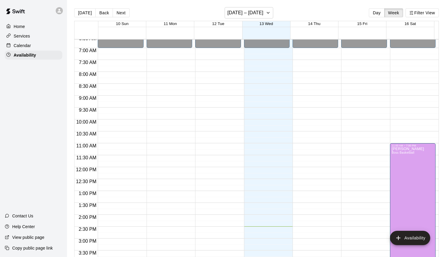
scroll to position [1, 0]
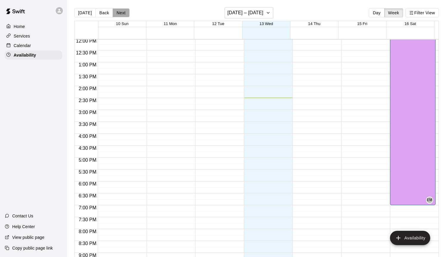
click at [116, 13] on button "Next" at bounding box center [121, 12] width 17 height 9
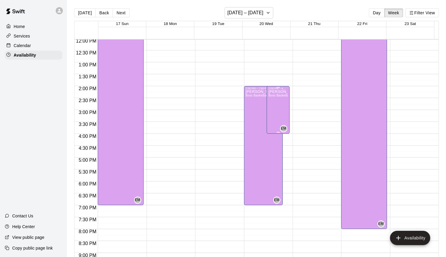
click at [278, 108] on div "[PERSON_NAME] Boss Basketball" at bounding box center [277, 218] width 19 height 257
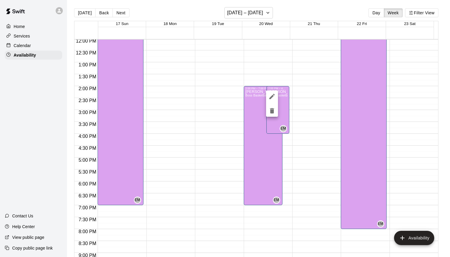
click at [264, 152] on div at bounding box center [225, 128] width 450 height 257
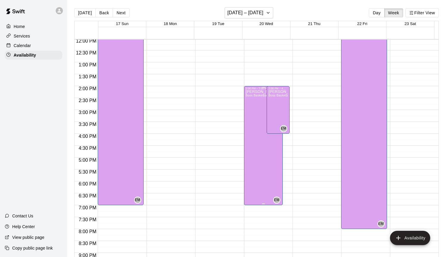
click at [262, 150] on div "[PERSON_NAME] Boss Basketball" at bounding box center [262, 218] width 32 height 257
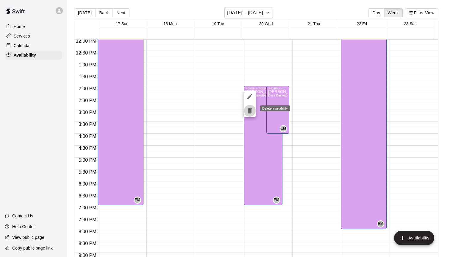
click at [250, 113] on icon "delete" at bounding box center [250, 110] width 4 height 5
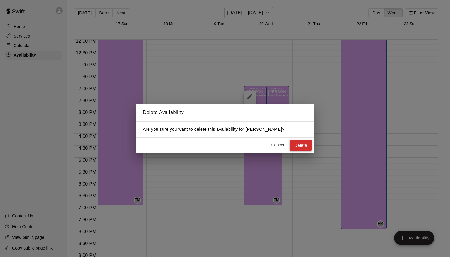
click at [303, 145] on button "Delete" at bounding box center [301, 145] width 22 height 11
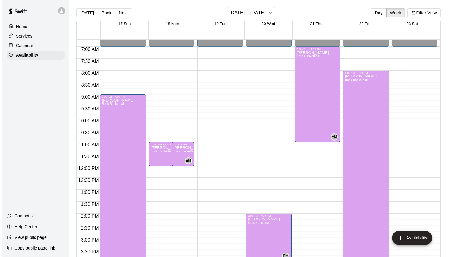
scroll to position [137, 0]
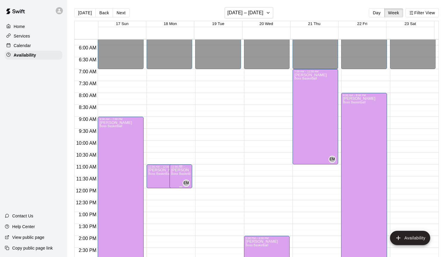
click at [182, 174] on span "Boss Basketball" at bounding box center [182, 173] width 23 height 3
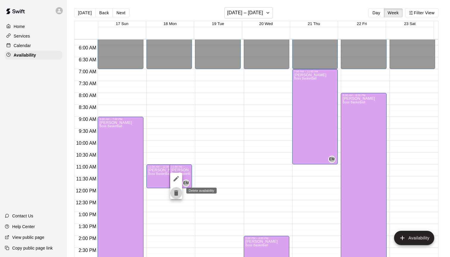
click at [176, 193] on icon "delete" at bounding box center [176, 192] width 4 height 5
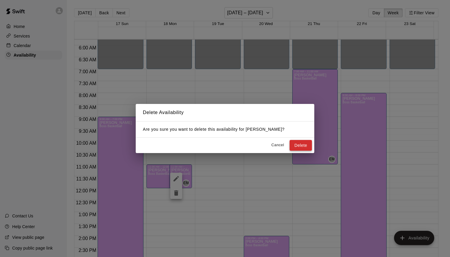
click at [299, 145] on button "Delete" at bounding box center [301, 145] width 22 height 11
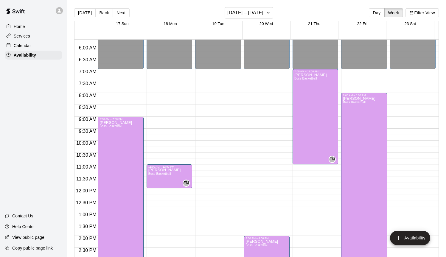
click at [408, 97] on div "12:00 AM – 7:00 AM Closed 10:00 PM – 11:59 PM Closed" at bounding box center [413, 188] width 46 height 572
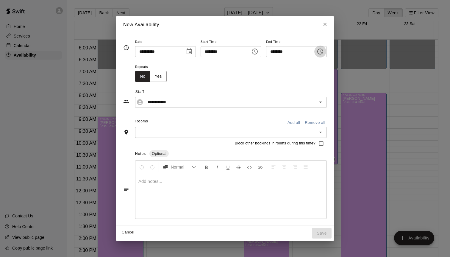
click at [321, 52] on icon "Choose time, selected time is 8:30 AM" at bounding box center [320, 51] width 7 height 7
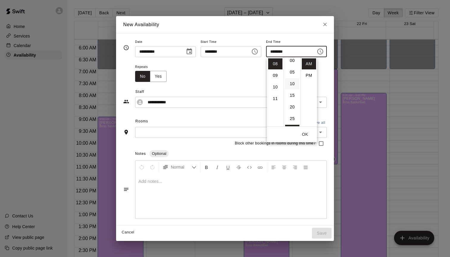
scroll to position [0, 0]
click at [295, 65] on li "00" at bounding box center [292, 63] width 14 height 11
click at [309, 75] on li "PM" at bounding box center [309, 75] width 14 height 11
type input "********"
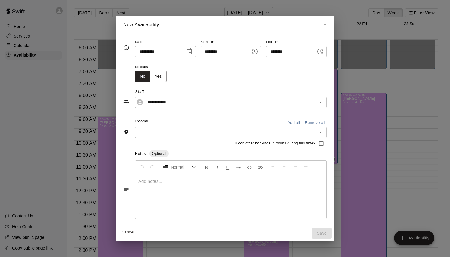
scroll to position [11, 0]
click at [165, 133] on input "text" at bounding box center [226, 132] width 178 height 7
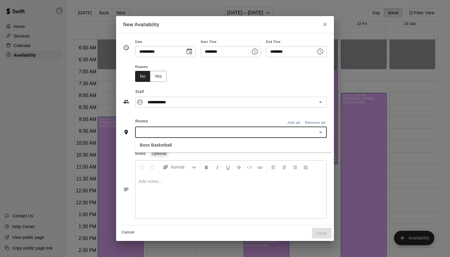
click at [158, 144] on li "Boss Basketball" at bounding box center [233, 145] width 197 height 10
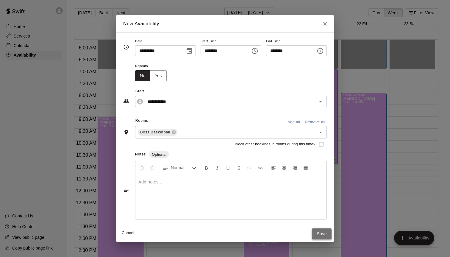
click at [327, 233] on button "Save" at bounding box center [322, 233] width 20 height 11
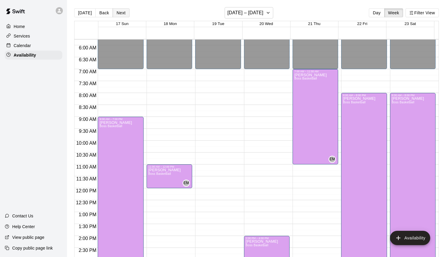
click at [119, 9] on button "Next" at bounding box center [121, 12] width 17 height 9
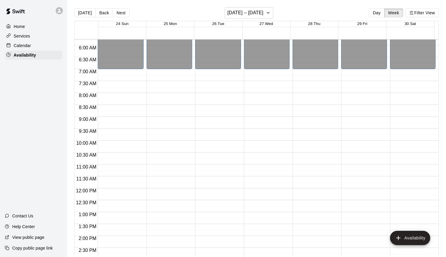
click at [115, 78] on div "12:00 AM – 7:00 AM Closed 10:00 PM – 11:59 PM Closed" at bounding box center [121, 188] width 46 height 572
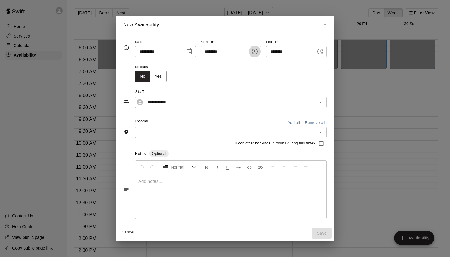
click at [258, 52] on icon "Choose time, selected time is 7:15 AM" at bounding box center [255, 52] width 6 height 6
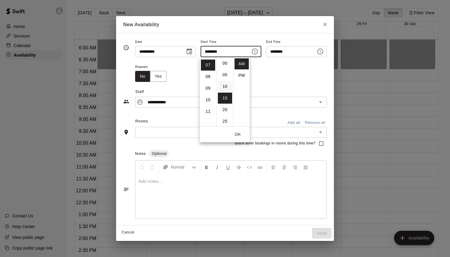
scroll to position [0, 0]
click at [225, 58] on ul "00 05 10 15 20 25 30 35 40 45 50 55" at bounding box center [224, 91] width 17 height 69
click at [224, 62] on li "00" at bounding box center [225, 63] width 14 height 11
type input "********"
click at [324, 50] on icon "Choose time, selected time is 7:45 AM" at bounding box center [320, 51] width 7 height 7
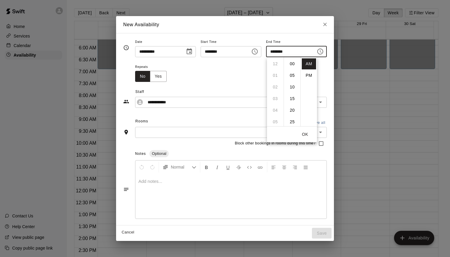
scroll to position [105, 0]
click at [309, 75] on li "PM" at bounding box center [309, 75] width 14 height 11
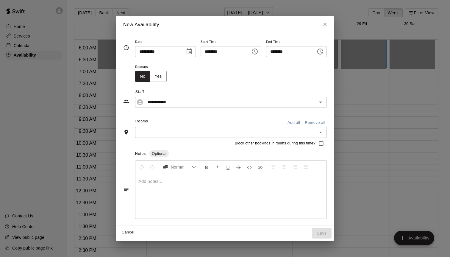
scroll to position [11, 0]
click at [322, 52] on icon "Choose time, selected time is 7:45 PM" at bounding box center [321, 51] width 2 height 3
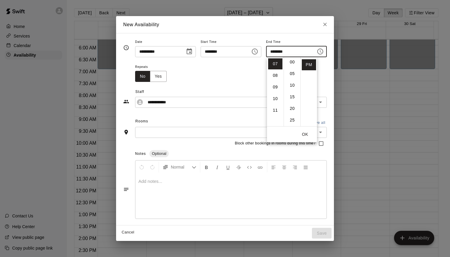
scroll to position [0, 0]
click at [293, 63] on li "00" at bounding box center [292, 63] width 14 height 11
type input "********"
click at [303, 132] on button "OK" at bounding box center [305, 134] width 19 height 11
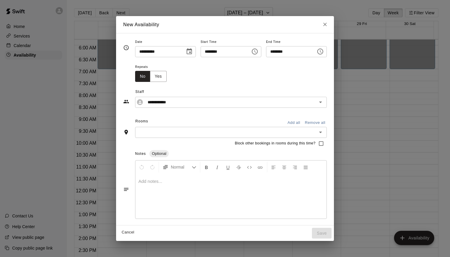
click at [219, 135] on input "text" at bounding box center [226, 132] width 178 height 7
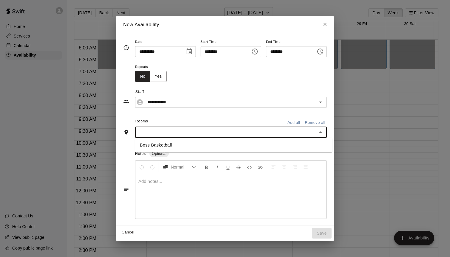
click at [192, 146] on li "Boss Basketball" at bounding box center [233, 145] width 197 height 10
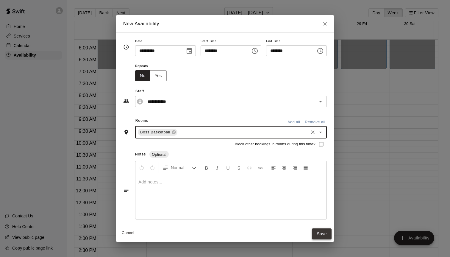
click at [321, 234] on button "Save" at bounding box center [322, 233] width 20 height 11
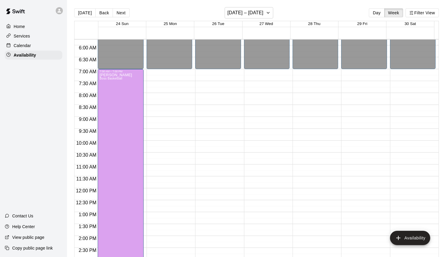
click at [171, 194] on div "12:00 AM – 7:00 AM Closed 10:00 PM – 11:59 PM Closed" at bounding box center [170, 188] width 46 height 572
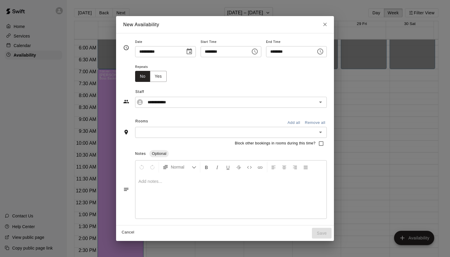
click at [324, 51] on icon "Choose time, selected time is 12:30 PM" at bounding box center [320, 51] width 7 height 7
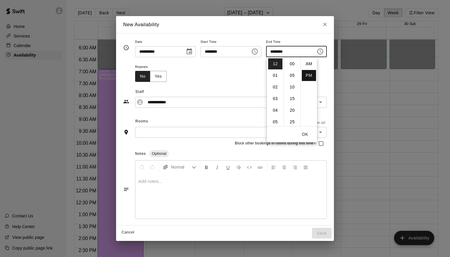
scroll to position [11, 0]
click at [278, 110] on li "07" at bounding box center [275, 108] width 14 height 11
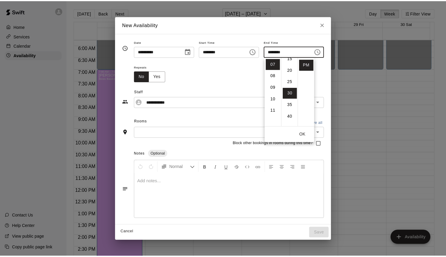
scroll to position [0, 0]
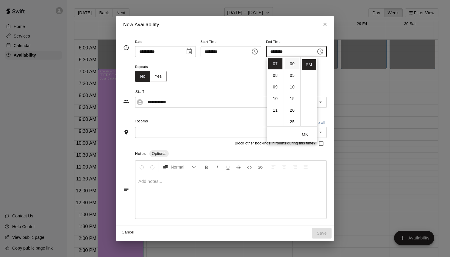
click at [293, 66] on li "00" at bounding box center [292, 63] width 14 height 11
type input "********"
click at [308, 133] on button "OK" at bounding box center [305, 134] width 19 height 11
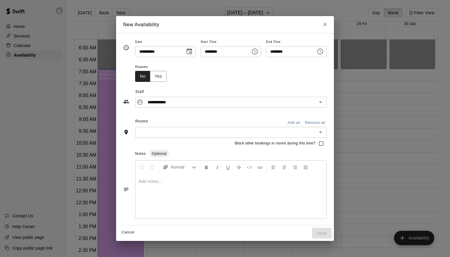
click at [259, 135] on input "text" at bounding box center [226, 132] width 178 height 7
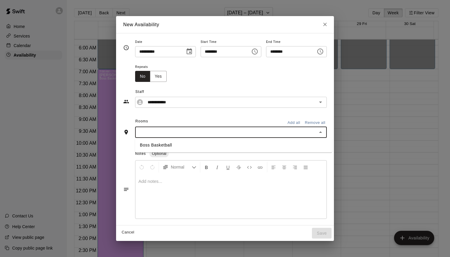
click at [193, 145] on li "Boss Basketball" at bounding box center [233, 145] width 197 height 10
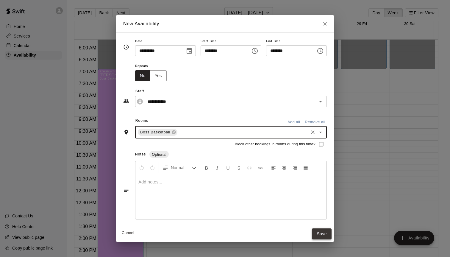
click at [321, 234] on button "Save" at bounding box center [322, 233] width 20 height 11
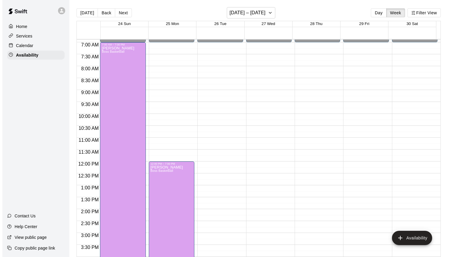
scroll to position [167, 0]
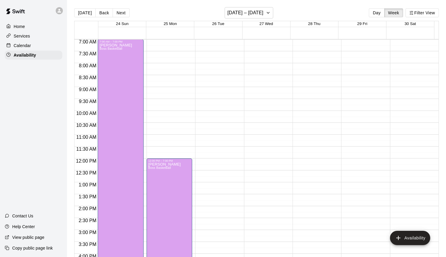
click at [270, 212] on div "12:00 AM – 7:00 AM Closed 10:00 PM – 11:59 PM Closed" at bounding box center [267, 159] width 46 height 572
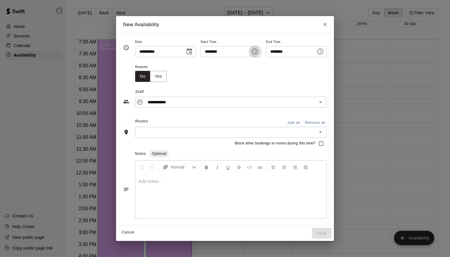
click at [256, 54] on icon "Choose time, selected time is 2:00 PM" at bounding box center [254, 51] width 7 height 7
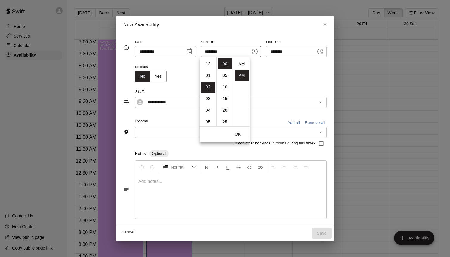
scroll to position [11, 0]
click at [324, 53] on icon "Choose time, selected time is 2:30 PM" at bounding box center [320, 51] width 7 height 7
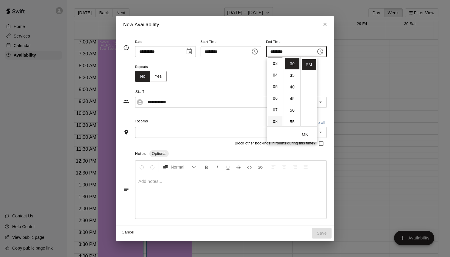
click at [275, 120] on li "08" at bounding box center [275, 121] width 14 height 11
click at [294, 63] on li "00" at bounding box center [292, 63] width 14 height 11
type input "********"
click at [305, 130] on button "OK" at bounding box center [305, 134] width 19 height 11
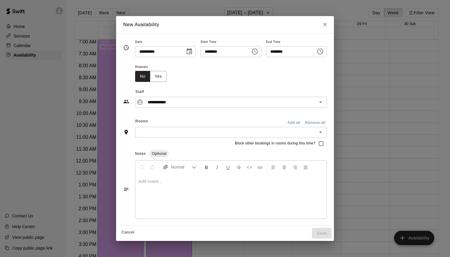
click at [267, 129] on input "text" at bounding box center [226, 132] width 178 height 7
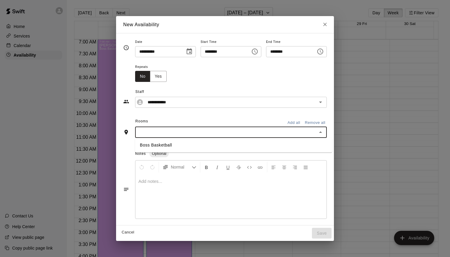
click at [197, 147] on li "Boss Basketball" at bounding box center [233, 145] width 197 height 10
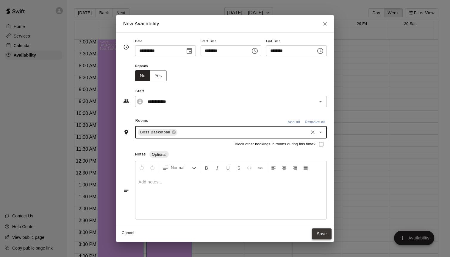
click at [323, 233] on button "Save" at bounding box center [322, 233] width 20 height 11
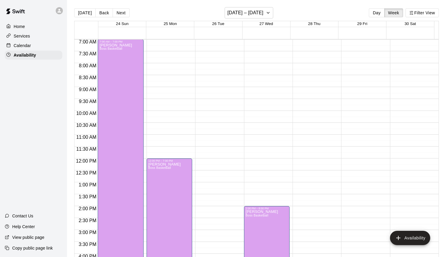
click at [355, 47] on div "12:00 AM – 7:00 AM Closed 10:00 PM – 11:59 PM Closed" at bounding box center [364, 159] width 46 height 572
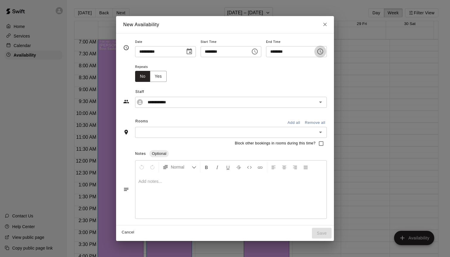
click at [322, 51] on icon "Choose time, selected time is 7:45 AM" at bounding box center [320, 51] width 7 height 7
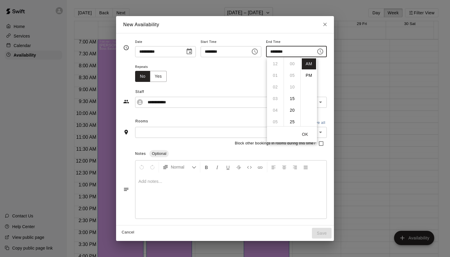
scroll to position [105, 0]
click at [309, 77] on li "PM" at bounding box center [309, 75] width 14 height 11
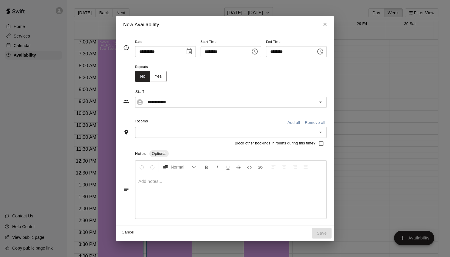
scroll to position [11, 0]
click at [324, 52] on icon "Choose time, selected time is 7:45 PM" at bounding box center [320, 51] width 7 height 7
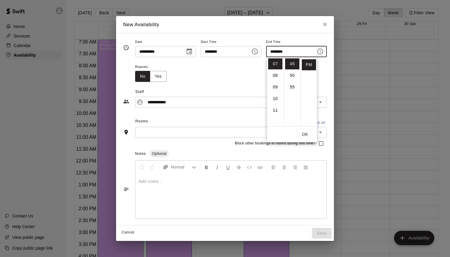
scroll to position [0, 0]
click at [293, 64] on li "00" at bounding box center [292, 63] width 14 height 11
type input "********"
click at [254, 50] on icon "Choose time, selected time is 7:15 AM" at bounding box center [254, 51] width 7 height 7
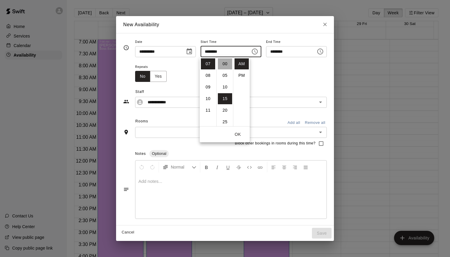
click at [225, 66] on li "00" at bounding box center [225, 63] width 14 height 11
type input "********"
click at [242, 135] on button "OK" at bounding box center [237, 134] width 19 height 11
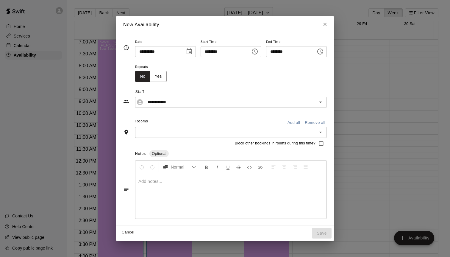
click at [241, 134] on input "text" at bounding box center [226, 132] width 178 height 7
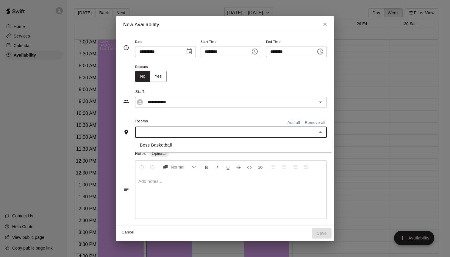
click at [194, 144] on li "Boss Basketball" at bounding box center [233, 145] width 197 height 10
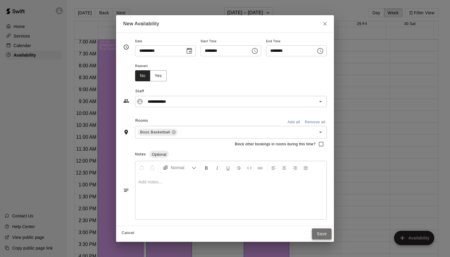
click at [322, 232] on button "Save" at bounding box center [322, 233] width 20 height 11
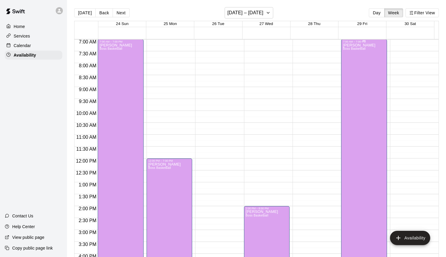
click at [345, 90] on div "[PERSON_NAME] Boss Basketball" at bounding box center [359, 171] width 32 height 257
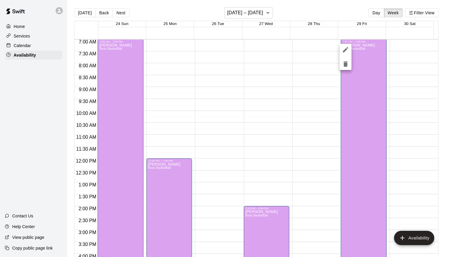
click at [343, 51] on icon "edit" at bounding box center [345, 49] width 5 height 5
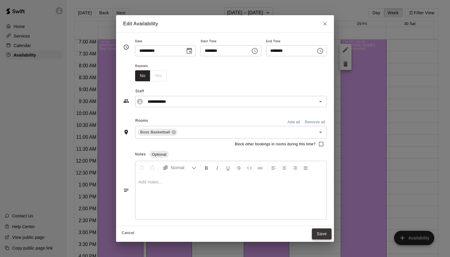
click at [332, 236] on button "Save" at bounding box center [322, 233] width 20 height 11
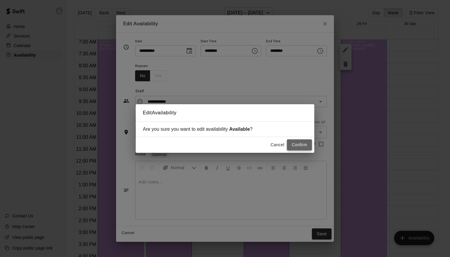
click at [290, 142] on button "Confirm" at bounding box center [299, 144] width 25 height 11
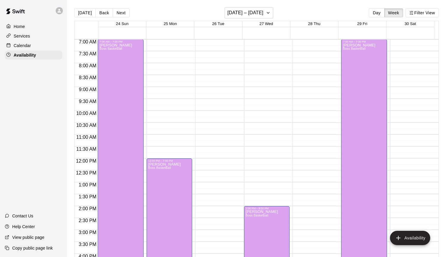
click at [403, 46] on div "12:00 AM – 7:00 AM Closed 10:00 PM – 11:59 PM Closed" at bounding box center [413, 159] width 46 height 572
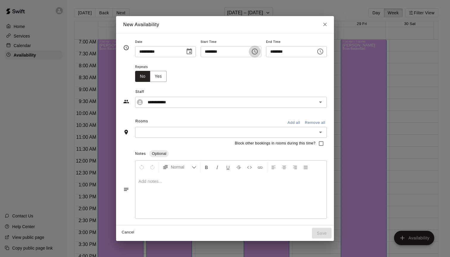
click at [258, 52] on icon "Choose time, selected time is 7:15 AM" at bounding box center [254, 51] width 7 height 7
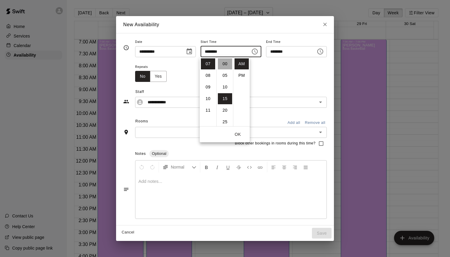
click at [227, 65] on li "00" at bounding box center [225, 63] width 14 height 11
type input "********"
click at [296, 52] on input "********" at bounding box center [289, 51] width 46 height 11
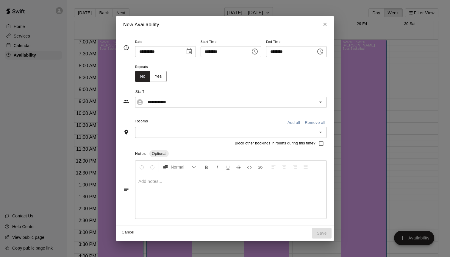
click at [324, 52] on icon "Choose time, selected time is 7:45 AM" at bounding box center [320, 51] width 7 height 7
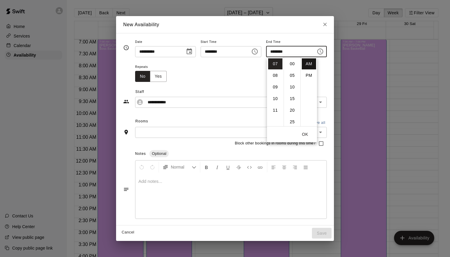
scroll to position [105, 0]
click at [273, 98] on li "10" at bounding box center [275, 98] width 14 height 11
click at [274, 78] on li "11" at bounding box center [275, 75] width 14 height 11
click at [289, 65] on li "00" at bounding box center [292, 63] width 14 height 11
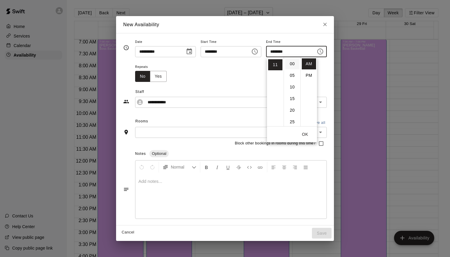
type input "********"
click at [309, 132] on button "OK" at bounding box center [305, 134] width 19 height 11
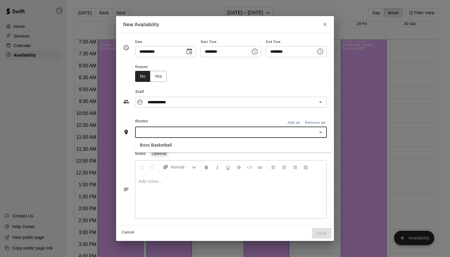
click at [202, 133] on input "text" at bounding box center [226, 132] width 178 height 7
click at [195, 144] on li "Boss Basketball" at bounding box center [233, 145] width 197 height 10
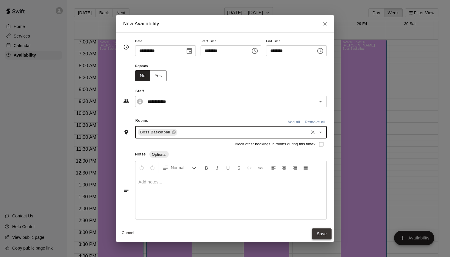
click at [324, 233] on button "Save" at bounding box center [322, 233] width 20 height 11
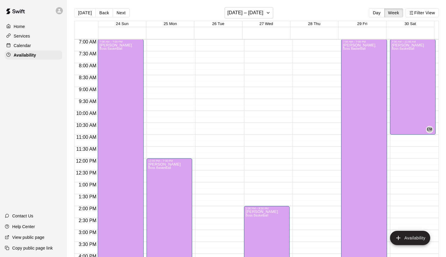
scroll to position [218, 0]
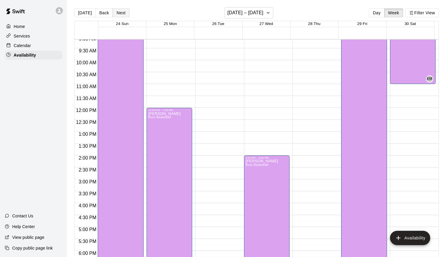
click at [121, 11] on button "Next" at bounding box center [121, 12] width 17 height 9
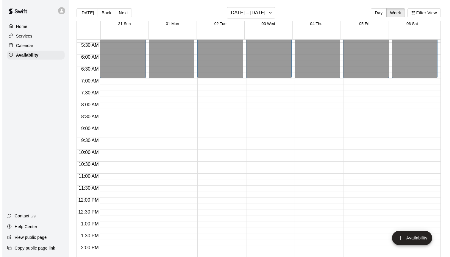
scroll to position [127, 0]
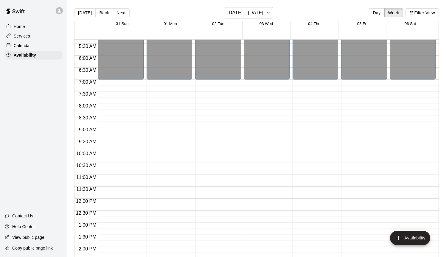
click at [112, 86] on div "12:00 AM – 7:00 AM Closed 10:00 PM – 11:59 PM Closed" at bounding box center [121, 199] width 46 height 572
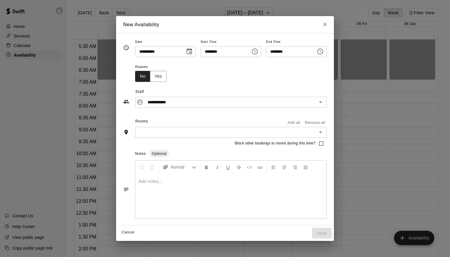
click at [256, 52] on icon "Choose time, selected time is 7:15 AM" at bounding box center [254, 51] width 7 height 7
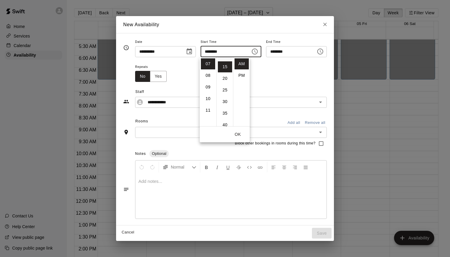
scroll to position [0, 0]
click at [226, 63] on li "00" at bounding box center [225, 63] width 14 height 11
type input "********"
click at [239, 134] on button "OK" at bounding box center [237, 134] width 19 height 11
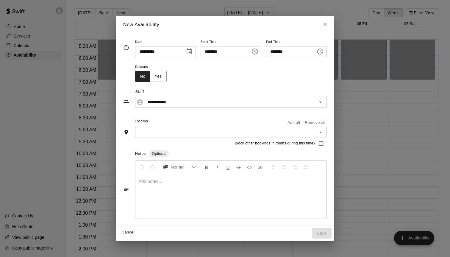
click at [322, 52] on icon "Choose time, selected time is 7:45 AM" at bounding box center [320, 51] width 7 height 7
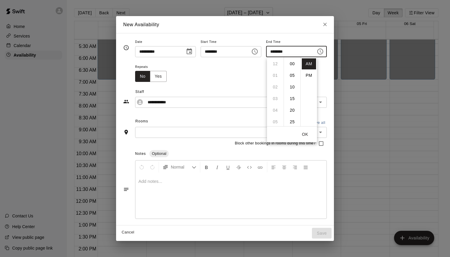
scroll to position [105, 0]
click at [307, 73] on li "PM" at bounding box center [309, 75] width 14 height 11
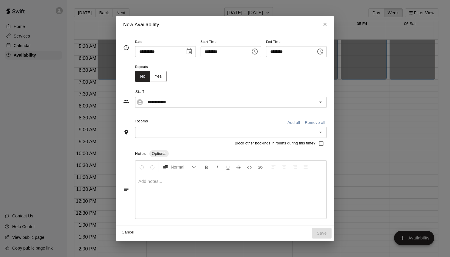
scroll to position [11, 0]
click at [322, 52] on icon "Choose time, selected time is 7:45 PM" at bounding box center [321, 51] width 2 height 3
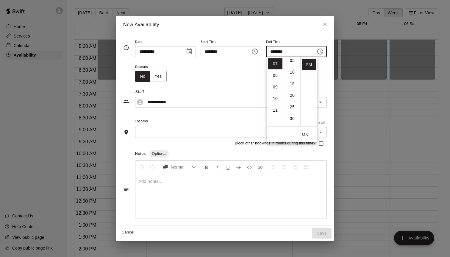
scroll to position [0, 0]
click at [291, 65] on li "00" at bounding box center [292, 63] width 14 height 11
type input "********"
click at [303, 135] on button "OK" at bounding box center [305, 134] width 19 height 11
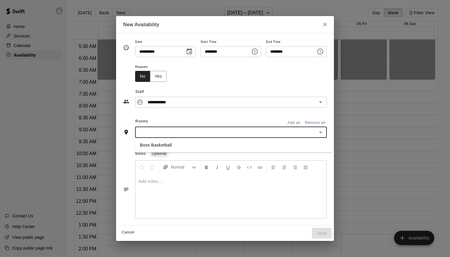
click at [252, 135] on input "text" at bounding box center [226, 132] width 178 height 7
click at [188, 146] on li "Boss Basketball" at bounding box center [233, 145] width 197 height 10
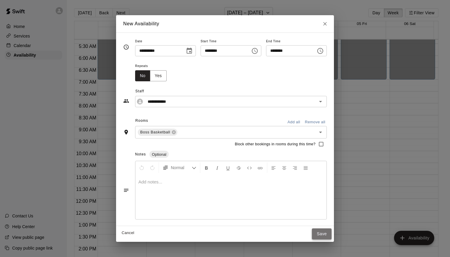
click at [329, 236] on button "Save" at bounding box center [322, 233] width 20 height 11
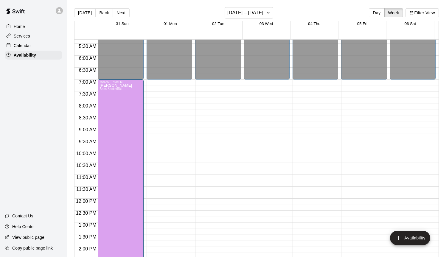
click at [174, 87] on div "12:00 AM – 7:00 AM Closed 10:00 PM – 11:59 PM Closed" at bounding box center [170, 199] width 46 height 572
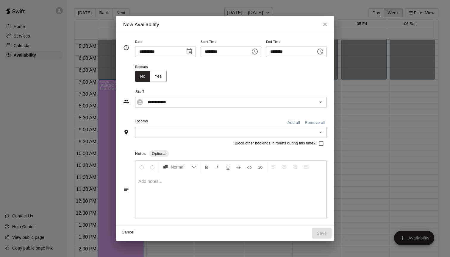
click at [256, 53] on icon "Choose time, selected time is 7:15 AM" at bounding box center [254, 51] width 7 height 7
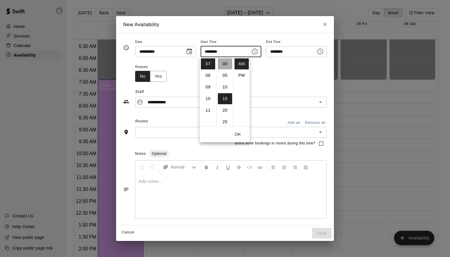
click at [227, 63] on li "00" at bounding box center [225, 63] width 14 height 11
type input "********"
click at [294, 49] on input "********" at bounding box center [289, 51] width 46 height 11
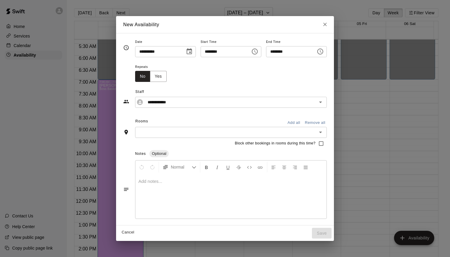
click at [320, 54] on icon "Choose time, selected time is 7:45 AM" at bounding box center [320, 51] width 7 height 7
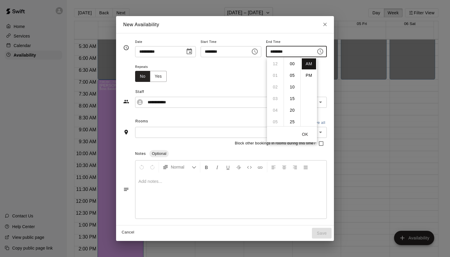
scroll to position [105, 0]
click at [308, 75] on li "PM" at bounding box center [309, 75] width 14 height 11
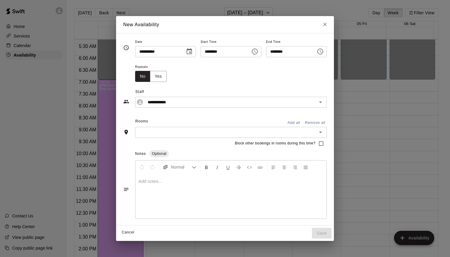
click at [305, 51] on input "********" at bounding box center [289, 51] width 46 height 11
click at [322, 52] on icon "Choose time, selected time is 7:45 PM" at bounding box center [320, 51] width 7 height 7
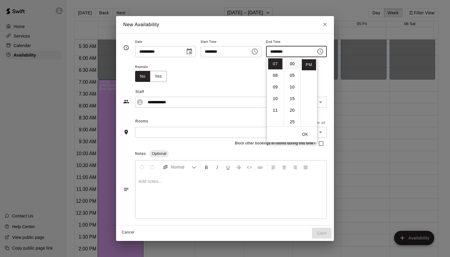
click at [290, 61] on li "00" at bounding box center [292, 63] width 14 height 11
type input "********"
click at [305, 135] on button "OK" at bounding box center [305, 134] width 19 height 11
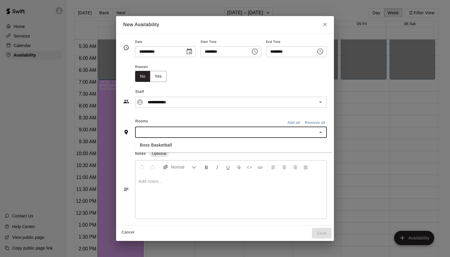
click at [205, 135] on input "text" at bounding box center [226, 132] width 178 height 7
click at [194, 142] on li "Boss Basketball" at bounding box center [233, 145] width 197 height 10
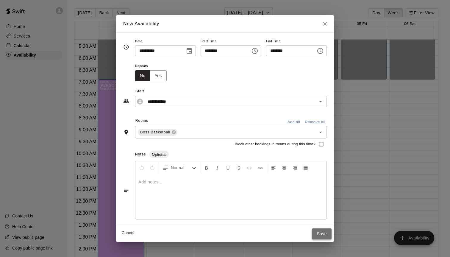
click at [322, 237] on button "Save" at bounding box center [322, 233] width 20 height 11
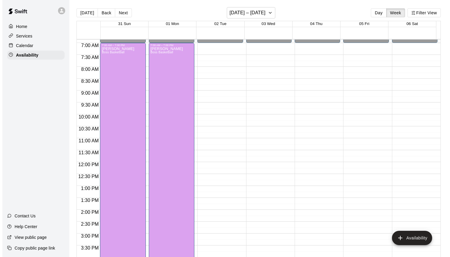
scroll to position [164, 0]
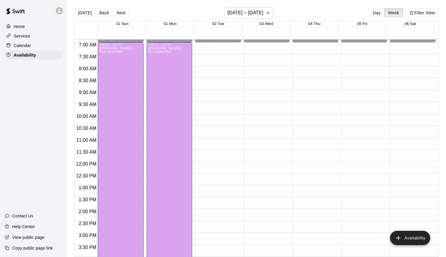
click at [211, 213] on div "12:00 AM – 7:00 AM Closed 10:00 PM – 11:59 PM Closed" at bounding box center [218, 162] width 46 height 572
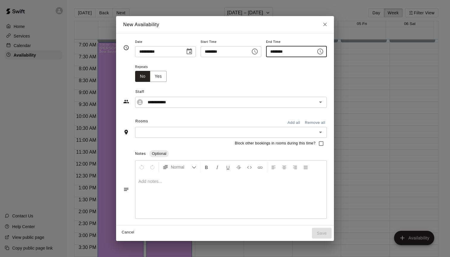
click at [306, 56] on input "********" at bounding box center [289, 51] width 46 height 11
click at [324, 52] on icon "Choose time, selected time is 2:30 PM" at bounding box center [320, 51] width 7 height 7
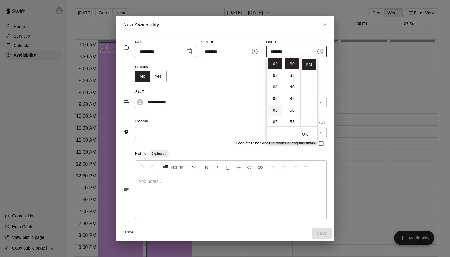
click at [275, 111] on li "06" at bounding box center [275, 110] width 14 height 11
click at [293, 61] on li "00" at bounding box center [292, 63] width 14 height 11
type input "********"
click at [308, 132] on button "OK" at bounding box center [305, 134] width 19 height 11
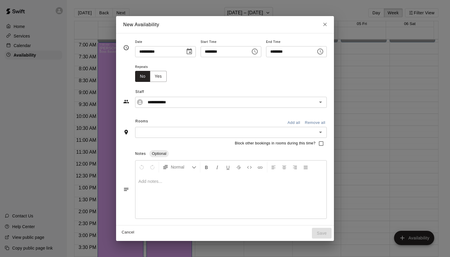
click at [202, 129] on input "text" at bounding box center [226, 132] width 178 height 7
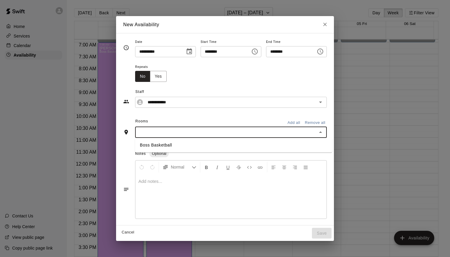
click at [174, 152] on div "Notes Optional" at bounding box center [231, 154] width 192 height 10
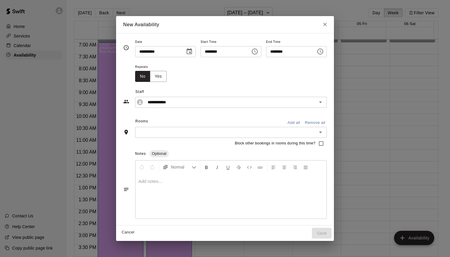
click at [220, 135] on input "text" at bounding box center [226, 132] width 178 height 7
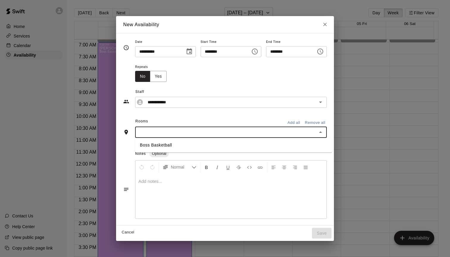
click at [202, 145] on li "Boss Basketball" at bounding box center [233, 145] width 197 height 10
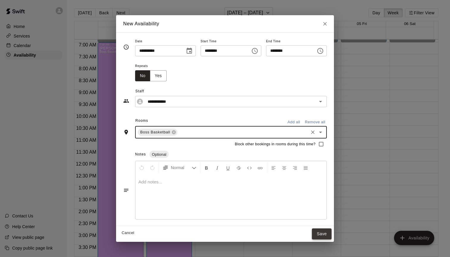
click at [325, 232] on button "Save" at bounding box center [322, 233] width 20 height 11
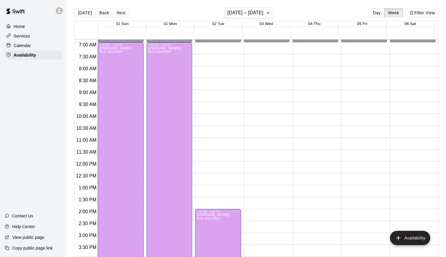
click at [261, 49] on div "12:00 AM – 7:00 AM Closed 10:00 PM – 11:59 PM Closed" at bounding box center [267, 162] width 46 height 572
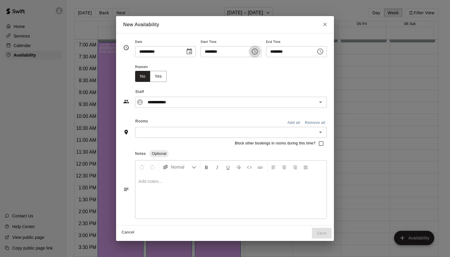
click at [257, 51] on icon "Choose time, selected time is 7:15 AM" at bounding box center [254, 51] width 7 height 7
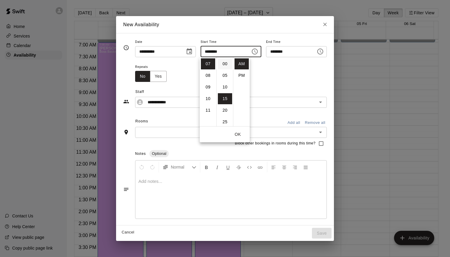
click at [226, 60] on li "00" at bounding box center [225, 63] width 14 height 11
type input "********"
click at [326, 50] on button "Choose time, selected time is 7:45 AM" at bounding box center [320, 52] width 12 height 12
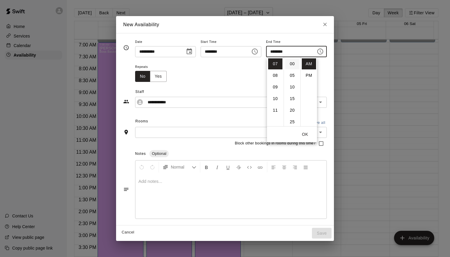
click at [290, 65] on li "00" at bounding box center [292, 63] width 14 height 11
click at [275, 76] on li "08" at bounding box center [275, 75] width 14 height 11
click at [307, 75] on li "PM" at bounding box center [309, 75] width 14 height 11
type input "********"
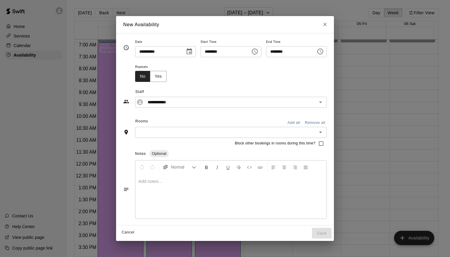
click at [183, 125] on div "Rooms Add all Remove all" at bounding box center [225, 122] width 204 height 10
click at [180, 133] on input "text" at bounding box center [226, 132] width 178 height 7
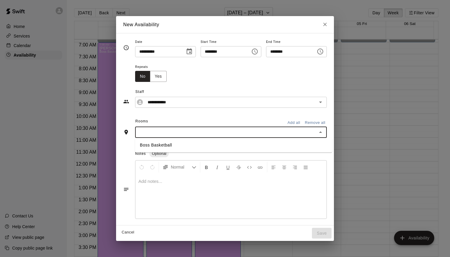
click at [175, 142] on li "Boss Basketball" at bounding box center [233, 145] width 197 height 10
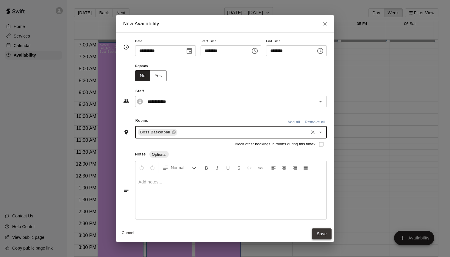
click at [329, 233] on button "Save" at bounding box center [322, 233] width 20 height 11
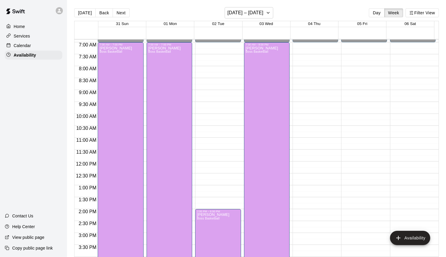
click at [311, 47] on div "12:00 AM – 7:00 AM Closed 10:00 PM – 11:59 PM Closed" at bounding box center [315, 162] width 46 height 572
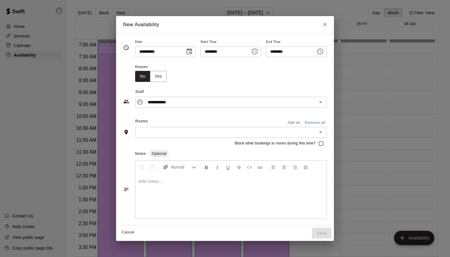
click at [326, 53] on button "Choose time, selected time is 7:30 AM" at bounding box center [320, 52] width 12 height 12
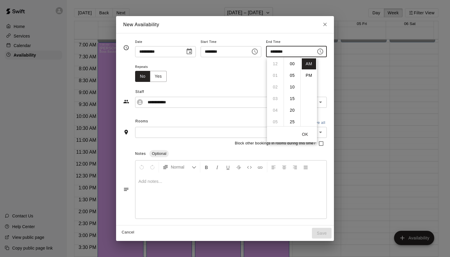
scroll to position [70, 0]
click at [290, 62] on li "00" at bounding box center [292, 63] width 14 height 11
click at [310, 75] on li "PM" at bounding box center [309, 75] width 14 height 11
type input "********"
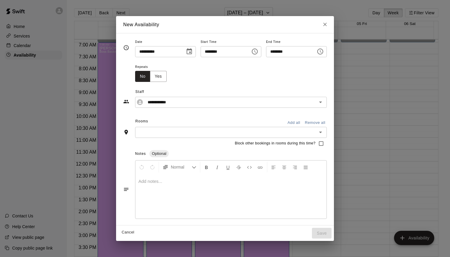
click at [180, 130] on input "text" at bounding box center [226, 132] width 178 height 7
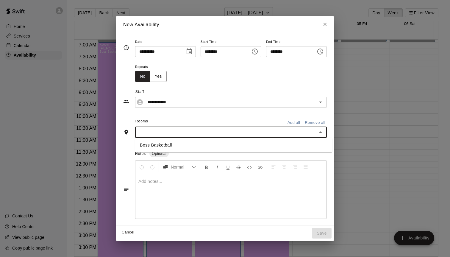
click at [174, 142] on li "Boss Basketball" at bounding box center [233, 145] width 197 height 10
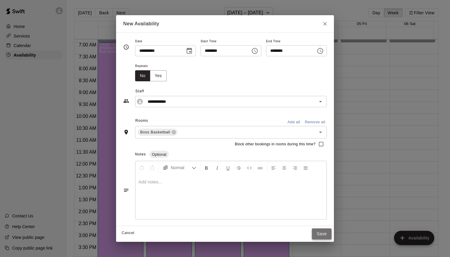
click at [320, 236] on button "Save" at bounding box center [322, 233] width 20 height 11
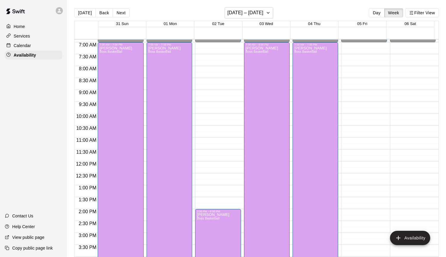
click at [361, 48] on div "12:00 AM – 7:00 AM Closed 10:00 PM – 11:59 PM Closed" at bounding box center [364, 162] width 46 height 572
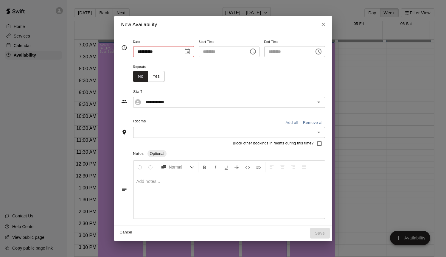
type input "**********"
type input "********"
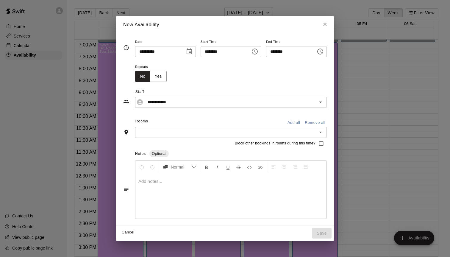
click at [327, 26] on icon "Close" at bounding box center [325, 25] width 4 height 4
type input "**********"
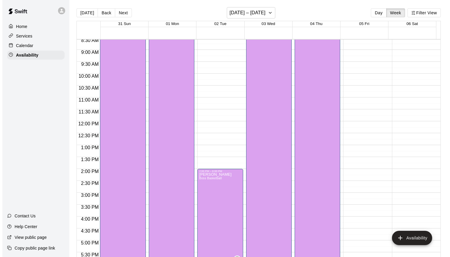
scroll to position [208, 0]
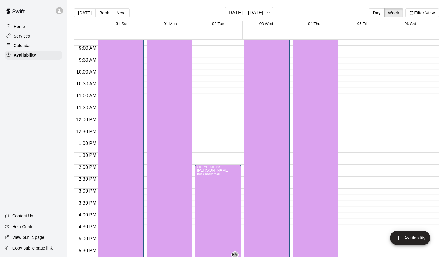
click at [260, 144] on div "[PERSON_NAME] Boss Basketball" at bounding box center [262, 130] width 32 height 257
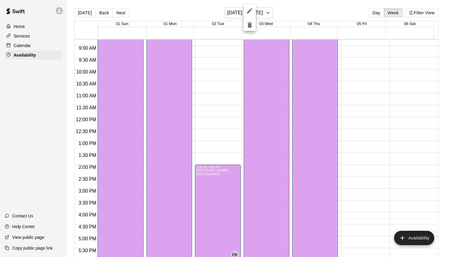
click at [247, 9] on icon "edit" at bounding box center [249, 10] width 7 height 7
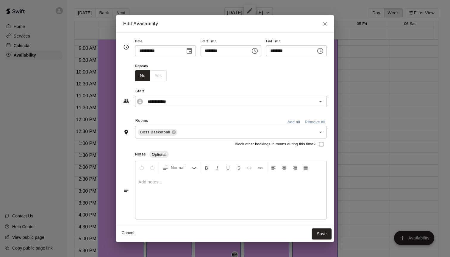
click at [321, 51] on icon "Choose time, selected time is 8:00 PM" at bounding box center [320, 50] width 7 height 7
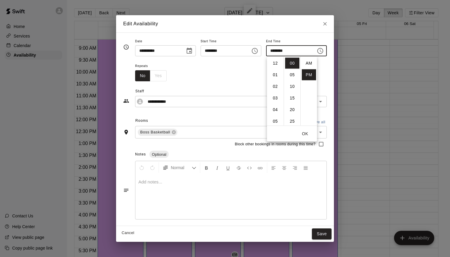
scroll to position [11, 0]
click at [276, 100] on li "04" at bounding box center [275, 99] width 14 height 11
type input "********"
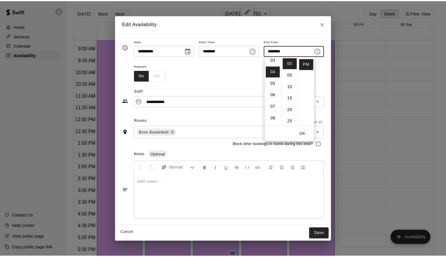
scroll to position [46, 0]
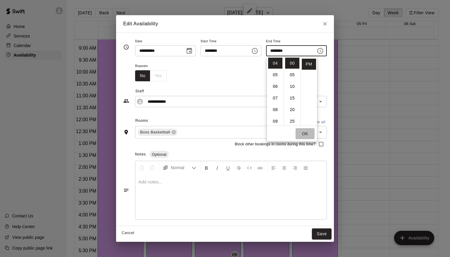
click at [306, 135] on button "OK" at bounding box center [305, 133] width 19 height 11
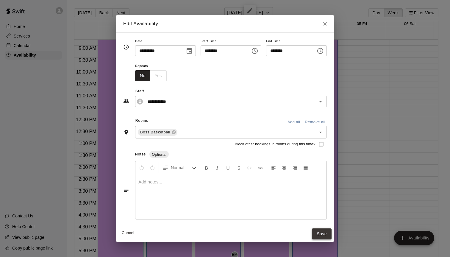
click at [323, 233] on button "Save" at bounding box center [322, 233] width 20 height 11
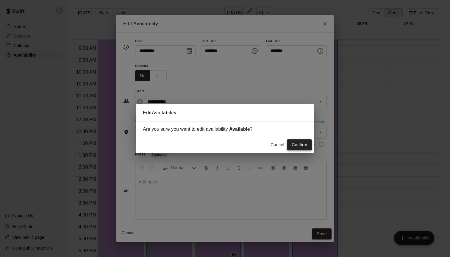
click at [294, 146] on button "Confirm" at bounding box center [299, 144] width 25 height 11
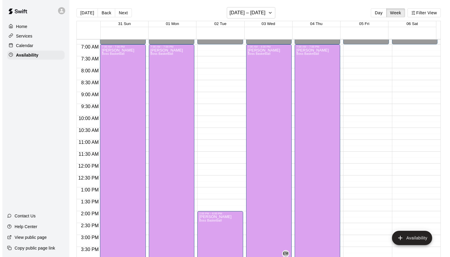
scroll to position [161, 0]
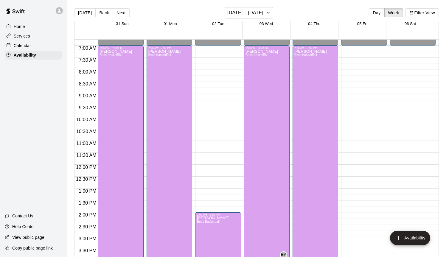
click at [365, 53] on div "12:00 AM – 7:00 AM Closed 10:00 PM – 11:59 PM Closed" at bounding box center [364, 165] width 46 height 572
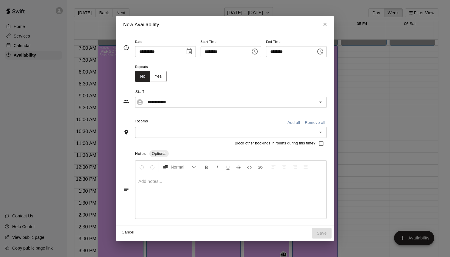
click at [322, 54] on icon "Choose time, selected time is 7:45 AM" at bounding box center [320, 52] width 6 height 6
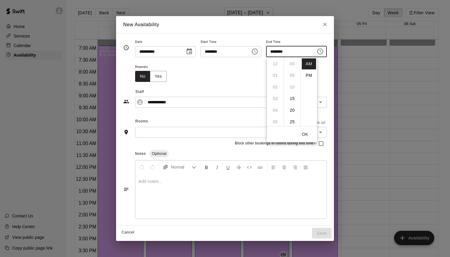
scroll to position [105, 0]
click at [261, 52] on button "Choose time, selected time is 7:15 AM" at bounding box center [255, 52] width 12 height 12
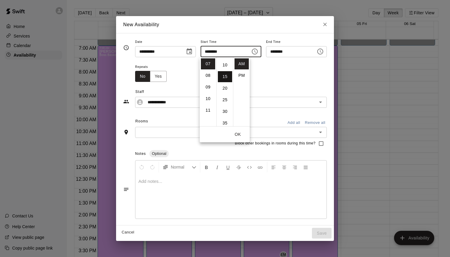
scroll to position [0, 0]
click at [225, 64] on li "00" at bounding box center [225, 63] width 14 height 11
type input "********"
click at [326, 57] on div "******** ​" at bounding box center [296, 51] width 61 height 11
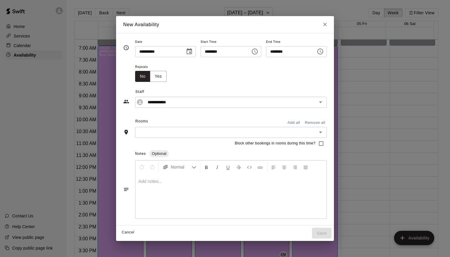
click at [324, 54] on icon "Choose time, selected time is 7:45 AM" at bounding box center [320, 51] width 7 height 7
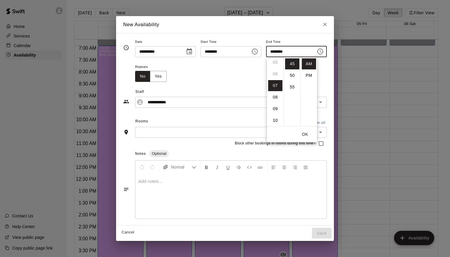
scroll to position [57, 0]
click at [307, 77] on li "PM" at bounding box center [309, 75] width 14 height 11
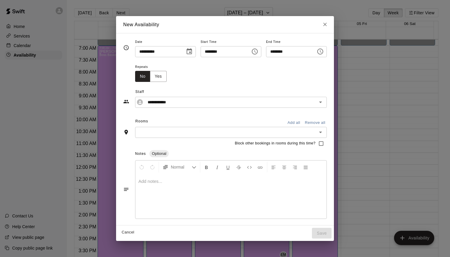
scroll to position [11, 0]
click at [324, 52] on icon "Choose time, selected time is 7:45 PM" at bounding box center [320, 51] width 7 height 7
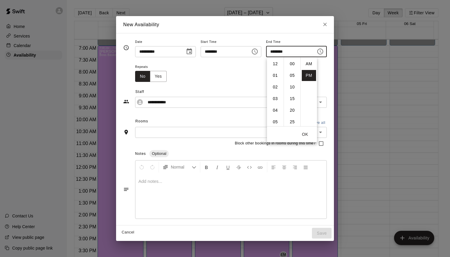
scroll to position [105, 0]
click at [272, 89] on li "06" at bounding box center [275, 90] width 14 height 11
click at [289, 64] on li "00" at bounding box center [292, 63] width 14 height 11
type input "********"
click at [307, 133] on button "OK" at bounding box center [305, 134] width 19 height 11
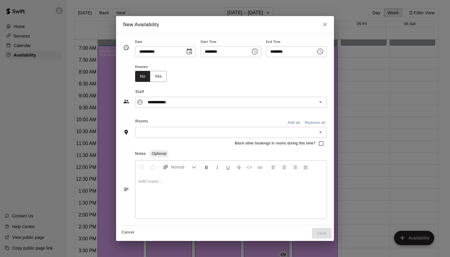
click at [184, 130] on input "text" at bounding box center [226, 132] width 178 height 7
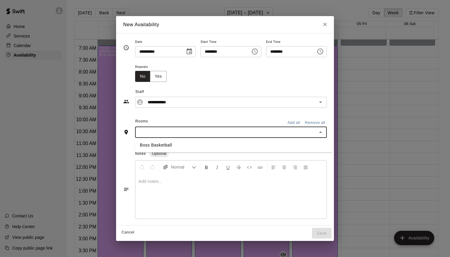
click at [178, 142] on li "Boss Basketball" at bounding box center [233, 145] width 197 height 10
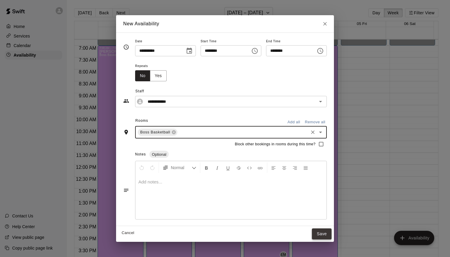
click at [325, 232] on button "Save" at bounding box center [322, 233] width 20 height 11
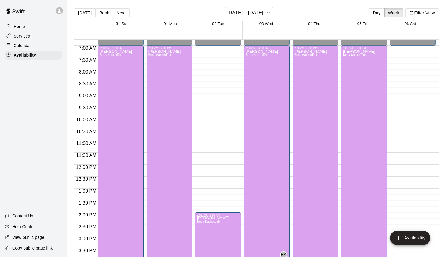
click at [399, 144] on div "12:00 AM – 7:00 AM Closed 10:00 PM – 11:59 PM Closed" at bounding box center [413, 165] width 46 height 572
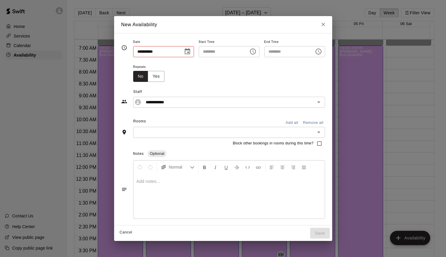
type input "**********"
type input "********"
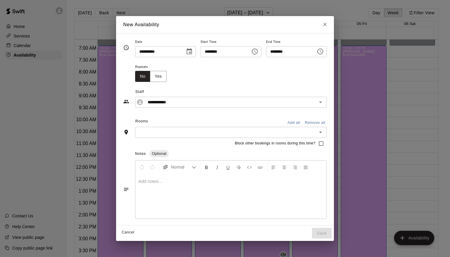
click at [328, 25] on icon "Close" at bounding box center [325, 24] width 6 height 6
type input "**********"
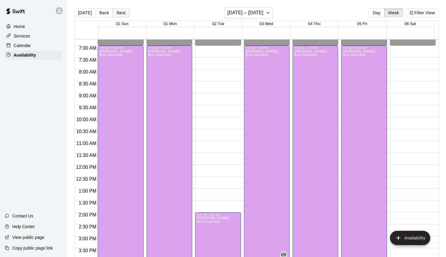
click at [119, 13] on button "Next" at bounding box center [121, 12] width 17 height 9
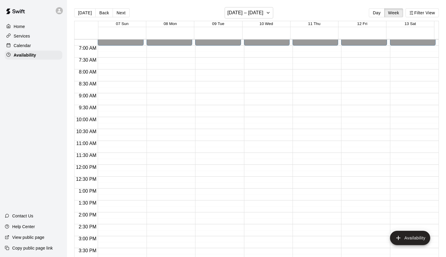
click at [117, 54] on div "12:00 AM – 7:00 AM Closed 10:00 PM – 11:59 PM Closed" at bounding box center [121, 165] width 46 height 572
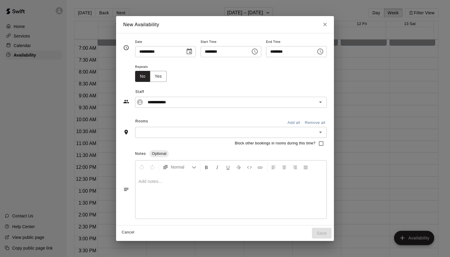
click at [257, 52] on icon "Choose time, selected time is 7:15 AM" at bounding box center [254, 51] width 7 height 7
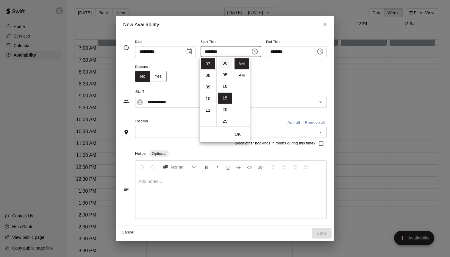
scroll to position [0, 0]
click at [225, 63] on li "00" at bounding box center [225, 63] width 14 height 11
type input "********"
click at [324, 52] on icon "Choose time, selected time is 7:45 AM" at bounding box center [320, 51] width 7 height 7
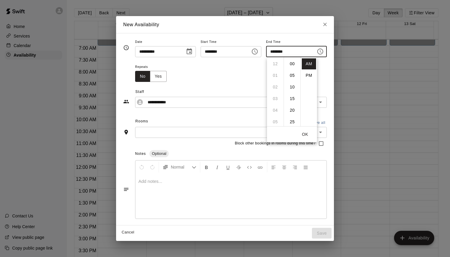
scroll to position [105, 0]
click at [308, 74] on li "PM" at bounding box center [309, 75] width 14 height 11
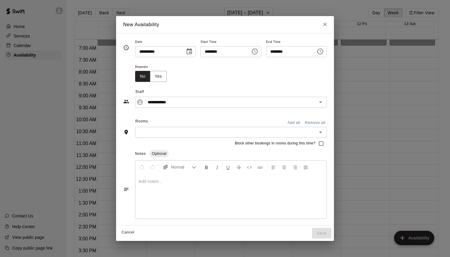
scroll to position [11, 0]
click at [320, 52] on icon "Choose time, selected time is 7:45 PM" at bounding box center [320, 51] width 7 height 7
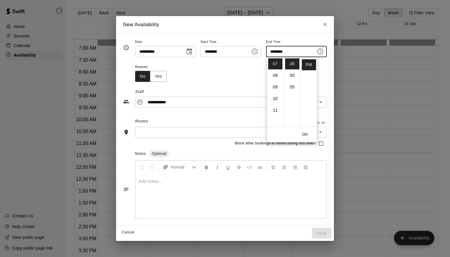
scroll to position [37, 0]
click at [292, 64] on li "00" at bounding box center [292, 63] width 14 height 11
type input "********"
click at [306, 135] on button "OK" at bounding box center [305, 134] width 19 height 11
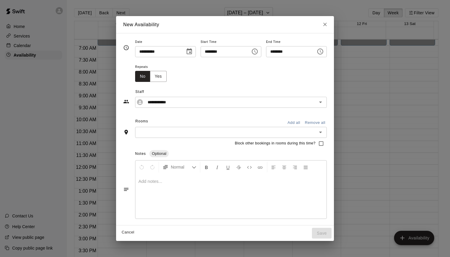
click at [278, 134] on input "text" at bounding box center [226, 132] width 178 height 7
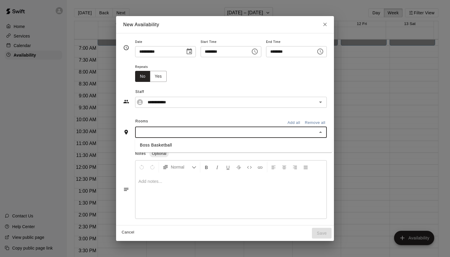
click at [175, 143] on li "Boss Basketball" at bounding box center [233, 145] width 197 height 10
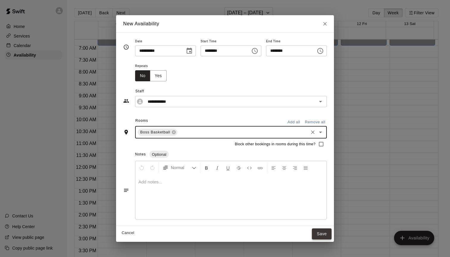
click at [328, 236] on button "Save" at bounding box center [322, 233] width 20 height 11
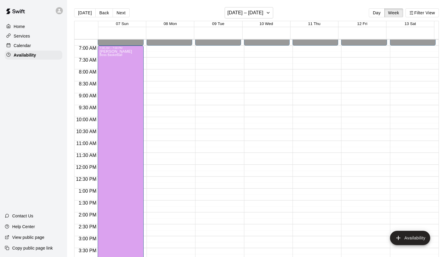
click at [170, 51] on div "12:00 AM – 7:00 AM Closed 10:00 PM – 11:59 PM Closed" at bounding box center [170, 165] width 46 height 572
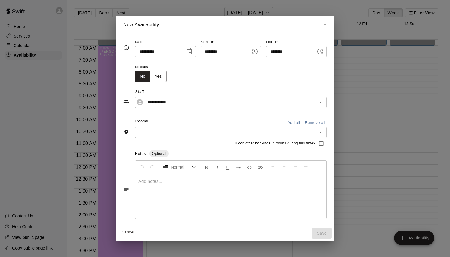
click at [255, 51] on icon "Choose time, selected time is 7:00 AM" at bounding box center [256, 51] width 2 height 3
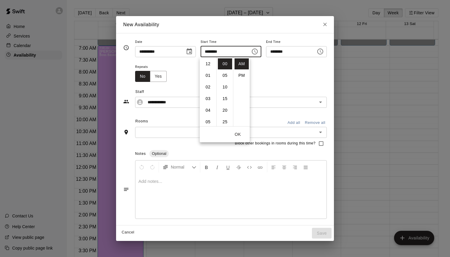
scroll to position [81, 0]
click at [322, 50] on icon "Choose time, selected time is 7:30 AM" at bounding box center [320, 51] width 7 height 7
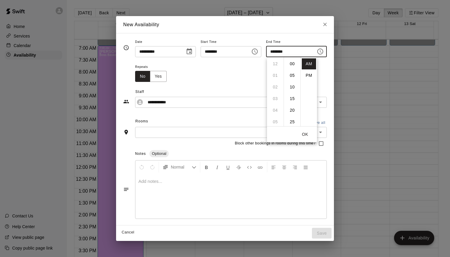
scroll to position [70, 0]
click at [275, 75] on li "08" at bounding box center [275, 75] width 14 height 11
click at [293, 64] on li "00" at bounding box center [292, 63] width 14 height 11
click at [309, 74] on li "PM" at bounding box center [309, 75] width 14 height 11
type input "********"
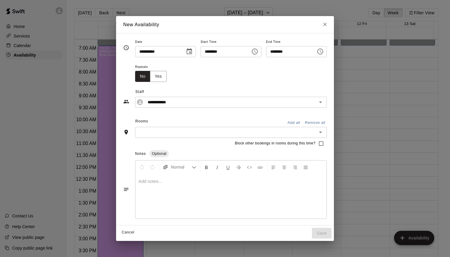
click at [160, 136] on input "text" at bounding box center [226, 132] width 178 height 7
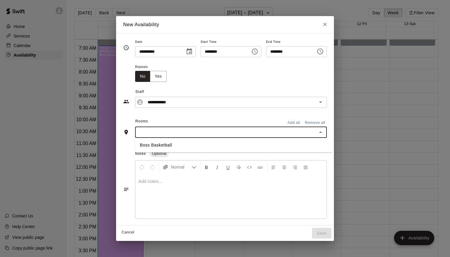
click at [159, 142] on li "Boss Basketball" at bounding box center [233, 145] width 197 height 10
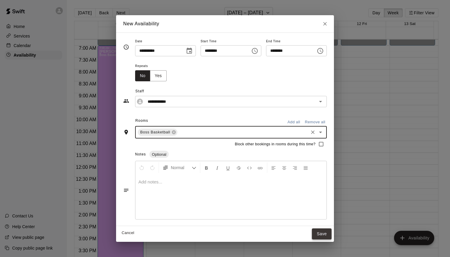
click at [321, 231] on button "Save" at bounding box center [322, 233] width 20 height 11
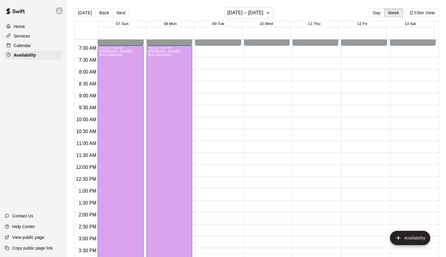
click at [225, 52] on div "12:00 AM – 7:00 AM Closed 10:00 PM – 11:59 PM Closed" at bounding box center [218, 165] width 46 height 572
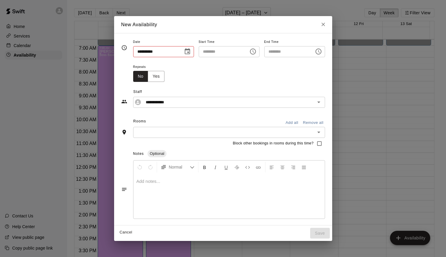
type input "**********"
type input "********"
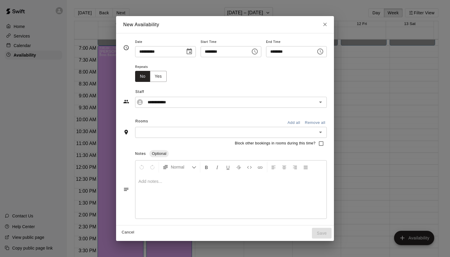
click at [324, 51] on icon "Choose time, selected time is 7:30 AM" at bounding box center [320, 51] width 7 height 7
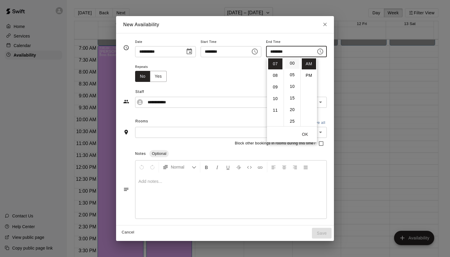
scroll to position [0, 0]
click at [290, 64] on li "00" at bounding box center [292, 63] width 14 height 11
click at [310, 77] on li "PM" at bounding box center [309, 75] width 14 height 11
type input "********"
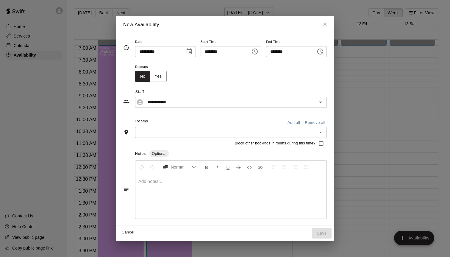
scroll to position [11, 0]
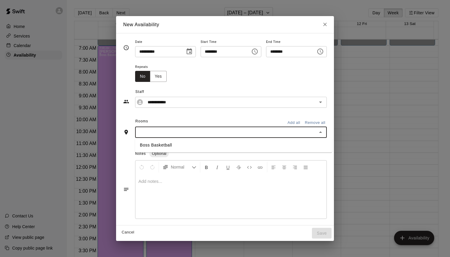
click at [200, 134] on input "text" at bounding box center [226, 132] width 178 height 7
click at [190, 147] on li "Boss Basketball" at bounding box center [233, 145] width 197 height 10
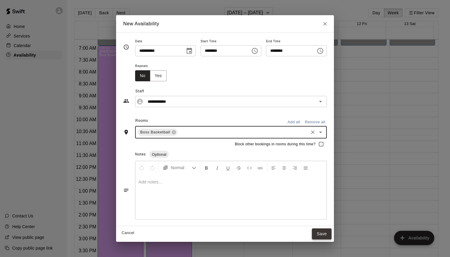
click at [325, 229] on button "Save" at bounding box center [322, 233] width 20 height 11
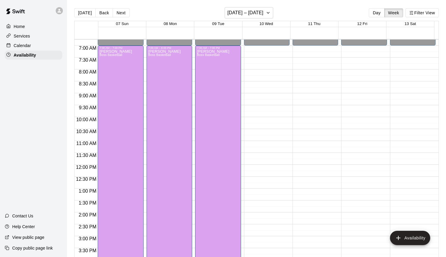
click at [275, 52] on div "12:00 AM – 7:00 AM Closed 10:00 PM – 11:59 PM Closed" at bounding box center [267, 165] width 46 height 572
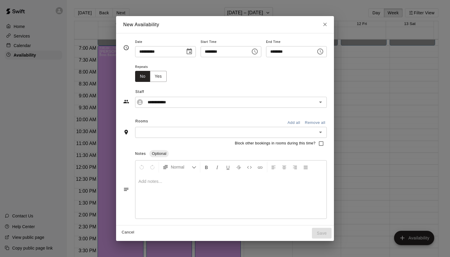
click at [254, 53] on icon "Choose time, selected time is 7:15 AM" at bounding box center [254, 51] width 7 height 7
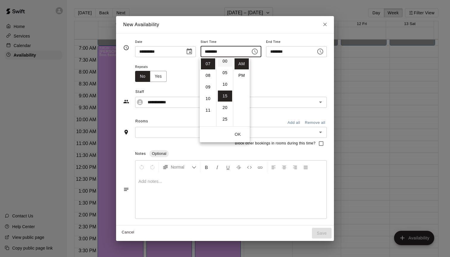
scroll to position [0, 0]
drag, startPoint x: 222, startPoint y: 64, endPoint x: 224, endPoint y: 70, distance: 6.7
click at [223, 64] on li "00" at bounding box center [225, 63] width 14 height 11
type input "********"
click at [240, 138] on button "OK" at bounding box center [237, 134] width 19 height 11
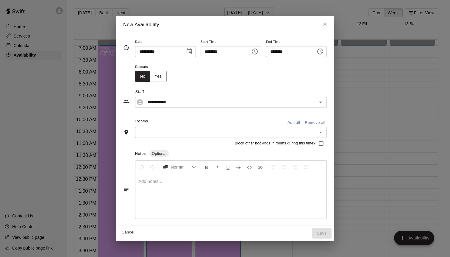
click at [320, 53] on icon "Choose time, selected time is 7:45 AM" at bounding box center [320, 51] width 7 height 7
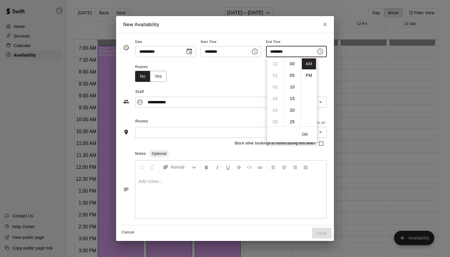
scroll to position [105, 0]
click at [304, 73] on li "PM" at bounding box center [309, 75] width 14 height 11
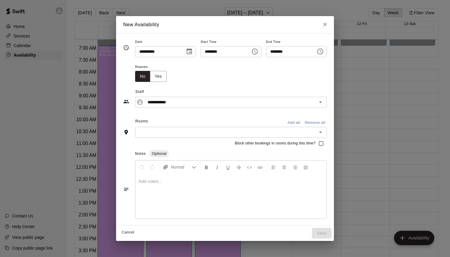
click at [324, 52] on icon "Choose time, selected time is 7:45 PM" at bounding box center [320, 51] width 7 height 7
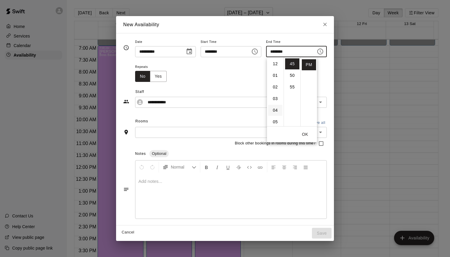
click at [277, 113] on li "04" at bounding box center [275, 110] width 14 height 11
click at [292, 64] on li "00" at bounding box center [292, 63] width 14 height 11
type input "********"
click at [308, 138] on button "OK" at bounding box center [305, 134] width 19 height 11
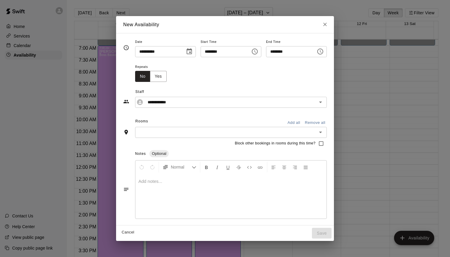
click at [189, 127] on div "Rooms Add all Remove all" at bounding box center [225, 122] width 204 height 10
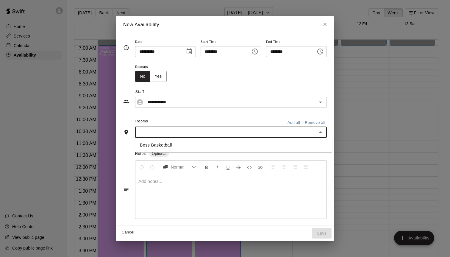
click at [188, 132] on input "text" at bounding box center [226, 132] width 178 height 7
click at [182, 142] on li "Boss Basketball" at bounding box center [233, 145] width 197 height 10
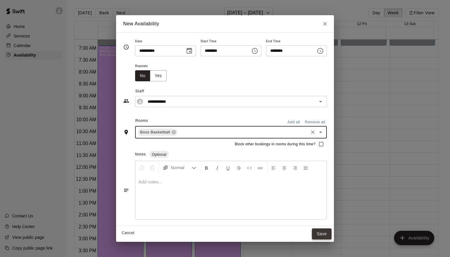
click at [322, 232] on button "Save" at bounding box center [322, 233] width 20 height 11
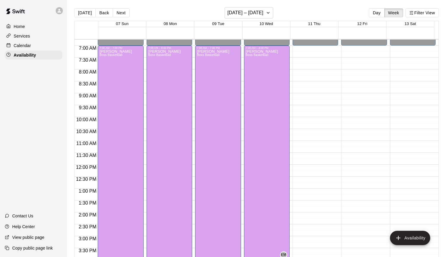
click at [328, 51] on div "12:00 AM – 7:00 AM Closed 10:00 PM – 11:59 PM Closed" at bounding box center [315, 165] width 46 height 572
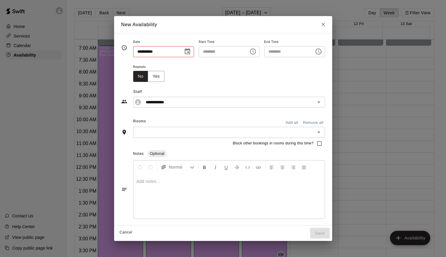
type input "**********"
type input "********"
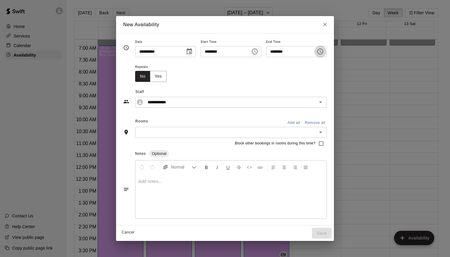
click at [324, 51] on icon "Choose time, selected time is 7:30 AM" at bounding box center [320, 51] width 7 height 7
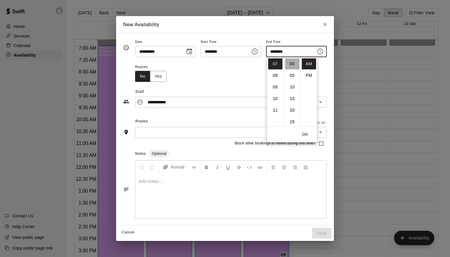
click at [293, 60] on li "00" at bounding box center [292, 63] width 14 height 11
click at [311, 76] on li "PM" at bounding box center [309, 75] width 14 height 11
type input "********"
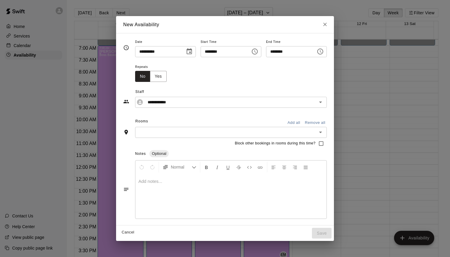
click at [303, 136] on div "​" at bounding box center [231, 132] width 192 height 11
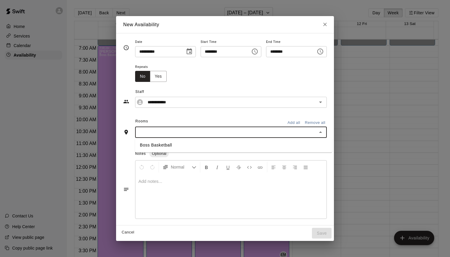
click at [222, 150] on li "Boss Basketball" at bounding box center [233, 145] width 197 height 10
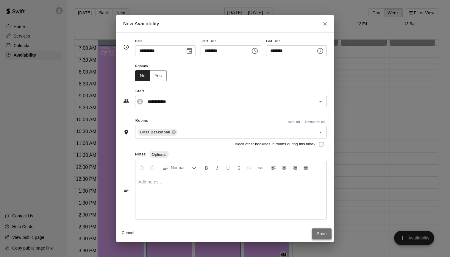
click at [325, 234] on button "Save" at bounding box center [322, 233] width 20 height 11
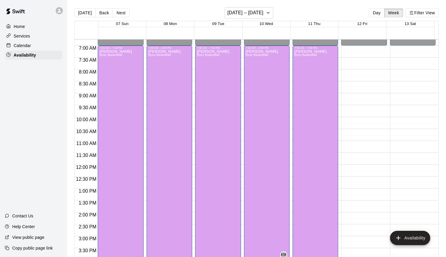
click at [377, 51] on div "12:00 AM – 7:00 AM Closed 10:00 PM – 11:59 PM Closed" at bounding box center [364, 165] width 46 height 572
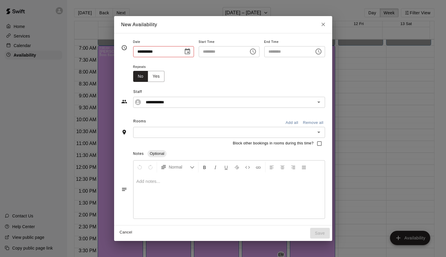
type input "**********"
type input "********"
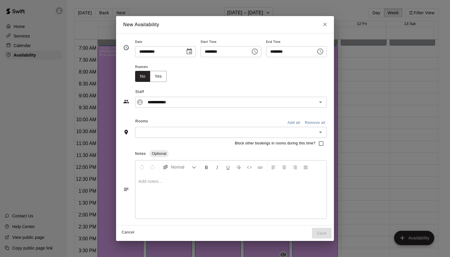
click at [324, 52] on icon "Choose time, selected time is 7:30 AM" at bounding box center [320, 51] width 7 height 7
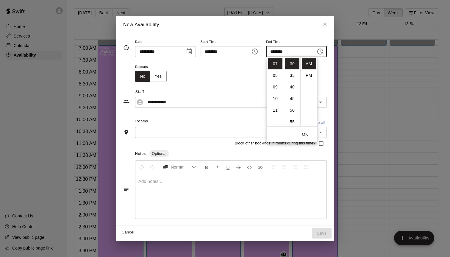
scroll to position [20, 0]
click at [292, 64] on li "00" at bounding box center [292, 63] width 14 height 11
click at [311, 75] on li "PM" at bounding box center [309, 75] width 14 height 11
type input "********"
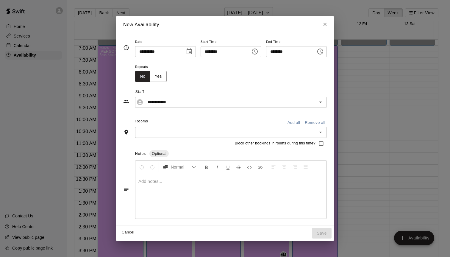
click at [208, 136] on div "​" at bounding box center [231, 132] width 192 height 11
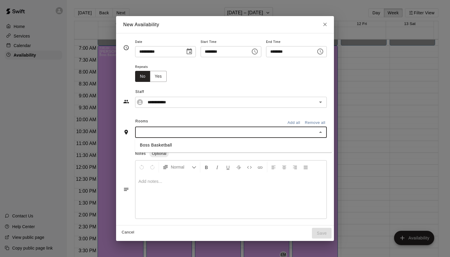
click at [205, 143] on li "Boss Basketball" at bounding box center [233, 145] width 197 height 10
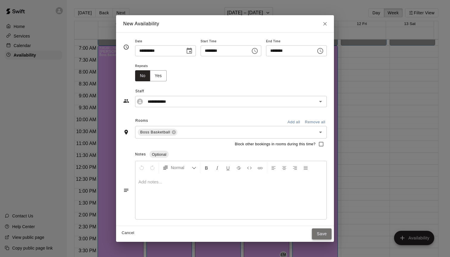
click at [328, 233] on button "Save" at bounding box center [322, 233] width 20 height 11
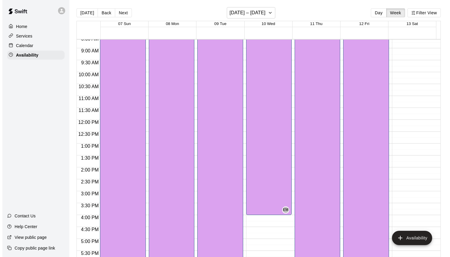
scroll to position [205, 0]
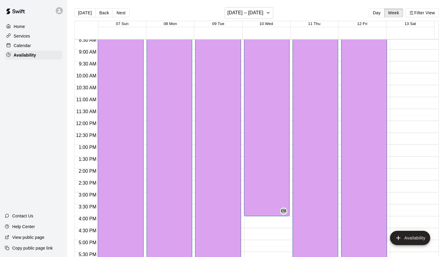
click at [397, 70] on div "12:00 AM – 7:00 AM Closed 10:00 PM – 11:59 PM Closed" at bounding box center [413, 121] width 46 height 572
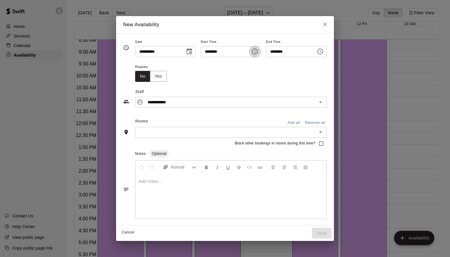
click at [255, 49] on icon "Choose time, selected time is 9:45 AM" at bounding box center [255, 52] width 6 height 6
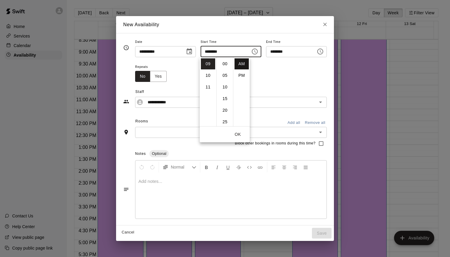
scroll to position [105, 0]
click at [206, 74] on li "10" at bounding box center [208, 75] width 14 height 11
type input "********"
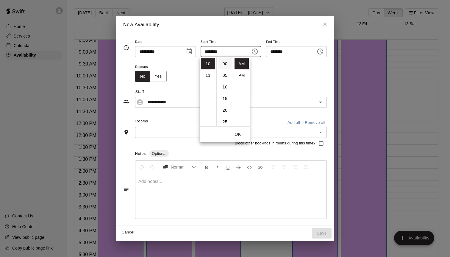
click at [222, 65] on li "00" at bounding box center [225, 63] width 14 height 11
type input "********"
click at [324, 55] on icon "Choose time, selected time is 11:15 AM" at bounding box center [320, 51] width 7 height 7
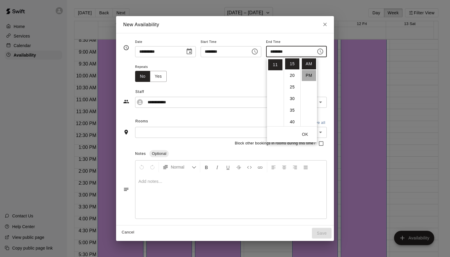
click at [310, 77] on li "PM" at bounding box center [309, 75] width 14 height 11
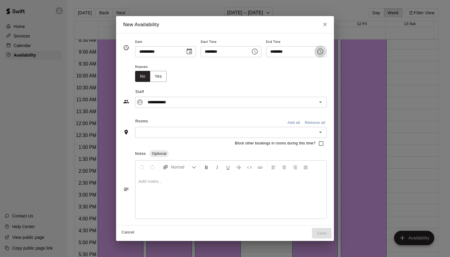
click at [320, 54] on icon "Choose time, selected time is 11:15 PM" at bounding box center [320, 51] width 7 height 7
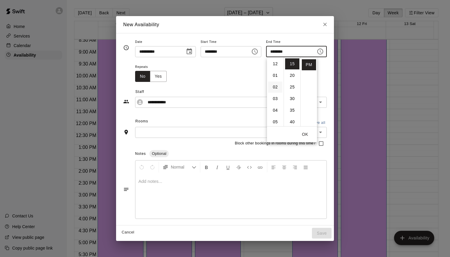
click at [275, 85] on li "02" at bounding box center [275, 87] width 14 height 11
click at [293, 65] on li "00" at bounding box center [292, 63] width 14 height 11
click at [277, 77] on li "03" at bounding box center [275, 75] width 14 height 11
type input "********"
click at [307, 136] on button "OK" at bounding box center [305, 134] width 19 height 11
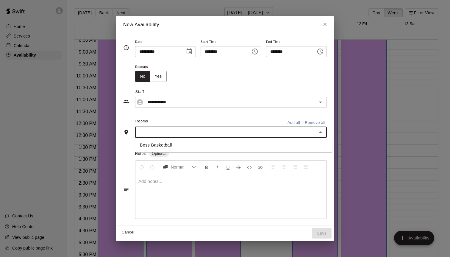
click at [277, 131] on input "text" at bounding box center [226, 132] width 178 height 7
click at [240, 141] on li "Boss Basketball" at bounding box center [233, 145] width 197 height 10
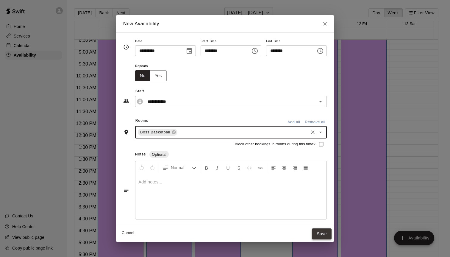
click at [320, 238] on button "Save" at bounding box center [322, 233] width 20 height 11
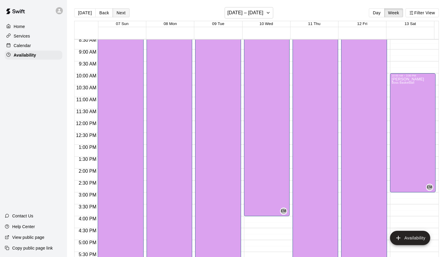
click at [122, 15] on button "Next" at bounding box center [121, 12] width 17 height 9
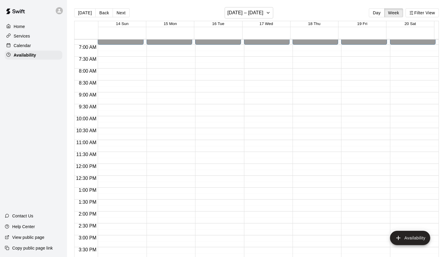
click at [105, 72] on div "12:00 AM – 7:00 AM Closed 10:00 PM – 11:59 PM Closed" at bounding box center [121, 164] width 46 height 572
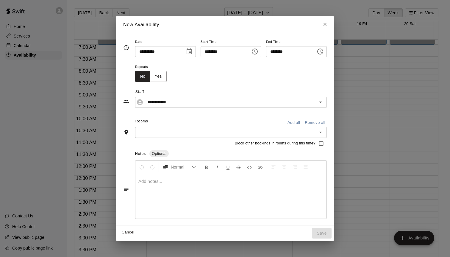
click at [322, 51] on icon "Choose time, selected time is 8:30 AM" at bounding box center [321, 51] width 2 height 3
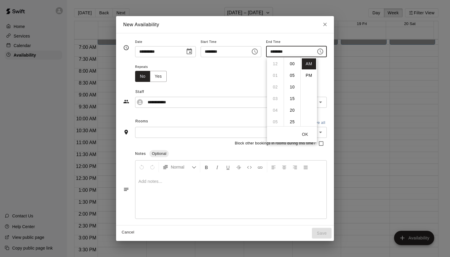
scroll to position [70, 0]
click at [308, 75] on li "PM" at bounding box center [309, 75] width 14 height 11
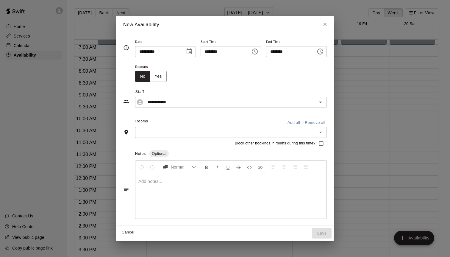
click at [319, 52] on button "Choose time, selected time is 8:30 PM" at bounding box center [320, 52] width 12 height 12
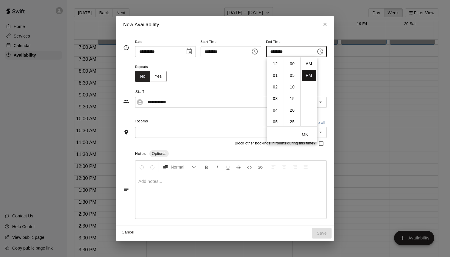
scroll to position [93, 0]
click at [292, 64] on li "00" at bounding box center [292, 63] width 14 height 11
click at [276, 70] on li "07" at bounding box center [275, 70] width 14 height 11
type input "********"
click at [308, 134] on button "OK" at bounding box center [305, 134] width 19 height 11
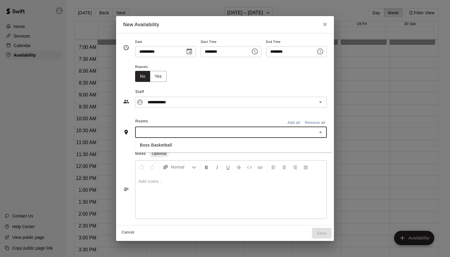
click at [251, 134] on input "text" at bounding box center [226, 132] width 178 height 7
click at [219, 147] on li "Boss Basketball" at bounding box center [233, 145] width 197 height 10
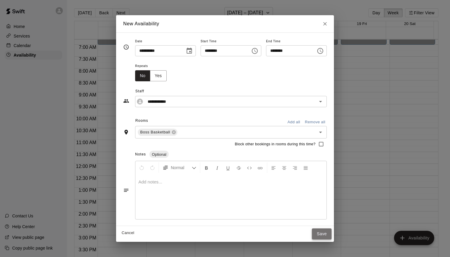
click at [325, 237] on button "Save" at bounding box center [322, 233] width 20 height 11
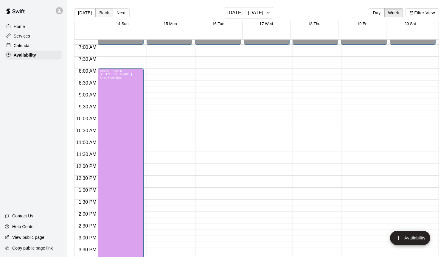
click at [103, 13] on button "Back" at bounding box center [104, 12] width 18 height 9
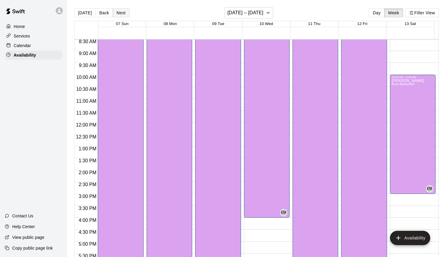
click at [116, 13] on button "Next" at bounding box center [121, 12] width 17 height 9
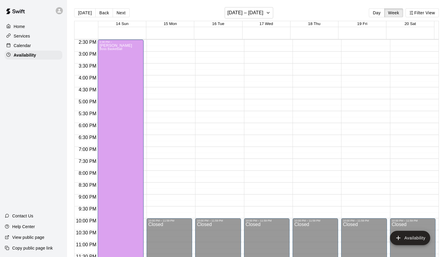
scroll to position [347, 0]
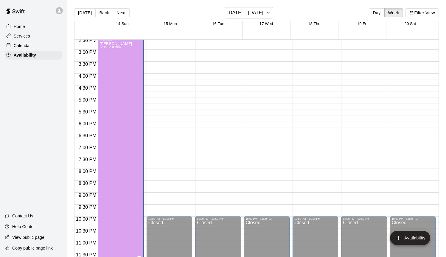
drag, startPoint x: 119, startPoint y: 70, endPoint x: 119, endPoint y: 41, distance: 29.2
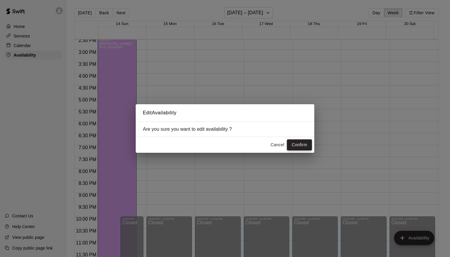
click at [304, 144] on button "Confirm" at bounding box center [299, 144] width 25 height 11
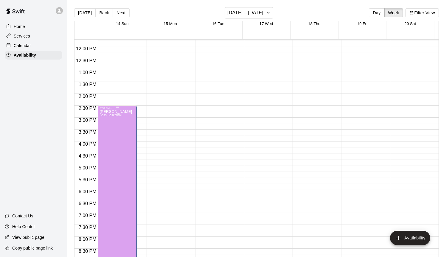
scroll to position [226, 0]
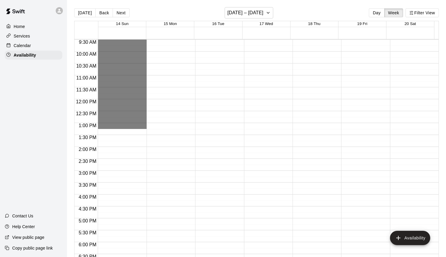
drag, startPoint x: 115, startPoint y: 159, endPoint x: 116, endPoint y: 133, distance: 25.6
click at [116, 133] on div "12:00 AM – 7:00 AM Closed 2:30 PM – [PERSON_NAME] Boss Basketball EM 10:00 PM –…" at bounding box center [121, 99] width 46 height 572
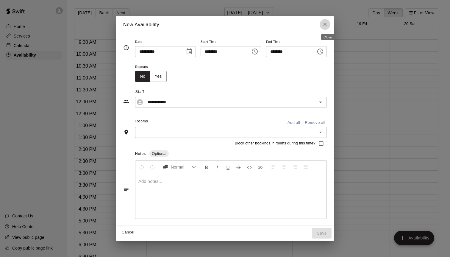
click at [328, 22] on icon "Close" at bounding box center [325, 24] width 6 height 6
type input "**********"
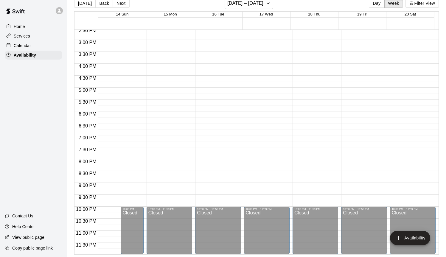
scroll to position [147, 0]
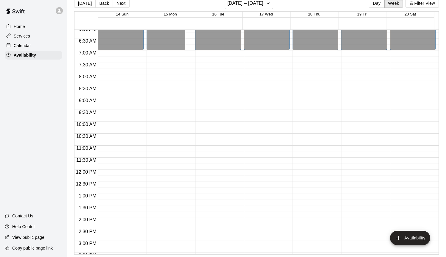
click at [27, 45] on p "Calendar" at bounding box center [22, 46] width 17 height 6
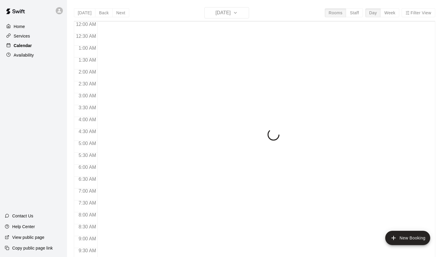
scroll to position [330, 0]
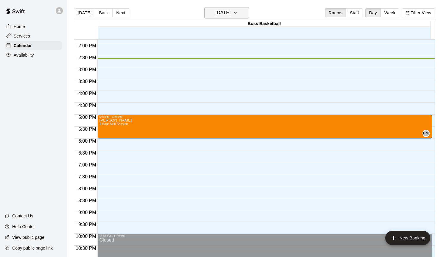
click at [245, 17] on button "[DATE]" at bounding box center [226, 12] width 45 height 11
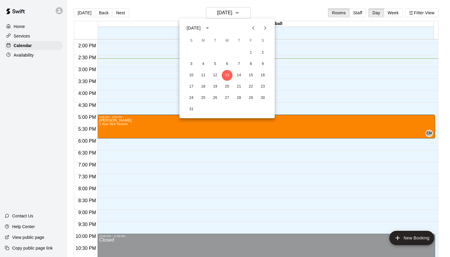
click at [263, 28] on icon "Next month" at bounding box center [265, 27] width 7 height 7
click at [207, 77] on button "15" at bounding box center [203, 75] width 11 height 11
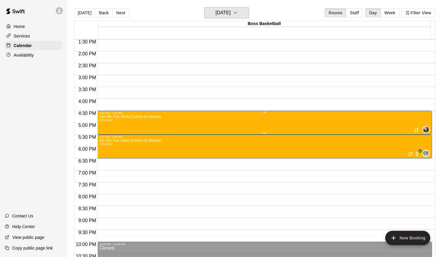
scroll to position [309, 0]
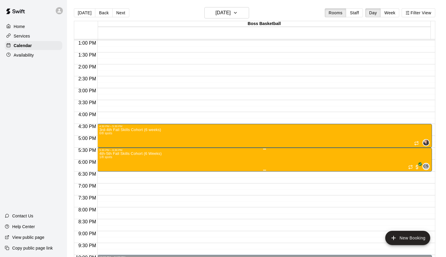
click at [136, 185] on div at bounding box center [225, 128] width 450 height 257
click at [230, 13] on h6 "[DATE]" at bounding box center [222, 13] width 15 height 8
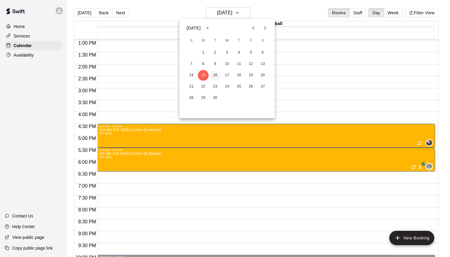
click at [216, 77] on button "16" at bounding box center [215, 75] width 11 height 11
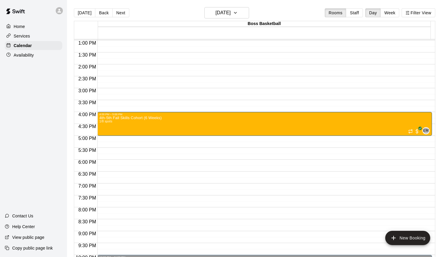
click at [31, 54] on p "Availability" at bounding box center [24, 55] width 20 height 6
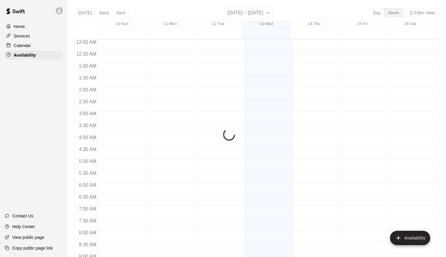
scroll to position [348, 0]
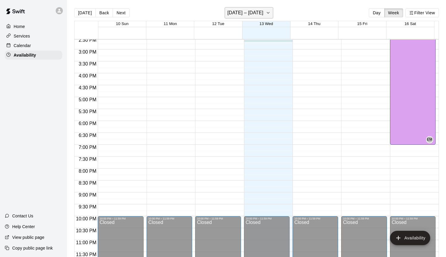
click at [249, 10] on h6 "[DATE] – [DATE]" at bounding box center [245, 13] width 36 height 8
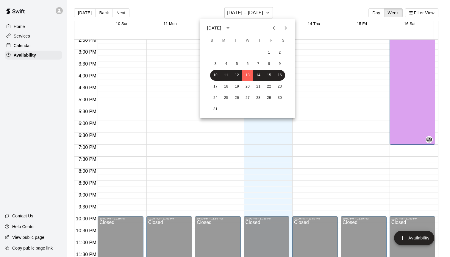
click at [286, 27] on icon "Next month" at bounding box center [286, 28] width 2 height 4
click at [237, 73] on button "16" at bounding box center [237, 75] width 11 height 11
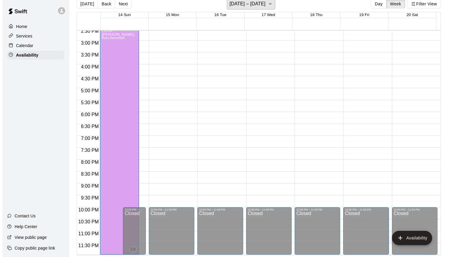
scroll to position [10, 0]
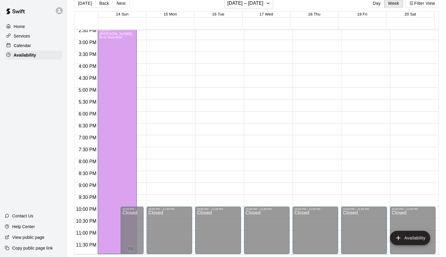
click at [109, 118] on div "[PERSON_NAME] Boss Basketball" at bounding box center [115, 160] width 32 height 257
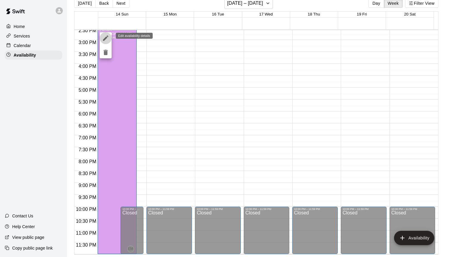
click at [108, 35] on icon "edit" at bounding box center [105, 38] width 7 height 7
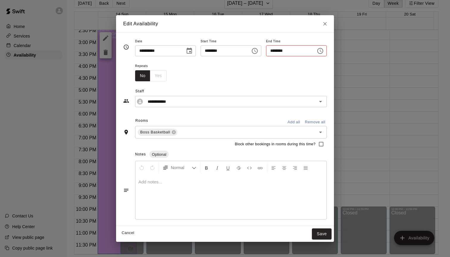
click at [322, 52] on icon "Choose time, selected time is 1:30 AM" at bounding box center [320, 50] width 7 height 7
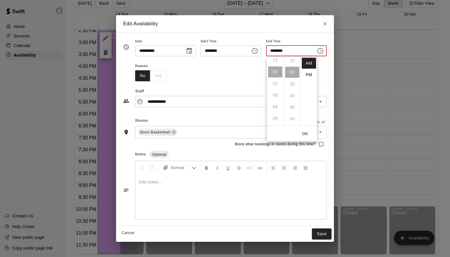
scroll to position [0, 0]
click at [308, 74] on li "PM" at bounding box center [309, 74] width 14 height 11
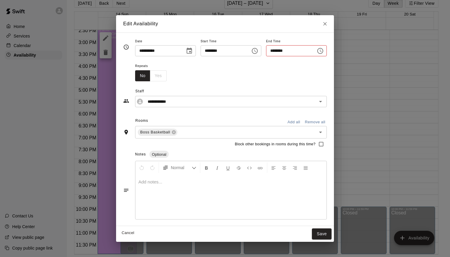
scroll to position [11, 0]
click at [321, 52] on icon "Choose time, selected time is 1:30 PM" at bounding box center [320, 50] width 7 height 7
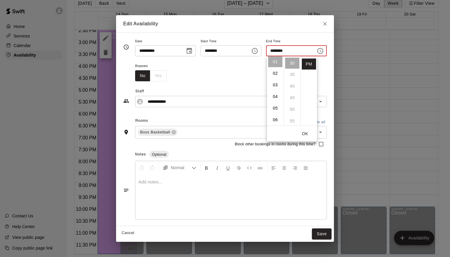
scroll to position [20, 0]
click at [275, 112] on li "06" at bounding box center [275, 112] width 14 height 11
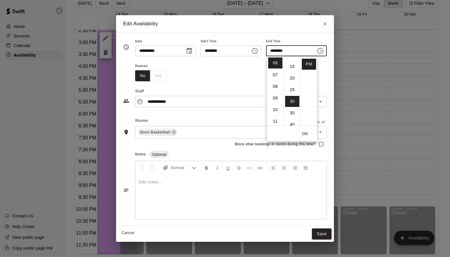
scroll to position [0, 0]
click at [293, 64] on li "00" at bounding box center [292, 63] width 14 height 11
type input "********"
click at [253, 49] on icon "Choose time, selected time is 2:30 PM" at bounding box center [254, 50] width 7 height 7
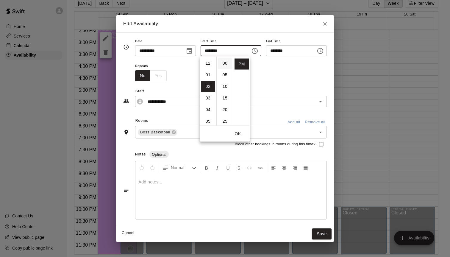
click at [225, 63] on li "00" at bounding box center [225, 63] width 14 height 11
type input "********"
click at [240, 135] on button "OK" at bounding box center [237, 133] width 19 height 11
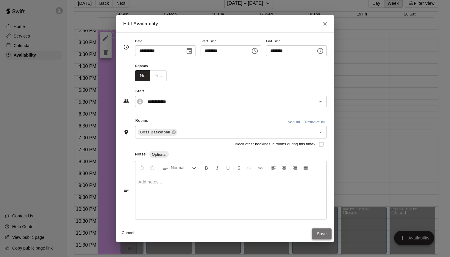
click at [325, 231] on button "Save" at bounding box center [322, 233] width 20 height 11
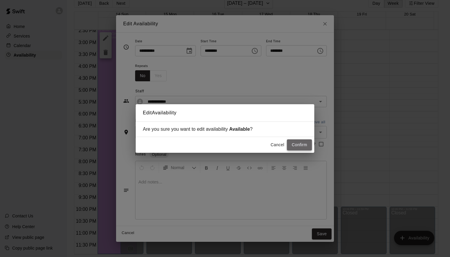
click at [296, 142] on button "Confirm" at bounding box center [299, 144] width 25 height 11
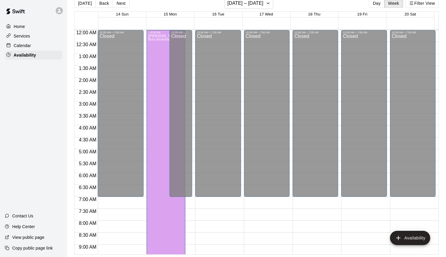
click at [152, 53] on div "[PERSON_NAME] Boss Basketball" at bounding box center [164, 162] width 32 height 257
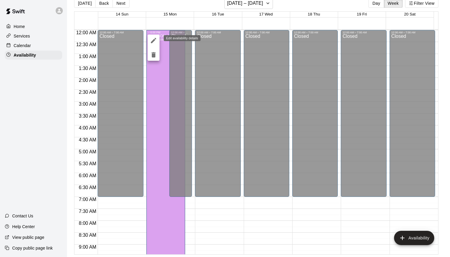
click at [154, 42] on icon "edit" at bounding box center [153, 40] width 7 height 7
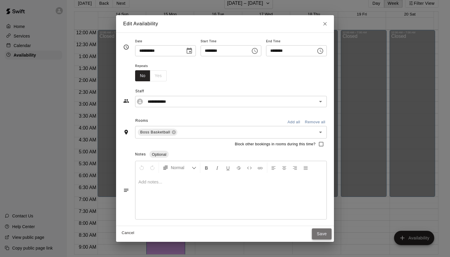
click at [326, 234] on button "Save" at bounding box center [322, 233] width 20 height 11
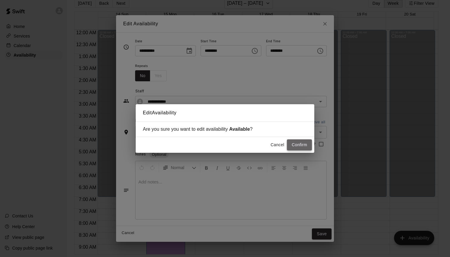
click at [306, 147] on button "Confirm" at bounding box center [299, 144] width 25 height 11
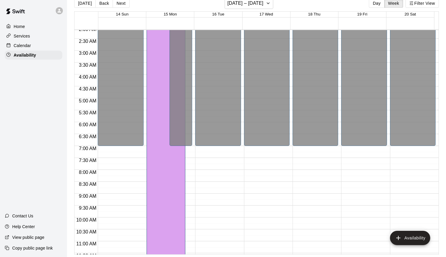
scroll to position [263, 0]
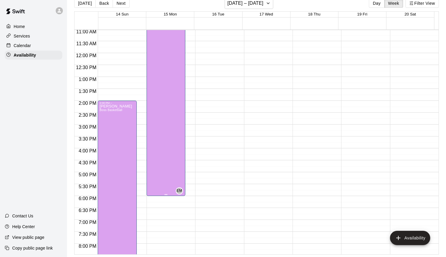
click at [167, 195] on div at bounding box center [165, 194] width 35 height 1
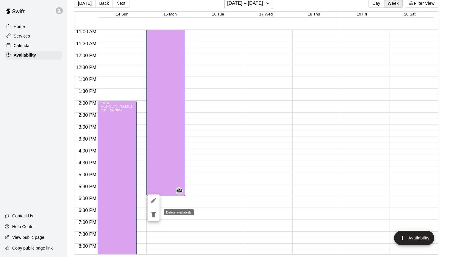
click at [153, 214] on icon "delete" at bounding box center [154, 214] width 4 height 5
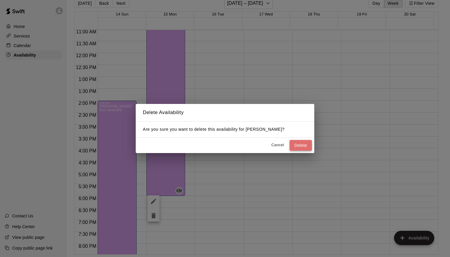
click at [299, 141] on button "Delete" at bounding box center [301, 145] width 22 height 11
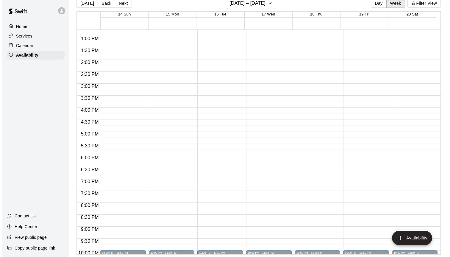
scroll to position [306, 0]
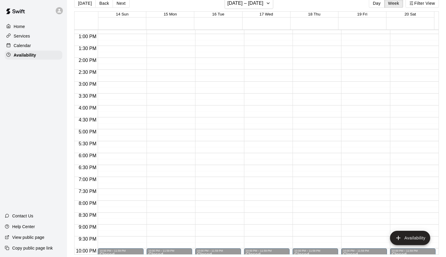
click at [115, 37] on div "12:00 AM – 7:00 AM Closed 10:00 PM – 11:59 PM Closed" at bounding box center [121, 10] width 46 height 572
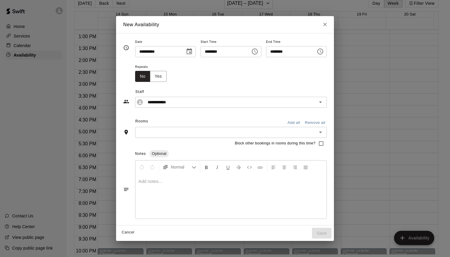
click at [322, 54] on icon "Choose time, selected time is 1:30 PM" at bounding box center [320, 52] width 6 height 6
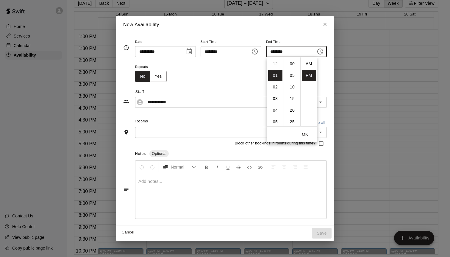
scroll to position [11, 0]
click at [274, 112] on li "05" at bounding box center [275, 110] width 14 height 11
click at [292, 64] on li "00" at bounding box center [292, 63] width 14 height 11
type input "********"
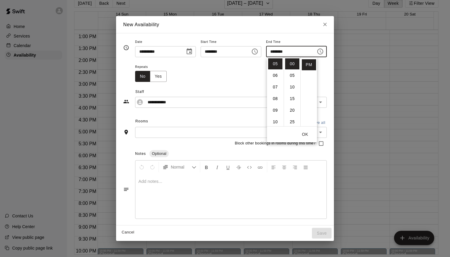
click at [215, 130] on input "text" at bounding box center [226, 132] width 178 height 7
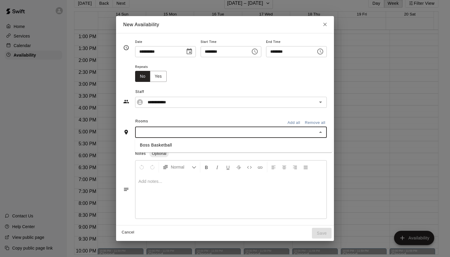
click at [178, 133] on input "text" at bounding box center [226, 132] width 178 height 7
click at [165, 144] on li "Boss Basketball" at bounding box center [233, 145] width 197 height 10
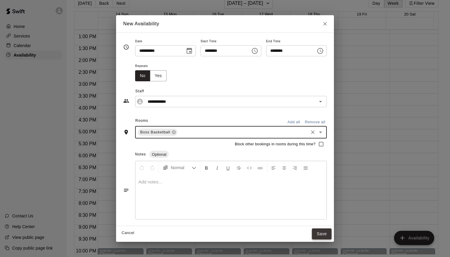
click at [323, 237] on button "Save" at bounding box center [322, 233] width 20 height 11
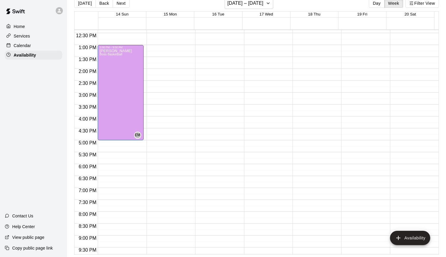
click at [211, 95] on div "12:00 AM – 7:00 AM Closed 10:00 PM – 11:59 PM Closed" at bounding box center [218, 21] width 46 height 572
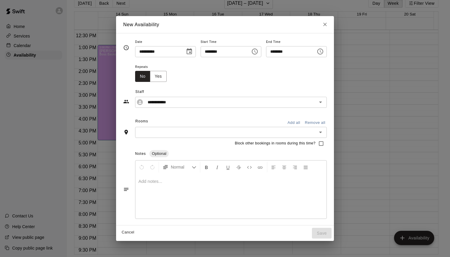
click at [164, 128] on div "​" at bounding box center [231, 132] width 192 height 11
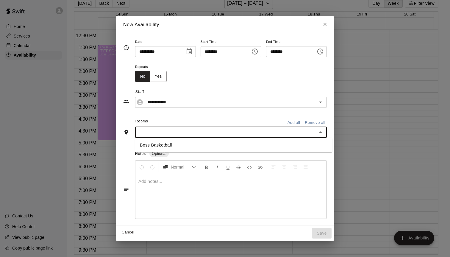
click at [152, 142] on li "Boss Basketball" at bounding box center [233, 145] width 197 height 10
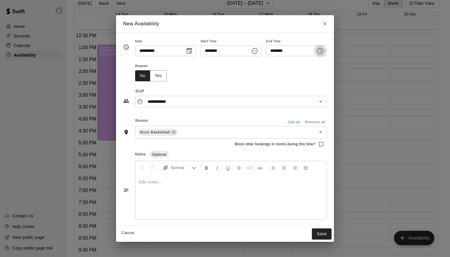
click at [323, 51] on icon "Choose time, selected time is 3:30 PM" at bounding box center [320, 50] width 7 height 7
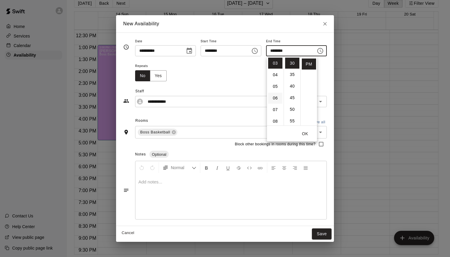
click at [276, 101] on li "06" at bounding box center [275, 98] width 14 height 11
click at [293, 64] on li "00" at bounding box center [292, 63] width 14 height 11
type input "********"
click at [328, 230] on button "Save" at bounding box center [322, 233] width 20 height 11
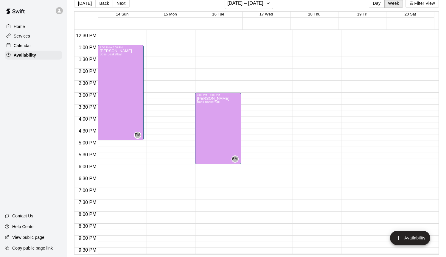
click at [259, 147] on div "12:00 AM – 7:00 AM Closed 10:00 PM – 11:59 PM Closed" at bounding box center [267, 21] width 46 height 572
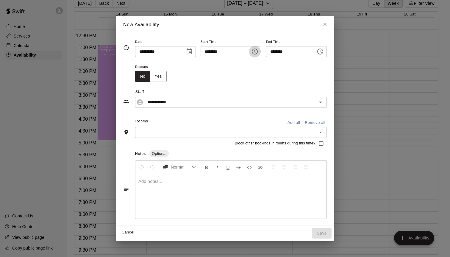
click at [258, 51] on icon "Choose time, selected time is 5:15 PM" at bounding box center [255, 52] width 6 height 6
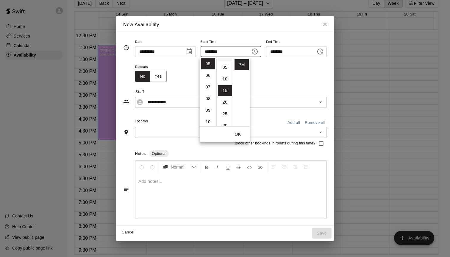
scroll to position [0, 0]
click at [226, 59] on li "00" at bounding box center [225, 63] width 14 height 11
type input "********"
click at [243, 135] on button "OK" at bounding box center [237, 134] width 19 height 11
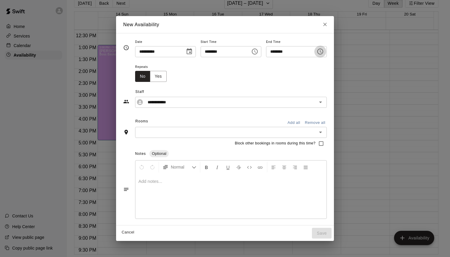
click at [322, 52] on icon "Choose time, selected time is 5:45 PM" at bounding box center [320, 51] width 7 height 7
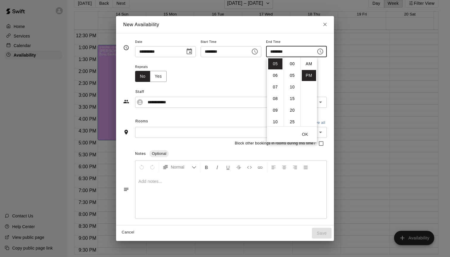
scroll to position [11, 0]
click at [272, 100] on li "08" at bounding box center [275, 98] width 14 height 11
click at [291, 63] on li "00" at bounding box center [292, 63] width 14 height 11
type input "********"
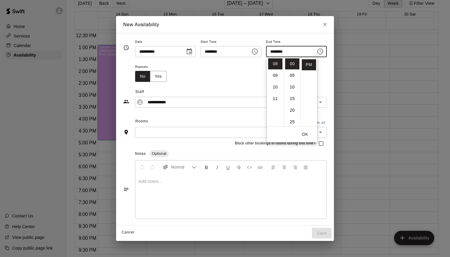
click at [308, 140] on div "OK" at bounding box center [292, 135] width 50 height 16
click at [303, 135] on button "OK" at bounding box center [305, 134] width 19 height 11
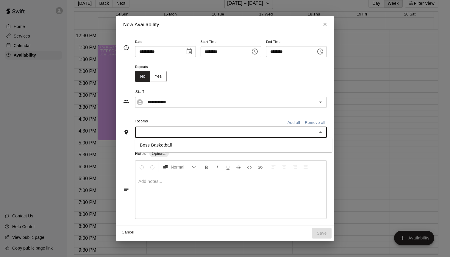
click at [258, 133] on input "text" at bounding box center [226, 132] width 178 height 7
click at [232, 144] on li "Boss Basketball" at bounding box center [233, 145] width 197 height 10
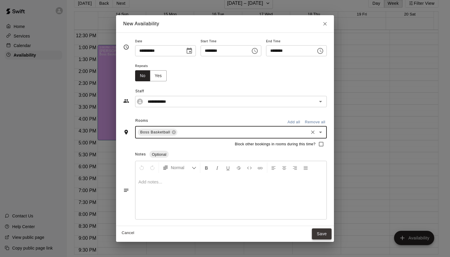
click at [322, 231] on button "Save" at bounding box center [322, 233] width 20 height 11
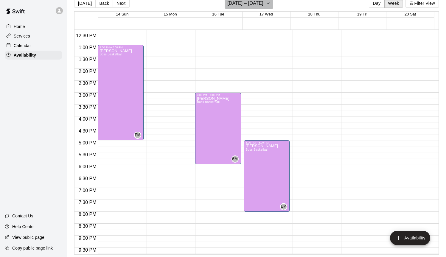
click at [266, 5] on button "[DATE] – [DATE]" at bounding box center [249, 3] width 49 height 11
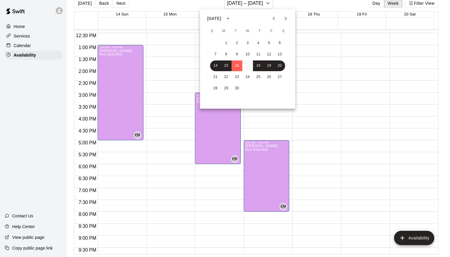
click at [247, 65] on button "17" at bounding box center [247, 65] width 11 height 11
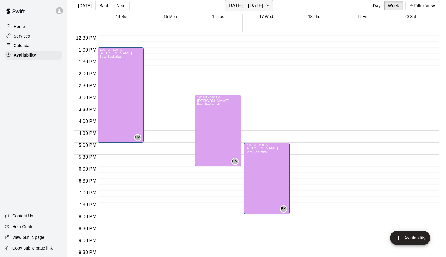
click at [268, 3] on icon "button" at bounding box center [268, 5] width 5 height 7
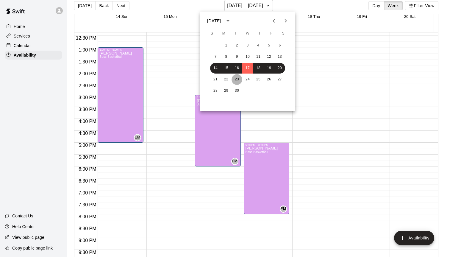
click at [235, 82] on button "23" at bounding box center [237, 79] width 11 height 11
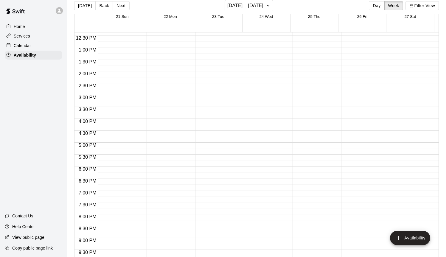
click at [207, 103] on div "12:00 AM – 7:00 AM Closed 10:00 PM – 11:59 PM Closed" at bounding box center [218, 24] width 46 height 572
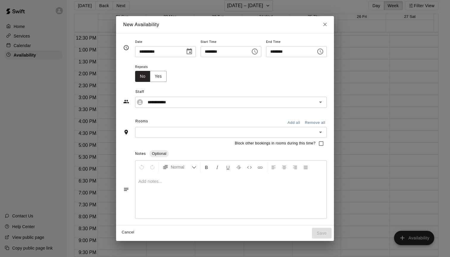
click at [322, 52] on icon "Choose time, selected time is 3:45 PM" at bounding box center [321, 51] width 2 height 3
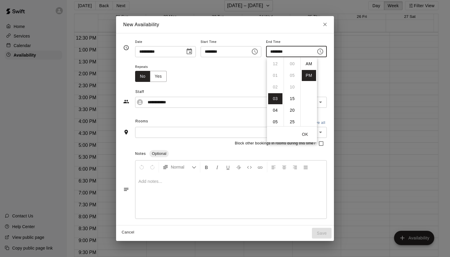
scroll to position [11, 0]
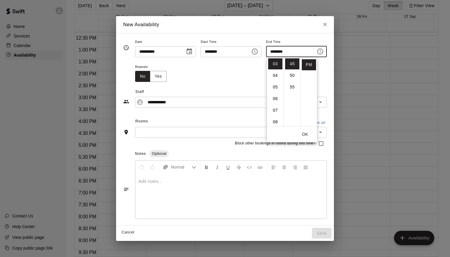
click at [260, 51] on button "Choose time, selected time is 3:15 PM" at bounding box center [255, 52] width 12 height 12
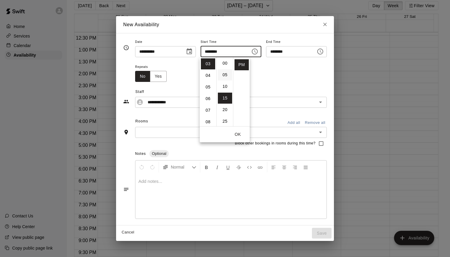
scroll to position [0, 0]
click at [225, 64] on li "00" at bounding box center [225, 63] width 14 height 11
type input "********"
click at [324, 52] on icon "Choose time, selected time is 3:45 PM" at bounding box center [320, 51] width 7 height 7
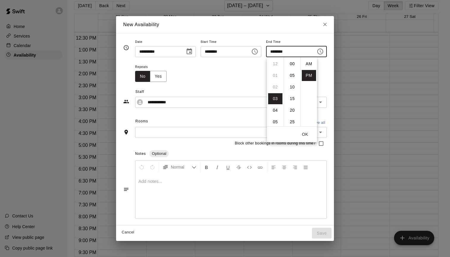
scroll to position [11, 0]
click at [275, 108] on li "07" at bounding box center [275, 110] width 14 height 11
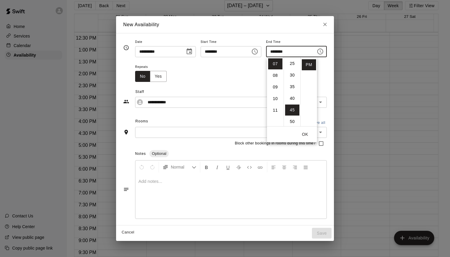
scroll to position [0, 0]
click at [290, 66] on li "00" at bounding box center [292, 63] width 14 height 11
type input "********"
click at [307, 133] on button "OK" at bounding box center [305, 134] width 19 height 11
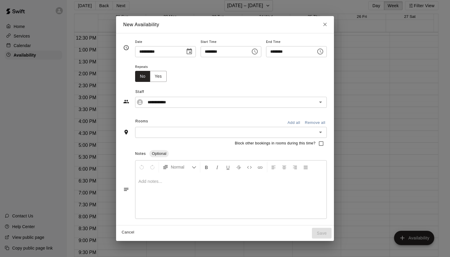
click at [222, 133] on input "text" at bounding box center [226, 132] width 178 height 7
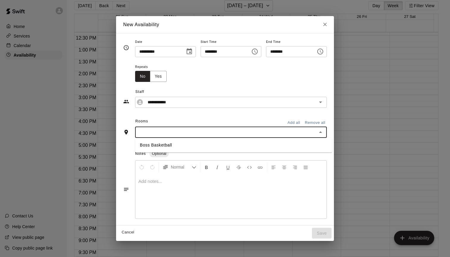
click at [180, 142] on li "Boss Basketball" at bounding box center [233, 145] width 197 height 10
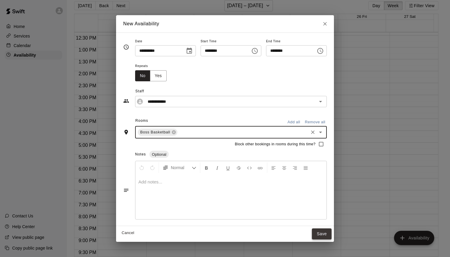
click at [329, 236] on button "Save" at bounding box center [322, 233] width 20 height 11
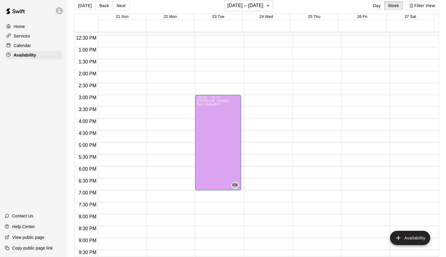
click at [259, 147] on div "12:00 AM – 7:00 AM Closed 10:00 PM – 11:59 PM Closed" at bounding box center [267, 24] width 46 height 572
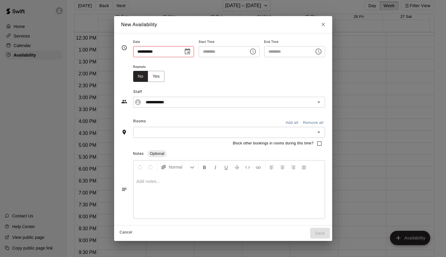
type input "**********"
type input "********"
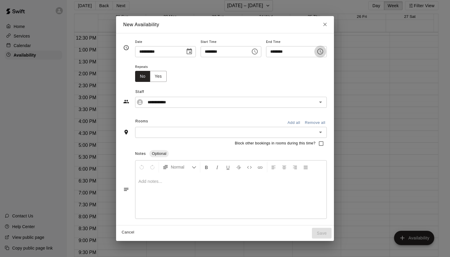
click at [323, 51] on icon "Choose time, selected time is 5:30 PM" at bounding box center [320, 52] width 6 height 6
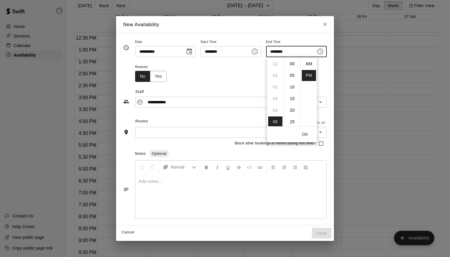
scroll to position [11, 0]
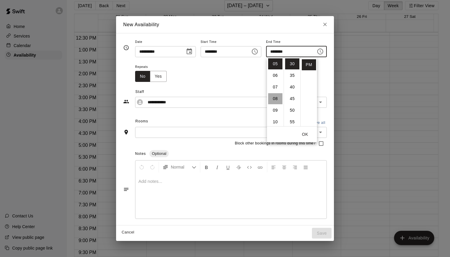
click at [276, 96] on li "08" at bounding box center [275, 98] width 14 height 11
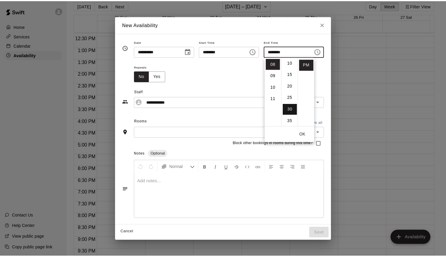
scroll to position [0, 0]
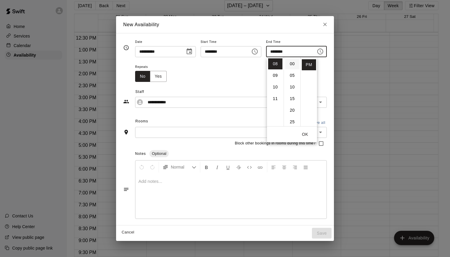
click at [293, 62] on li "00" at bounding box center [292, 63] width 14 height 11
type input "********"
click at [305, 135] on button "OK" at bounding box center [305, 134] width 19 height 11
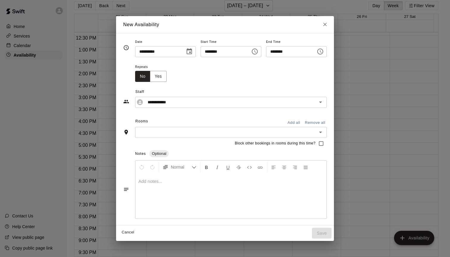
click at [236, 130] on input "text" at bounding box center [226, 132] width 178 height 7
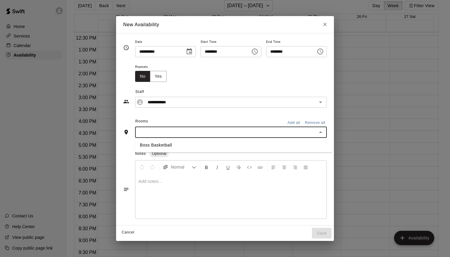
click at [190, 142] on li "Boss Basketball" at bounding box center [233, 145] width 197 height 10
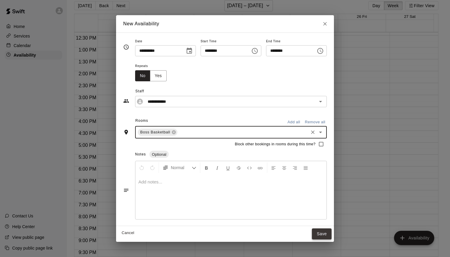
click at [325, 235] on button "Save" at bounding box center [322, 233] width 20 height 11
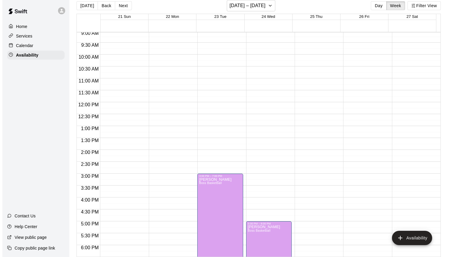
scroll to position [99, 0]
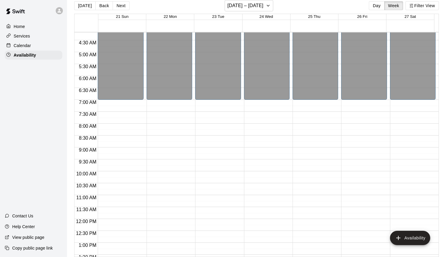
click at [307, 106] on div "12:00 AM – 7:00 AM Closed 10:00 PM – 11:59 PM Closed" at bounding box center [315, 219] width 46 height 572
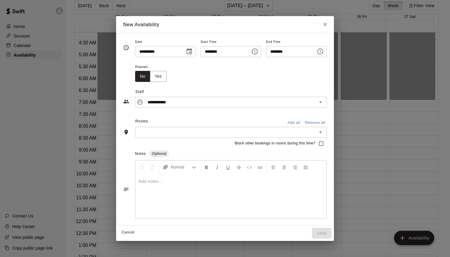
click at [253, 52] on icon "Choose time, selected time is 7:15 AM" at bounding box center [254, 51] width 7 height 7
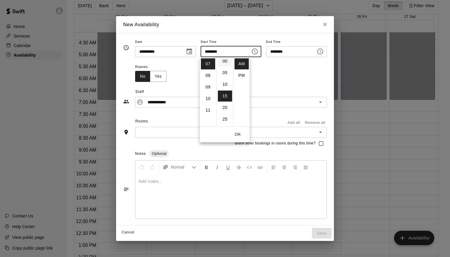
scroll to position [0, 0]
click at [226, 59] on li "00" at bounding box center [225, 63] width 14 height 11
type input "********"
click at [323, 54] on icon "Choose time, selected time is 7:45 AM" at bounding box center [320, 52] width 6 height 6
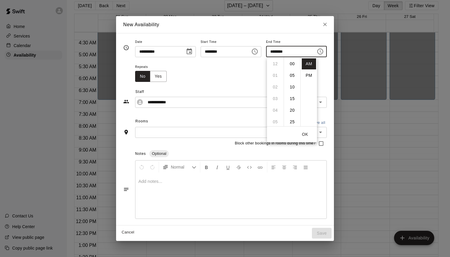
scroll to position [105, 0]
click at [312, 74] on li "PM" at bounding box center [309, 75] width 14 height 11
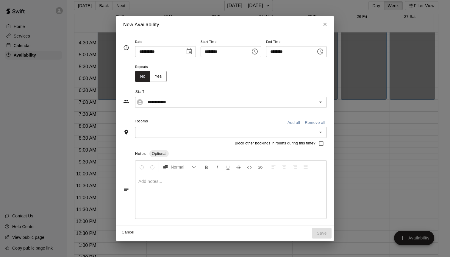
click at [322, 52] on icon "Choose time, selected time is 7:45 PM" at bounding box center [321, 51] width 2 height 3
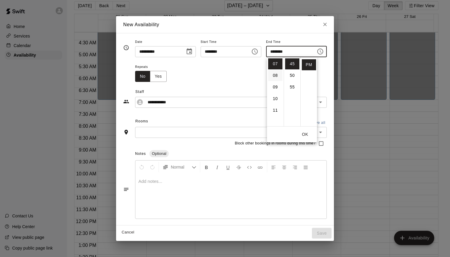
click at [277, 76] on li "08" at bounding box center [275, 75] width 14 height 11
click at [292, 65] on li "00" at bounding box center [292, 63] width 14 height 11
type input "********"
click at [305, 132] on button "OK" at bounding box center [305, 134] width 19 height 11
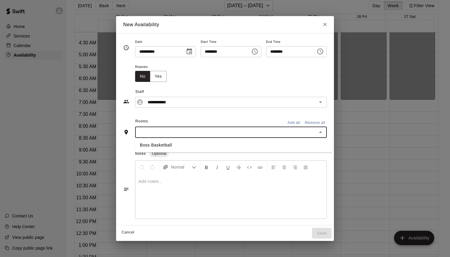
click at [273, 131] on input "text" at bounding box center [226, 132] width 178 height 7
click at [200, 143] on li "Boss Basketball" at bounding box center [233, 145] width 197 height 10
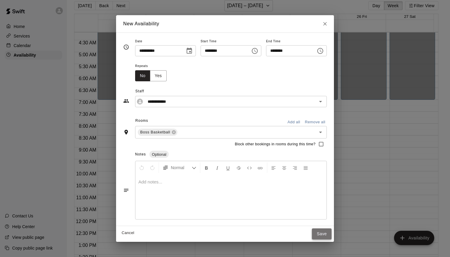
click at [320, 230] on button "Save" at bounding box center [322, 233] width 20 height 11
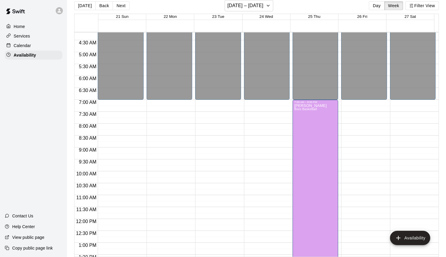
click at [363, 105] on div "12:00 AM – 7:00 AM Closed 10:00 PM – 11:59 PM Closed" at bounding box center [364, 219] width 46 height 572
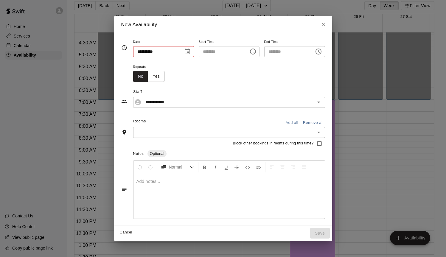
type input "**********"
type input "********"
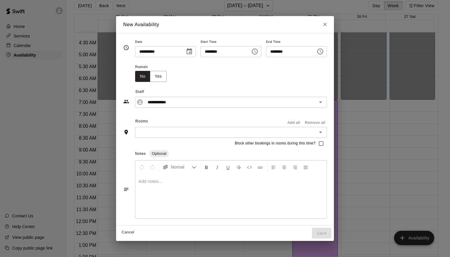
click at [321, 52] on icon "Choose time, selected time is 7:30 AM" at bounding box center [320, 51] width 7 height 7
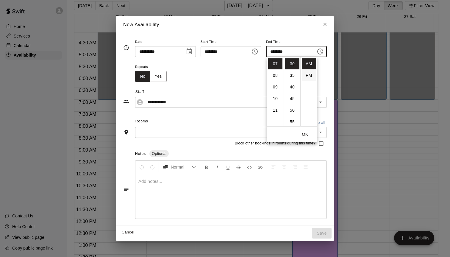
click at [306, 74] on li "PM" at bounding box center [309, 75] width 14 height 11
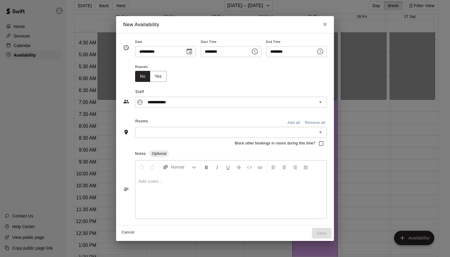
click at [322, 50] on icon "Choose time, selected time is 7:30 PM" at bounding box center [320, 51] width 7 height 7
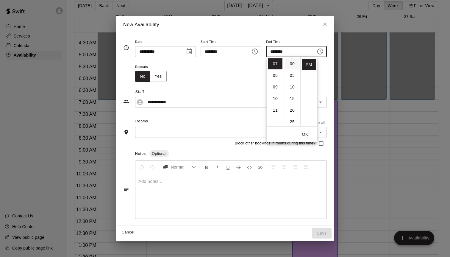
click at [293, 63] on li "00" at bounding box center [292, 63] width 14 height 11
type input "********"
click at [308, 133] on button "OK" at bounding box center [305, 134] width 19 height 11
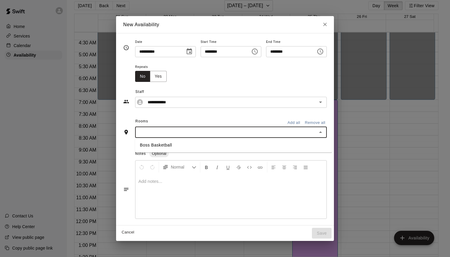
click at [165, 130] on input "text" at bounding box center [226, 132] width 178 height 7
click at [161, 142] on li "Boss Basketball" at bounding box center [233, 145] width 197 height 10
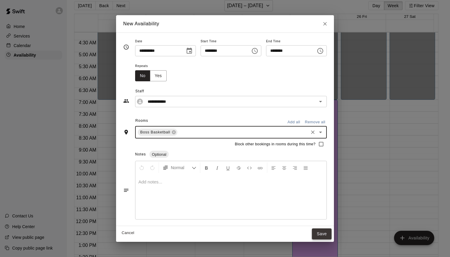
click at [329, 233] on button "Save" at bounding box center [322, 233] width 20 height 11
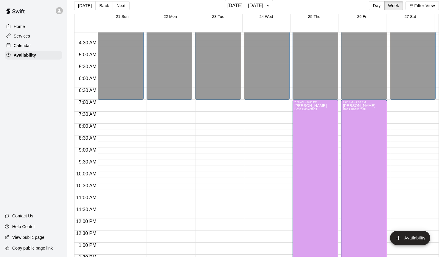
click at [398, 154] on div "12:00 AM – 7:00 AM Closed 10:00 PM – 11:59 PM Closed" at bounding box center [413, 219] width 46 height 572
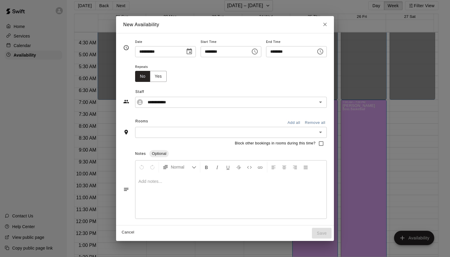
click at [256, 52] on icon "Choose time, selected time is 9:15 AM" at bounding box center [256, 51] width 2 height 3
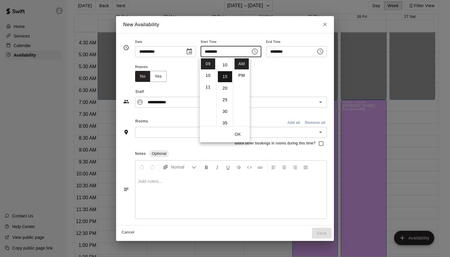
scroll to position [0, 0]
click at [226, 60] on li "00" at bounding box center [225, 63] width 14 height 11
type input "********"
click at [324, 52] on icon "Choose time, selected time is 9:45 AM" at bounding box center [320, 51] width 7 height 7
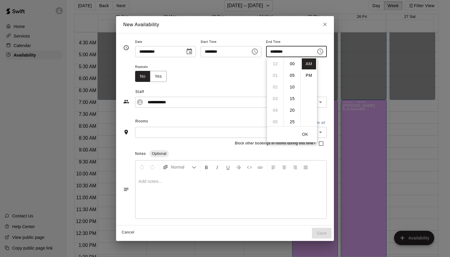
scroll to position [105, 0]
click at [308, 78] on li "PM" at bounding box center [309, 75] width 14 height 11
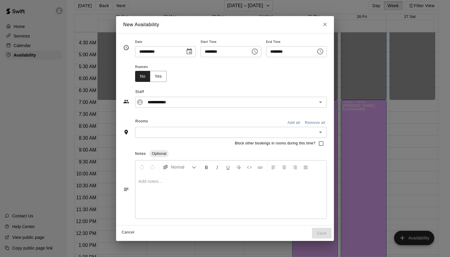
scroll to position [11, 0]
click at [322, 51] on icon "Choose time, selected time is 9:45 PM" at bounding box center [320, 51] width 7 height 7
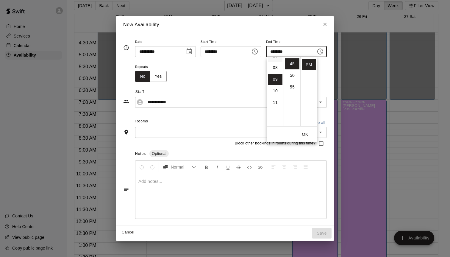
scroll to position [74, 0]
click at [275, 73] on li "07" at bounding box center [275, 71] width 14 height 11
click at [290, 64] on li "00" at bounding box center [292, 63] width 14 height 11
type input "********"
click at [304, 133] on button "OK" at bounding box center [305, 134] width 19 height 11
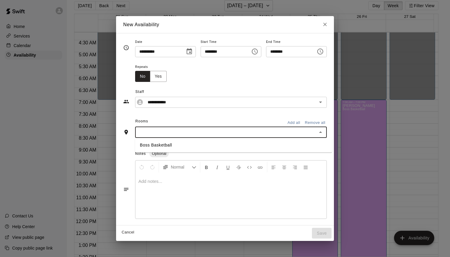
click at [271, 133] on input "text" at bounding box center [226, 132] width 178 height 7
click at [214, 141] on li "Boss Basketball" at bounding box center [233, 145] width 197 height 10
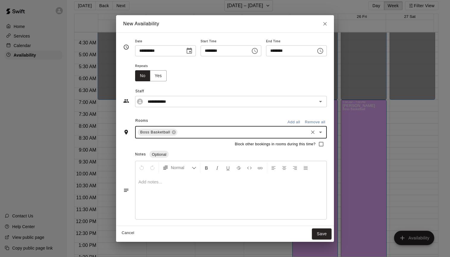
click at [320, 231] on button "Save" at bounding box center [322, 233] width 20 height 11
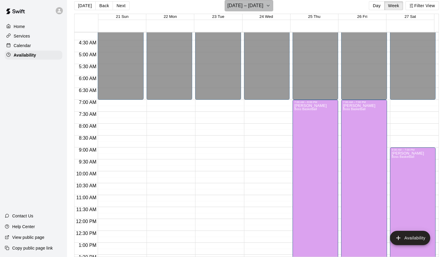
click at [252, 3] on h6 "[DATE] – [DATE]" at bounding box center [245, 5] width 36 height 8
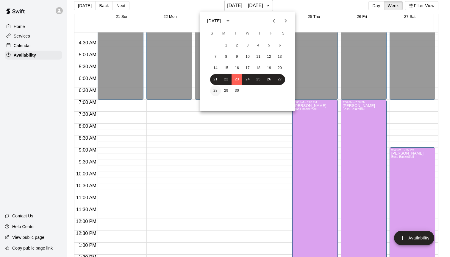
click at [218, 91] on button "28" at bounding box center [215, 90] width 11 height 11
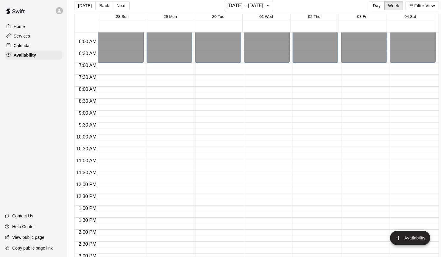
click at [113, 116] on div "12:00 AM – 7:00 AM Closed 10:00 PM – 11:59 PM Closed" at bounding box center [121, 182] width 46 height 572
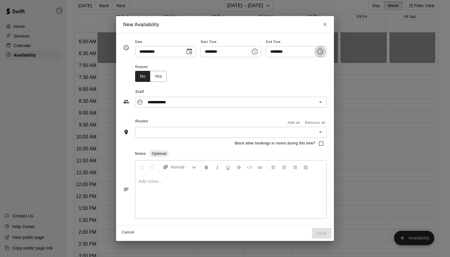
click at [323, 51] on icon "Choose time, selected time is 9:30 AM" at bounding box center [320, 52] width 6 height 6
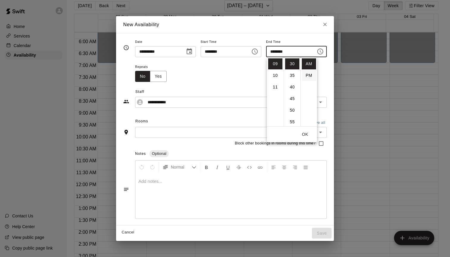
click at [307, 74] on li "PM" at bounding box center [309, 75] width 14 height 11
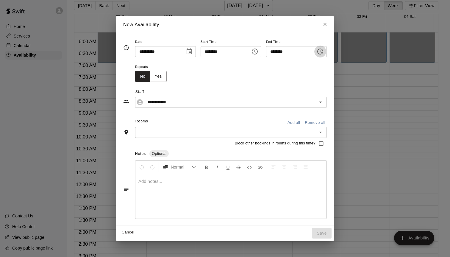
click at [321, 51] on icon "Choose time, selected time is 9:30 PM" at bounding box center [320, 51] width 7 height 7
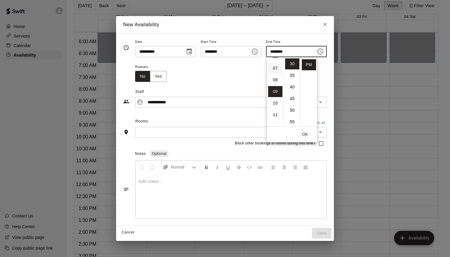
click
type input "********"
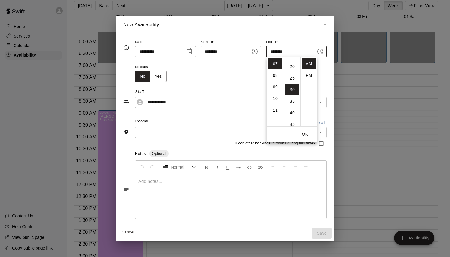
scroll to position [0, 0]
type input "********"
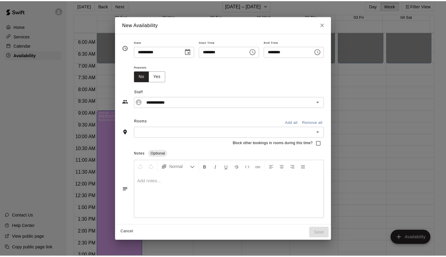
scroll to position [11, 0]
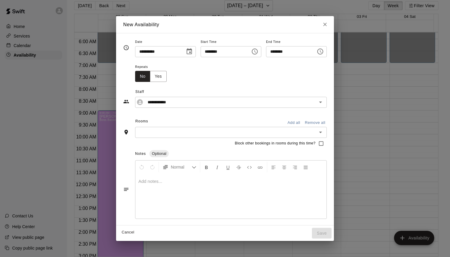
click at [281, 128] on div "​" at bounding box center [231, 132] width 192 height 11
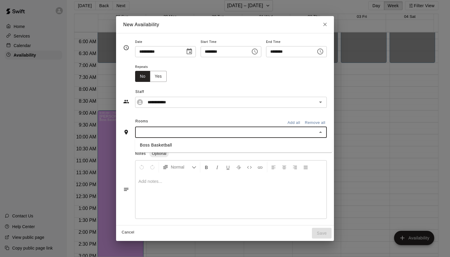
click at [226, 145] on li "Boss Basketball" at bounding box center [233, 145] width 197 height 10
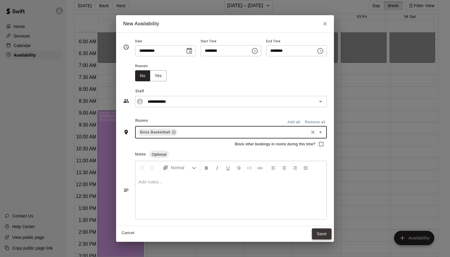
click at [324, 236] on button "Save" at bounding box center [322, 233] width 20 height 11
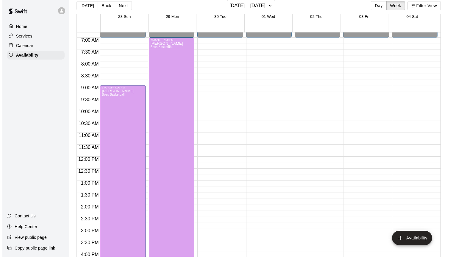
scroll to position [189, 0]
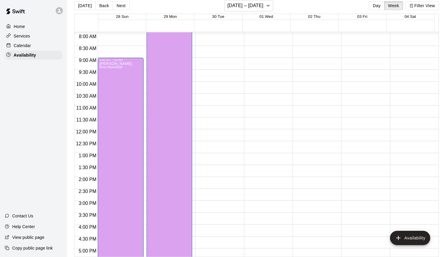
click at [214, 207] on div "12:00 AM – 7:00 AM Closed 10:00 PM – 11:59 PM Closed" at bounding box center [218, 129] width 46 height 572
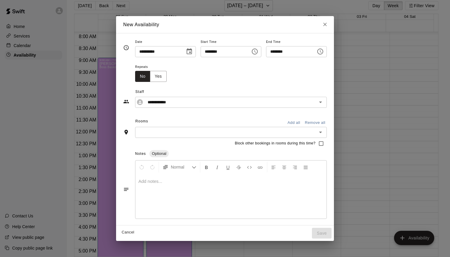
click at [255, 52] on icon "Choose time, selected time is 3:15 PM" at bounding box center [254, 51] width 7 height 7
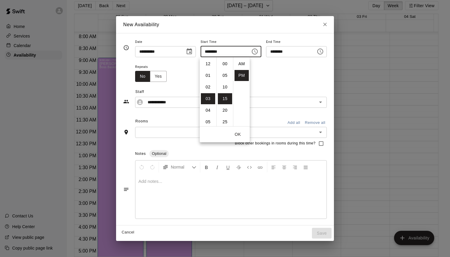
scroll to position [35, 0]
click at [225, 62] on li "00" at bounding box center [225, 63] width 14 height 11
type input "********"
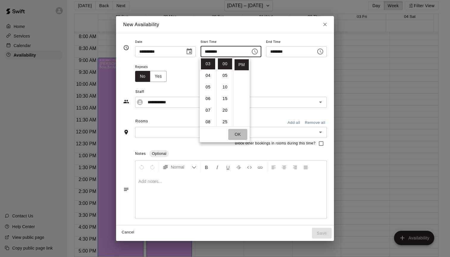
click at [240, 136] on button "OK" at bounding box center [237, 134] width 19 height 11
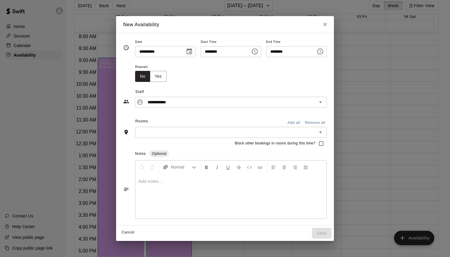
click at [323, 49] on icon "Choose time, selected time is 3:45 PM" at bounding box center [320, 52] width 6 height 6
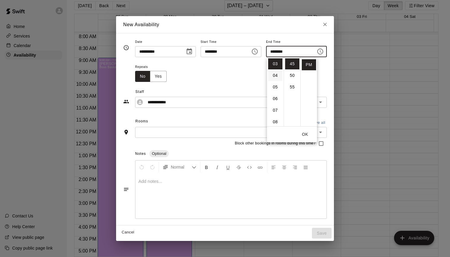
click at [275, 74] on li "04" at bounding box center [275, 75] width 14 height 11
click at [275, 82] on li "06" at bounding box center [275, 87] width 14 height 11
type input "********"
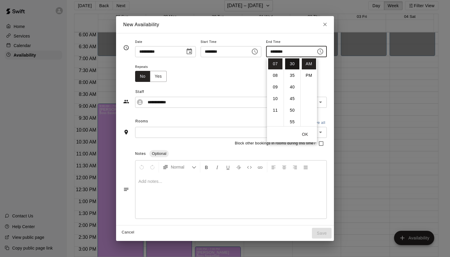
scroll to position [0, 0]
type input "********"
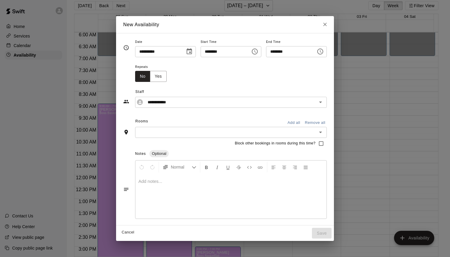
scroll to position [11, 0]
click at [324, 50] on icon "Choose time, selected time is 7:30 AM" at bounding box center [320, 51] width 7 height 7
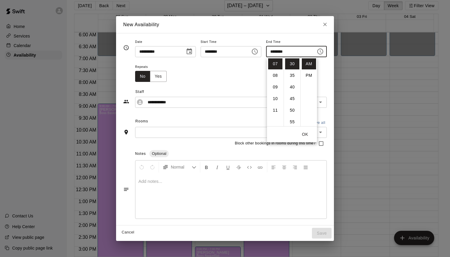
scroll to position [0, 0]
click at [294, 65] on li "00" at bounding box center [292, 63] width 14 height 11
click at [303, 134] on button "OK" at bounding box center [305, 134] width 19 height 11
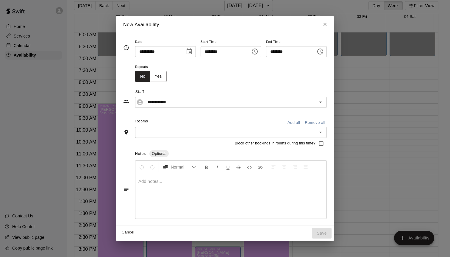
click at [260, 134] on input "text" at bounding box center [226, 132] width 178 height 7
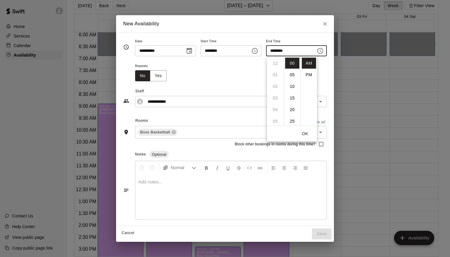
scroll to position [81, 0]
type input "********"
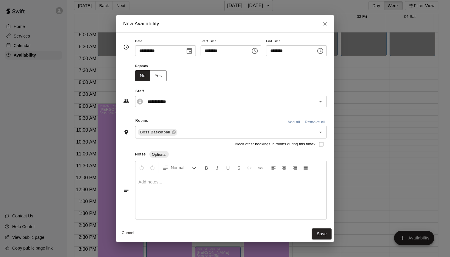
scroll to position [11, 0]
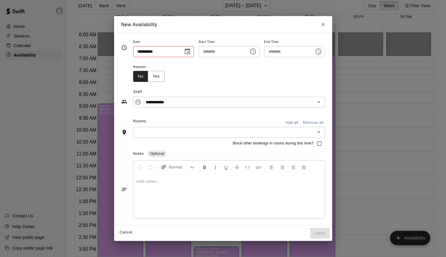
type input "**********"
type input "********"
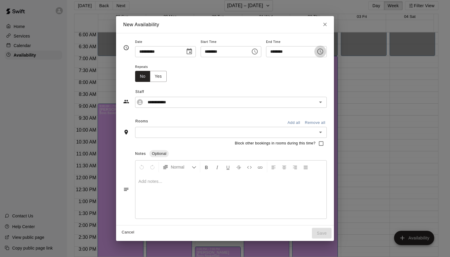
drag, startPoint x: 327, startPoint y: 52, endPoint x: 322, endPoint y: 54, distance: 5.8
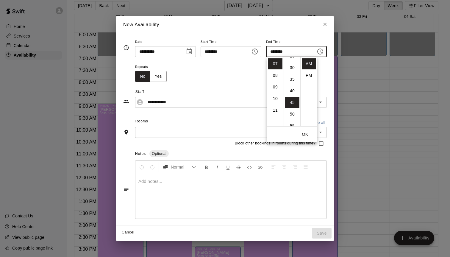
scroll to position [0, 0]
type input "********"
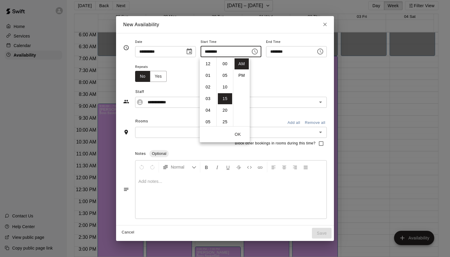
scroll to position [81, 0]
type input "********"
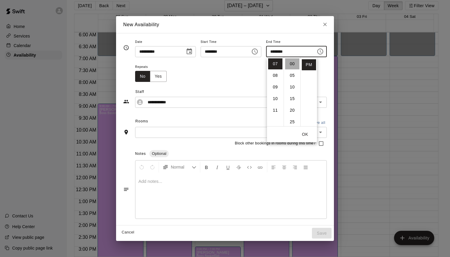
type input "********"
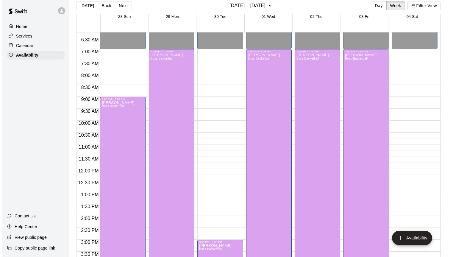
scroll to position [158, 0]
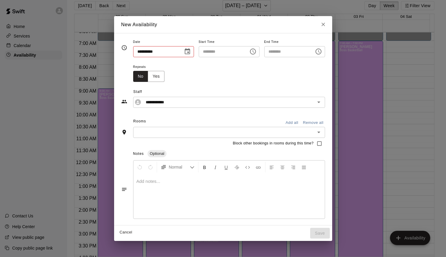
type input "**********"
type input "********"
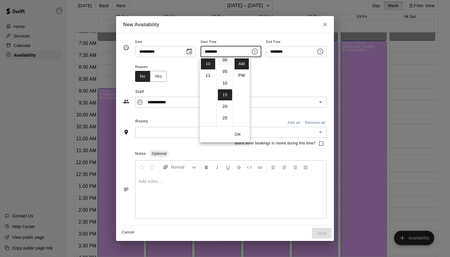
scroll to position [0, 0]
type input "********"
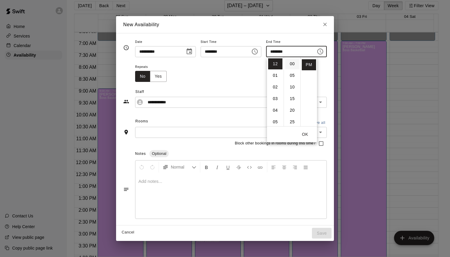
type input "********"
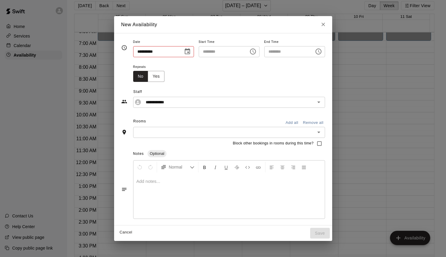
type input "**********"
type input "********"
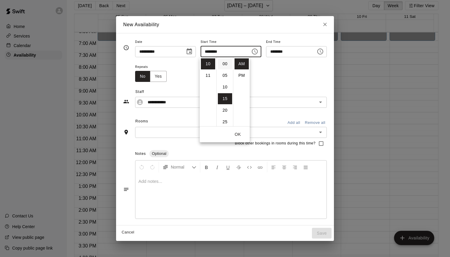
type input "********"
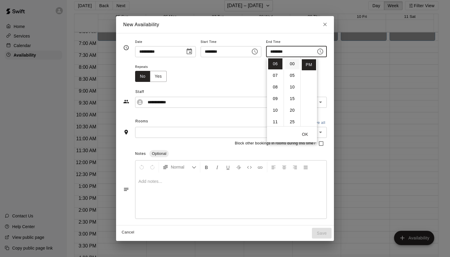
type input "********"
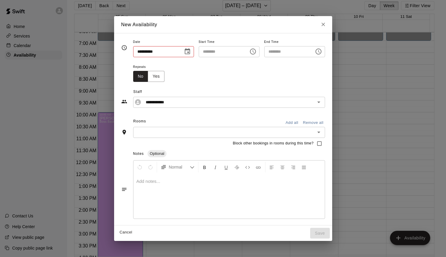
type input "**********"
type input "********"
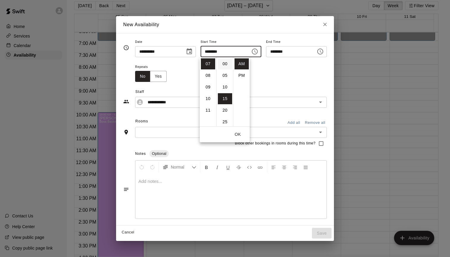
type input "********"
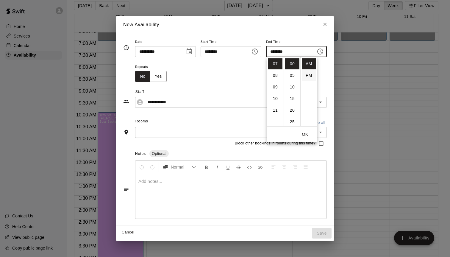
type input "********"
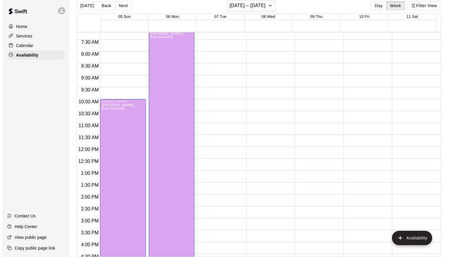
scroll to position [189, 0]
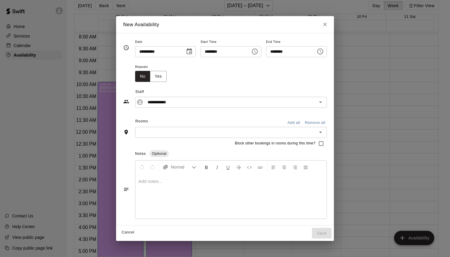
click at [321, 51] on icon "Choose time, selected time is 3:30 PM" at bounding box center [320, 51] width 7 height 7
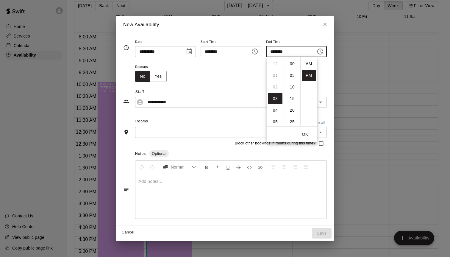
scroll to position [11, 0]
click at [278, 114] on li "07" at bounding box center [275, 110] width 14 height 11
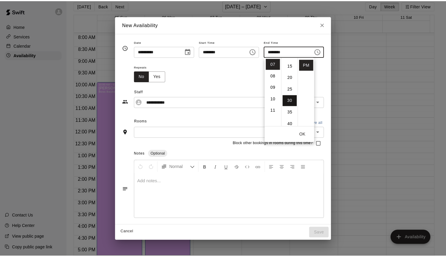
scroll to position [0, 0]
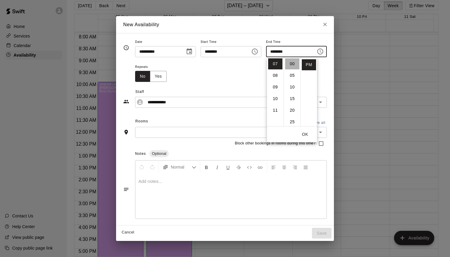
type input "********"
